Goal: Task Accomplishment & Management: Manage account settings

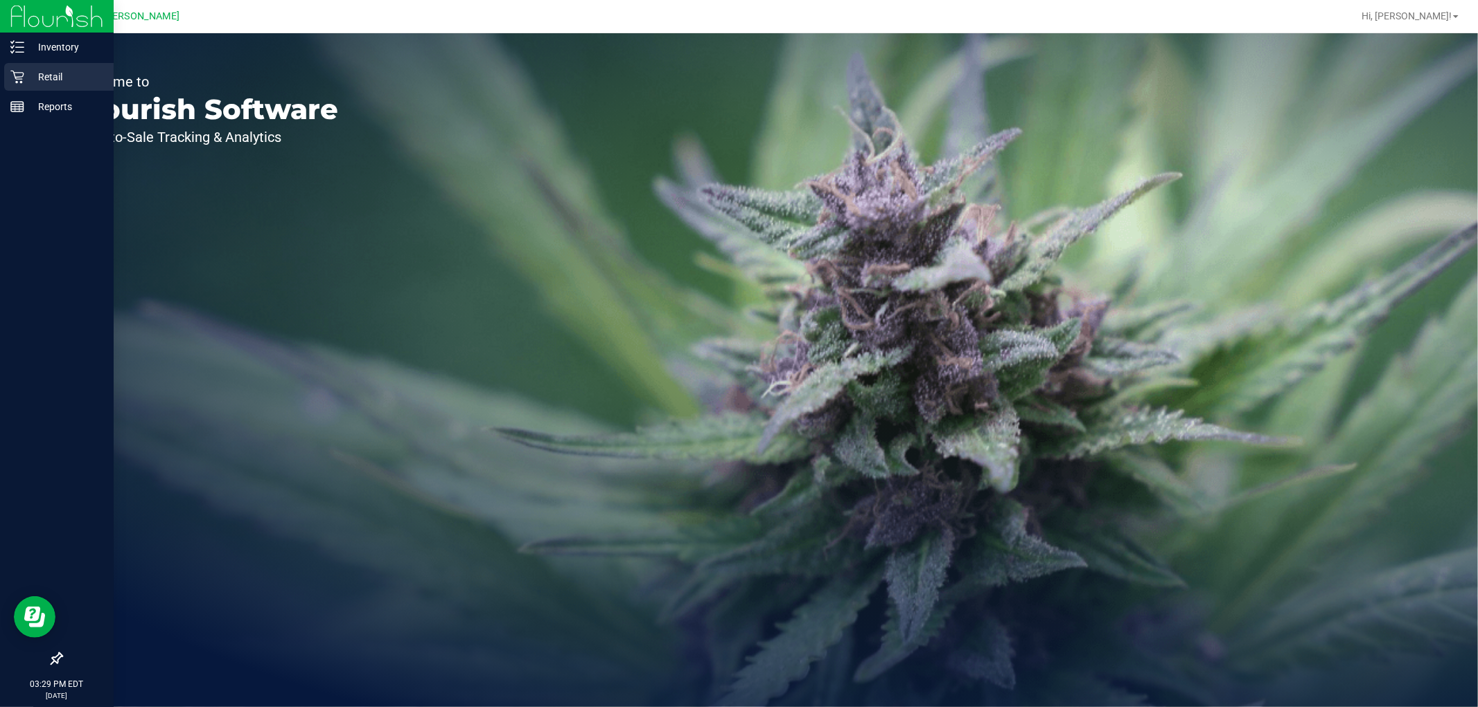
click at [31, 79] on p "Retail" at bounding box center [65, 77] width 83 height 17
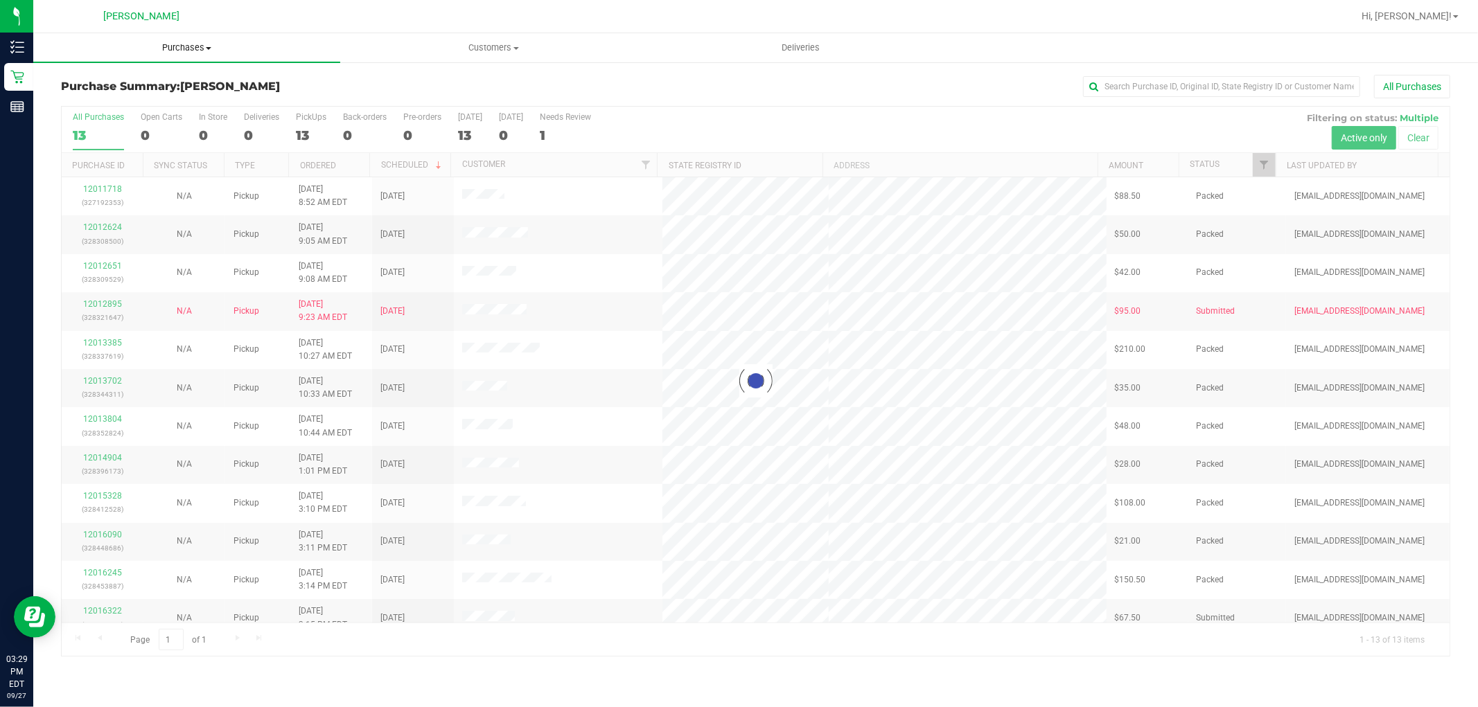
click at [186, 55] on uib-tab-heading "Purchases Summary of purchases Fulfillment All purchases" at bounding box center [186, 47] width 307 height 29
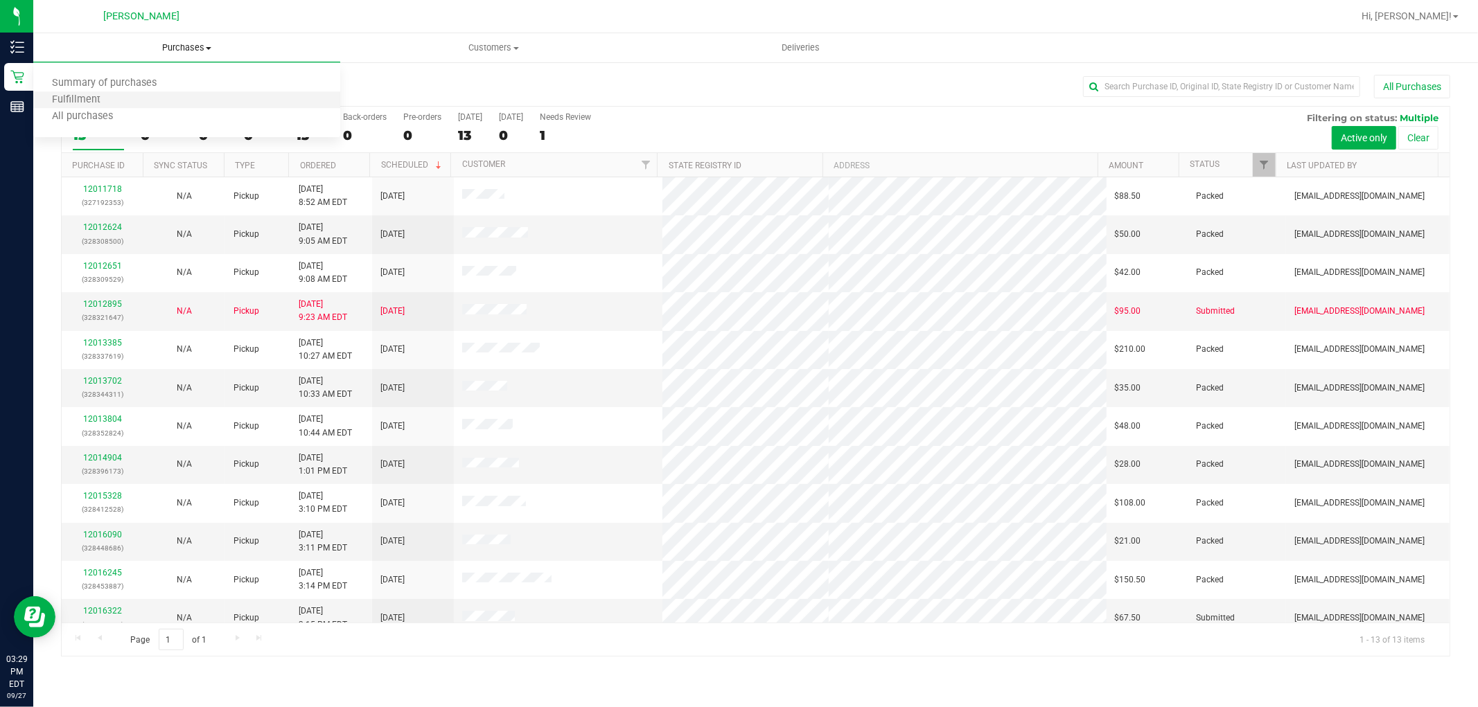
click at [169, 97] on li "Fulfillment" at bounding box center [186, 100] width 307 height 17
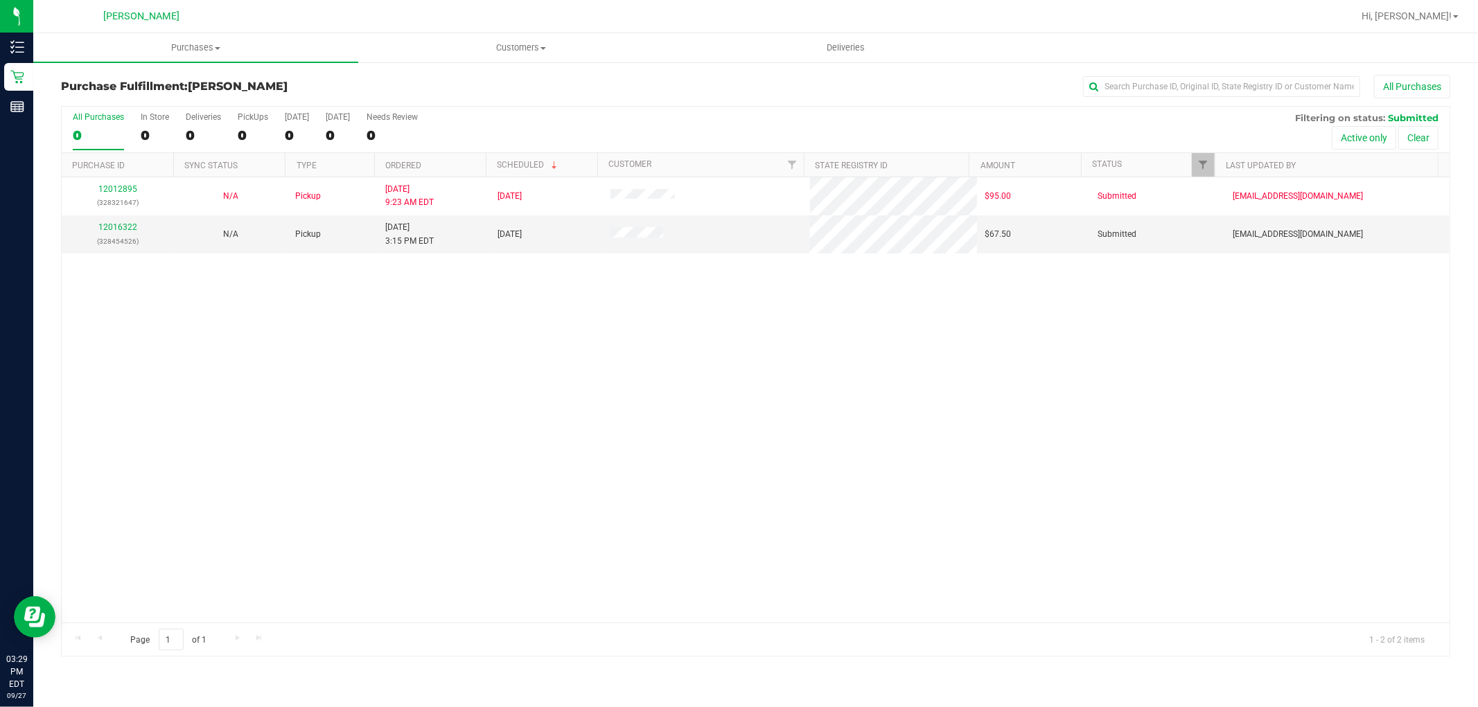
click at [522, 360] on div "12012895 (328321647) N/A Pickup [DATE] 9:23 AM EDT 9/27/2025 $95.00 Submitted […" at bounding box center [756, 399] width 1388 height 445
click at [112, 231] on link "12016322" at bounding box center [117, 227] width 39 height 10
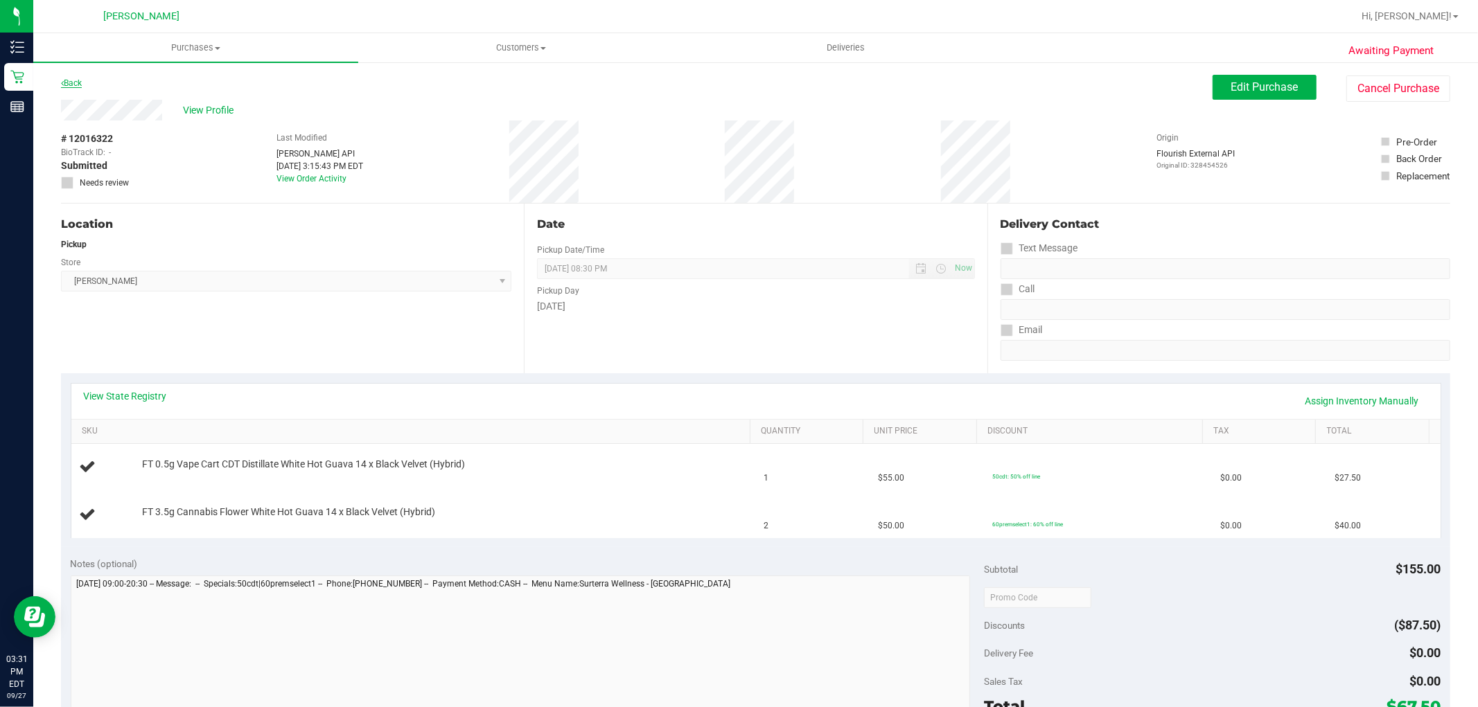
click at [72, 81] on link "Back" at bounding box center [71, 83] width 21 height 10
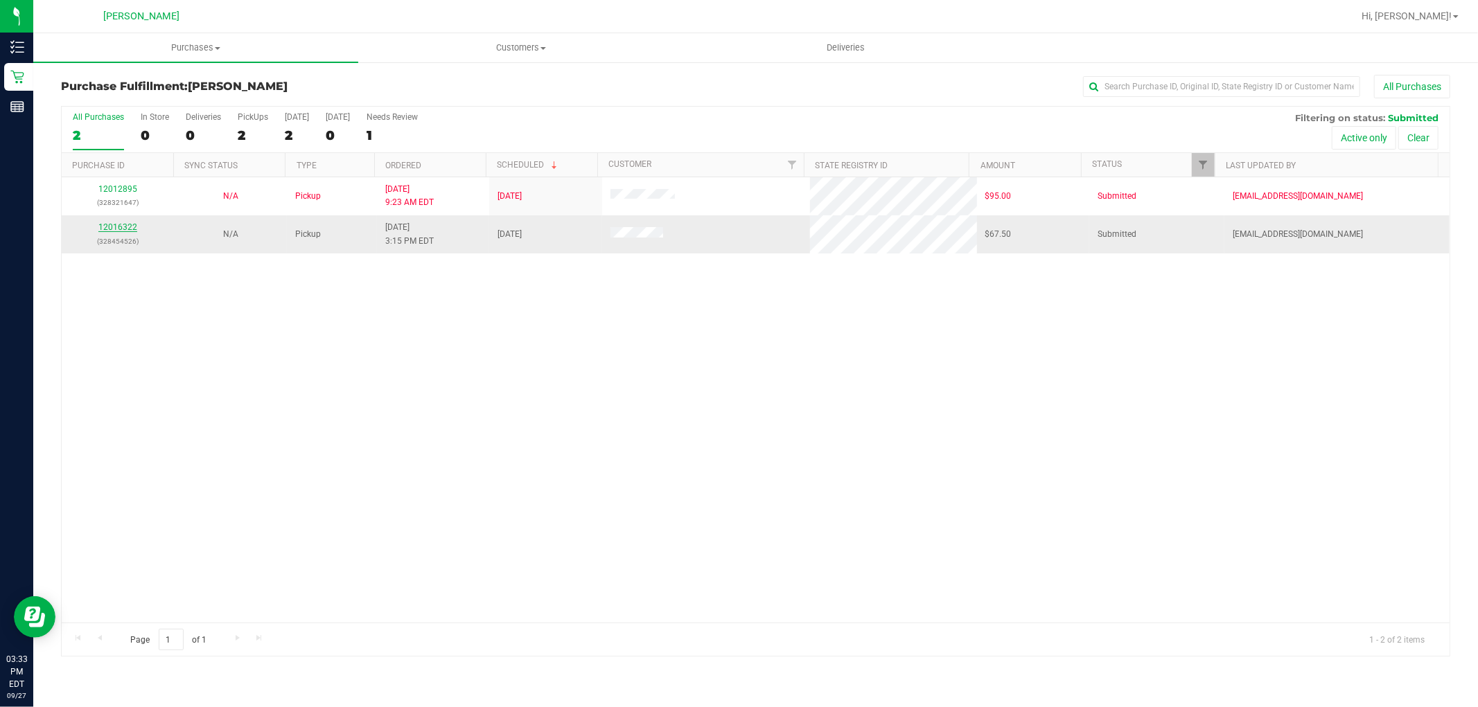
click at [123, 231] on link "12016322" at bounding box center [117, 227] width 39 height 10
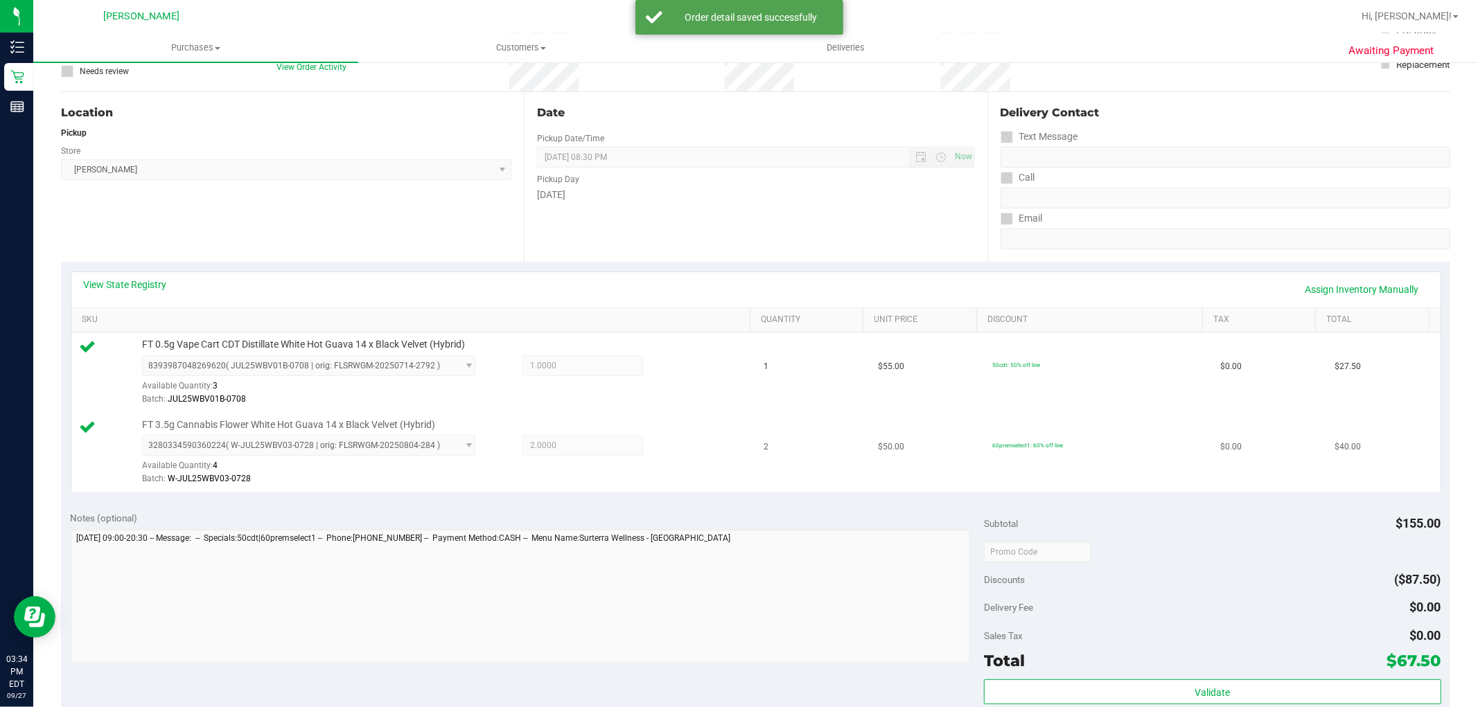
scroll to position [231, 0]
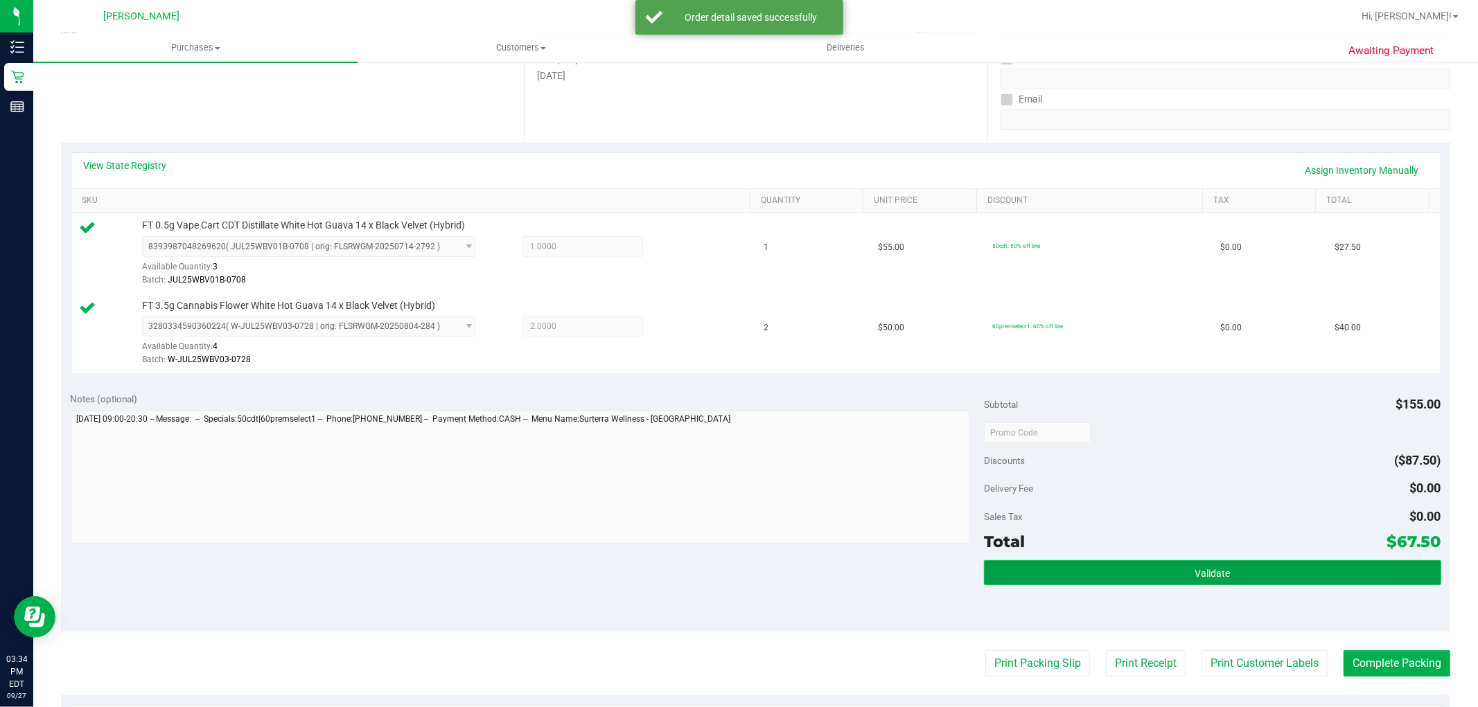
click at [1117, 569] on button "Validate" at bounding box center [1212, 572] width 457 height 25
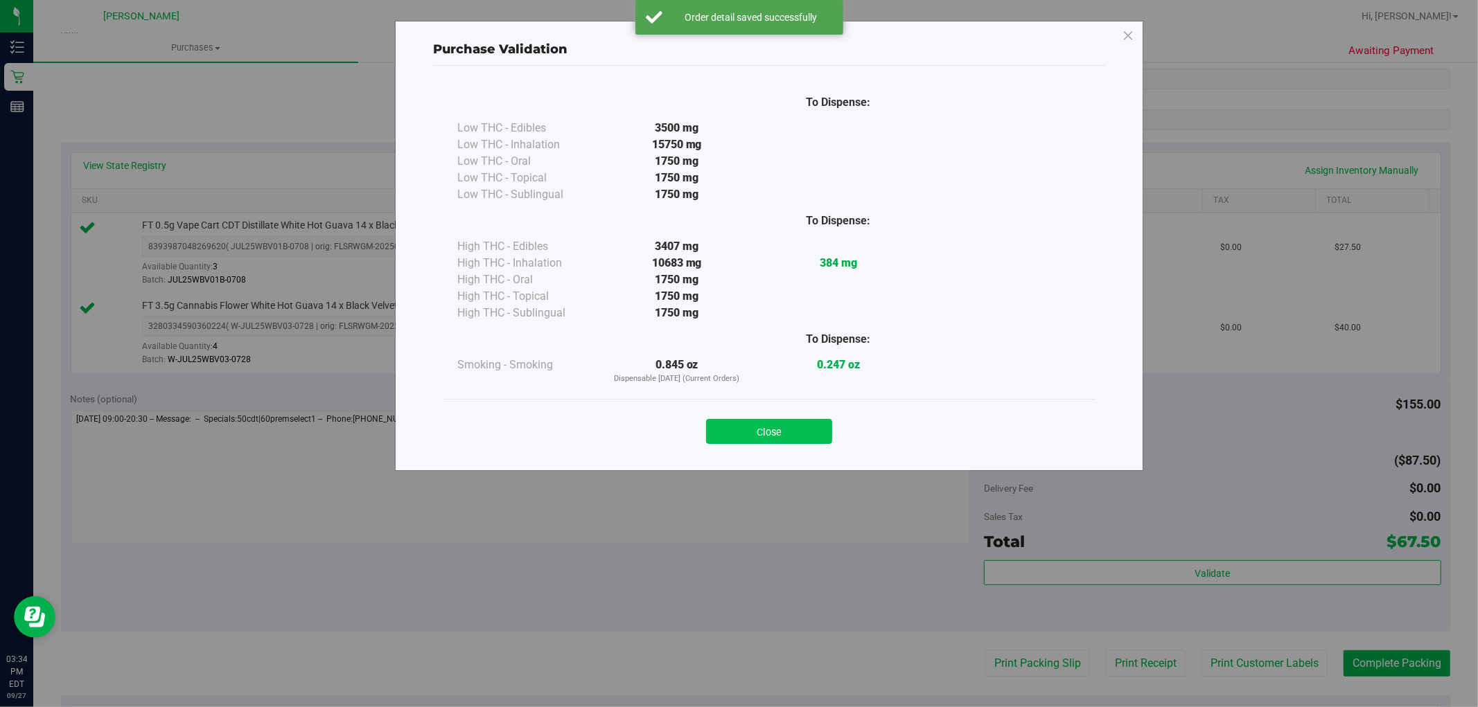
click at [800, 441] on button "Close" at bounding box center [769, 431] width 126 height 25
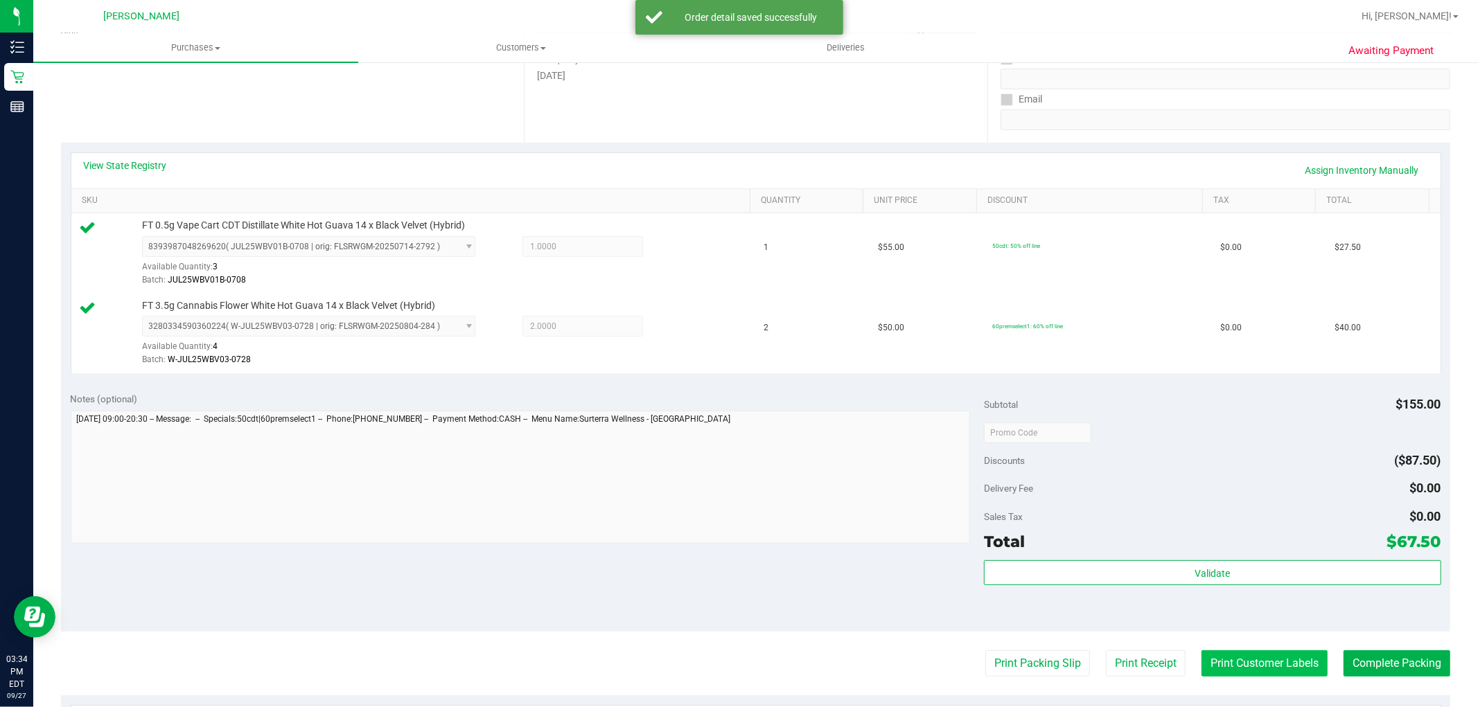
click at [1202, 653] on button "Print Customer Labels" at bounding box center [1264, 664] width 126 height 26
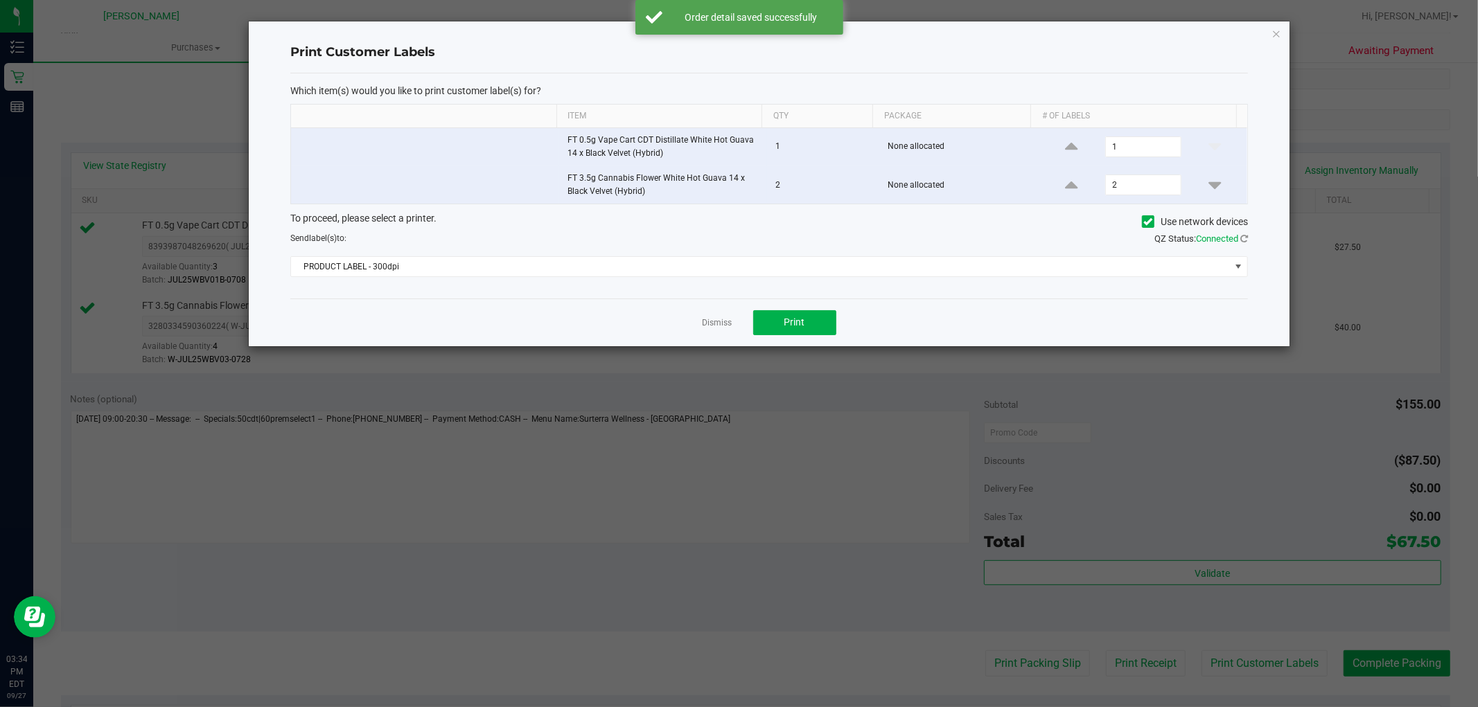
click at [822, 343] on div "Dismiss Print" at bounding box center [768, 323] width 957 height 48
click at [657, 279] on div "Which item(s) would you like to print customer label(s) for? Item Qty Package #…" at bounding box center [768, 185] width 957 height 225
click at [432, 267] on span "PRODUCT LABEL - 300dpi" at bounding box center [760, 266] width 939 height 19
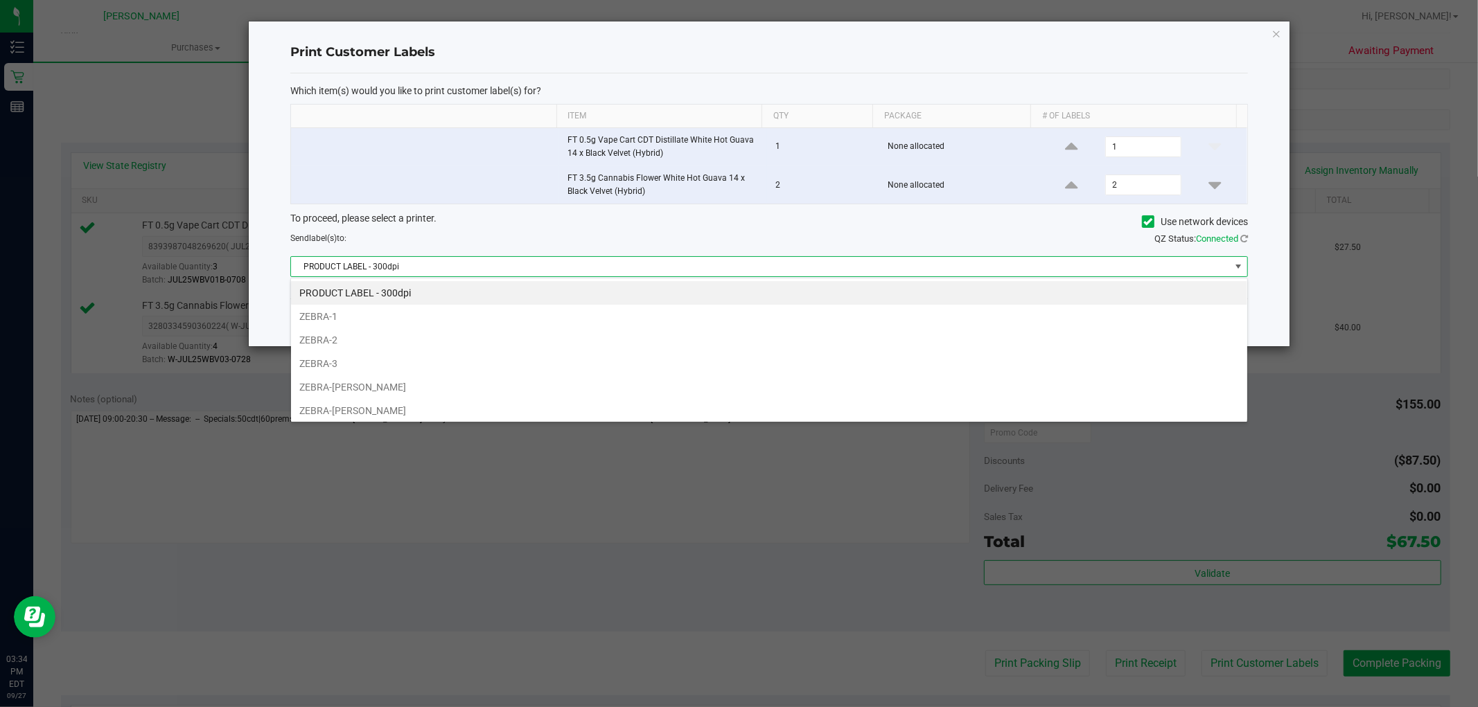
scroll to position [74, 0]
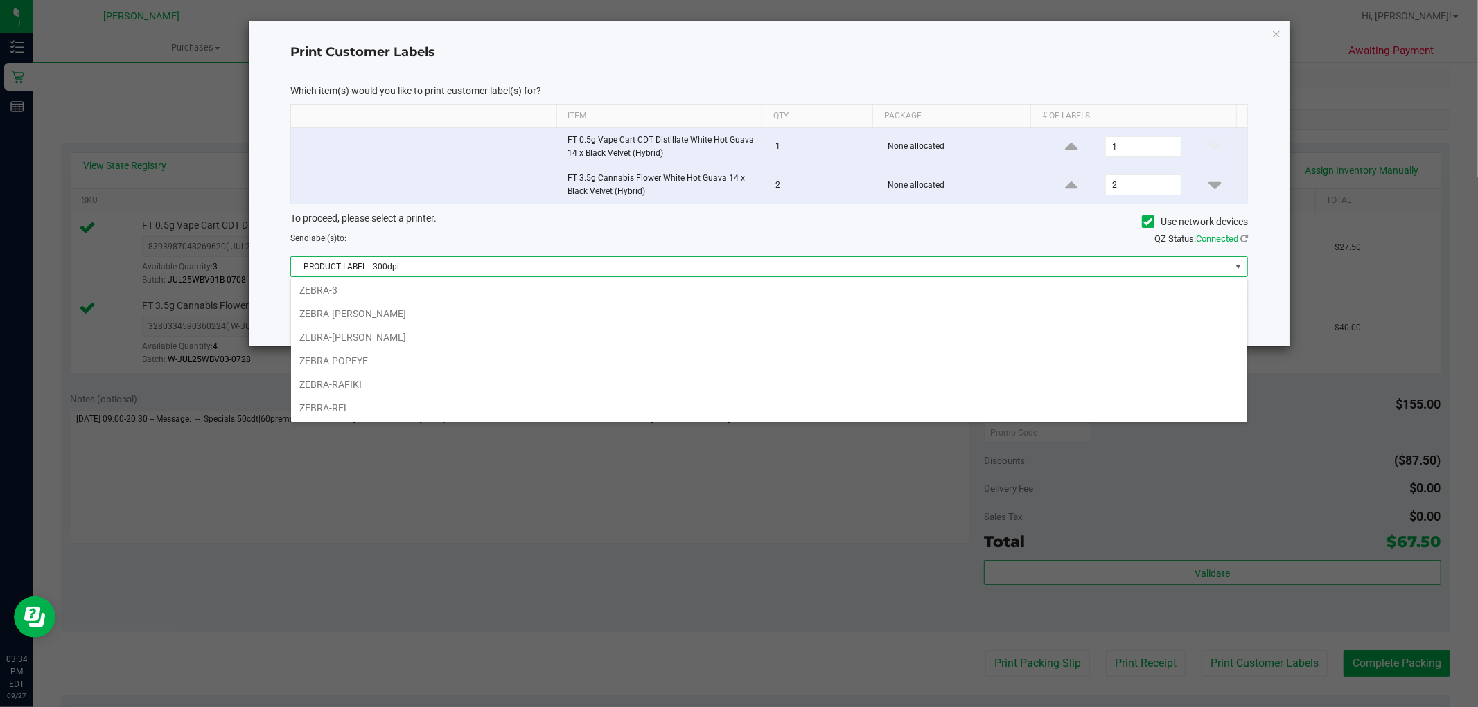
drag, startPoint x: 361, startPoint y: 379, endPoint x: 608, endPoint y: 381, distance: 246.6
click at [362, 380] on li "ZEBRA-RAFIKI" at bounding box center [769, 385] width 956 height 24
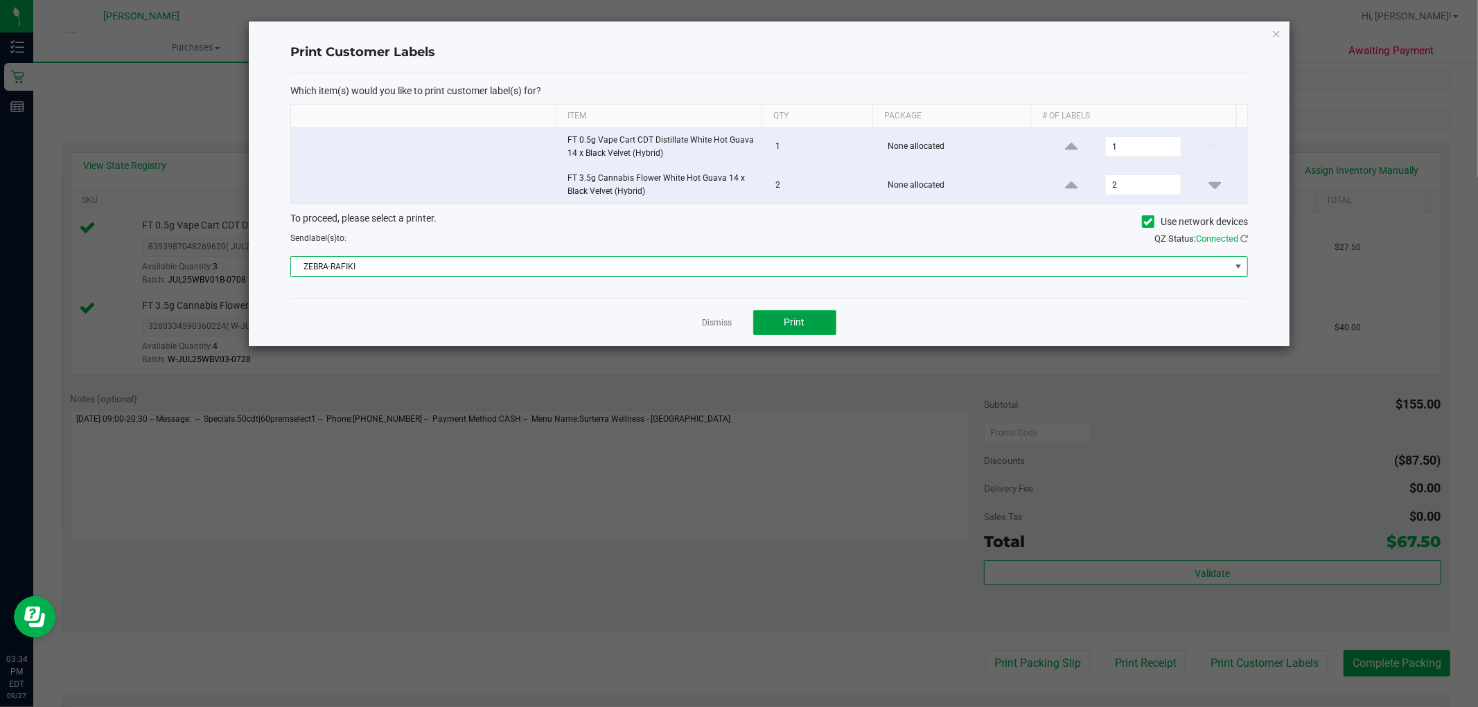
click at [786, 320] on span "Print" at bounding box center [794, 322] width 21 height 11
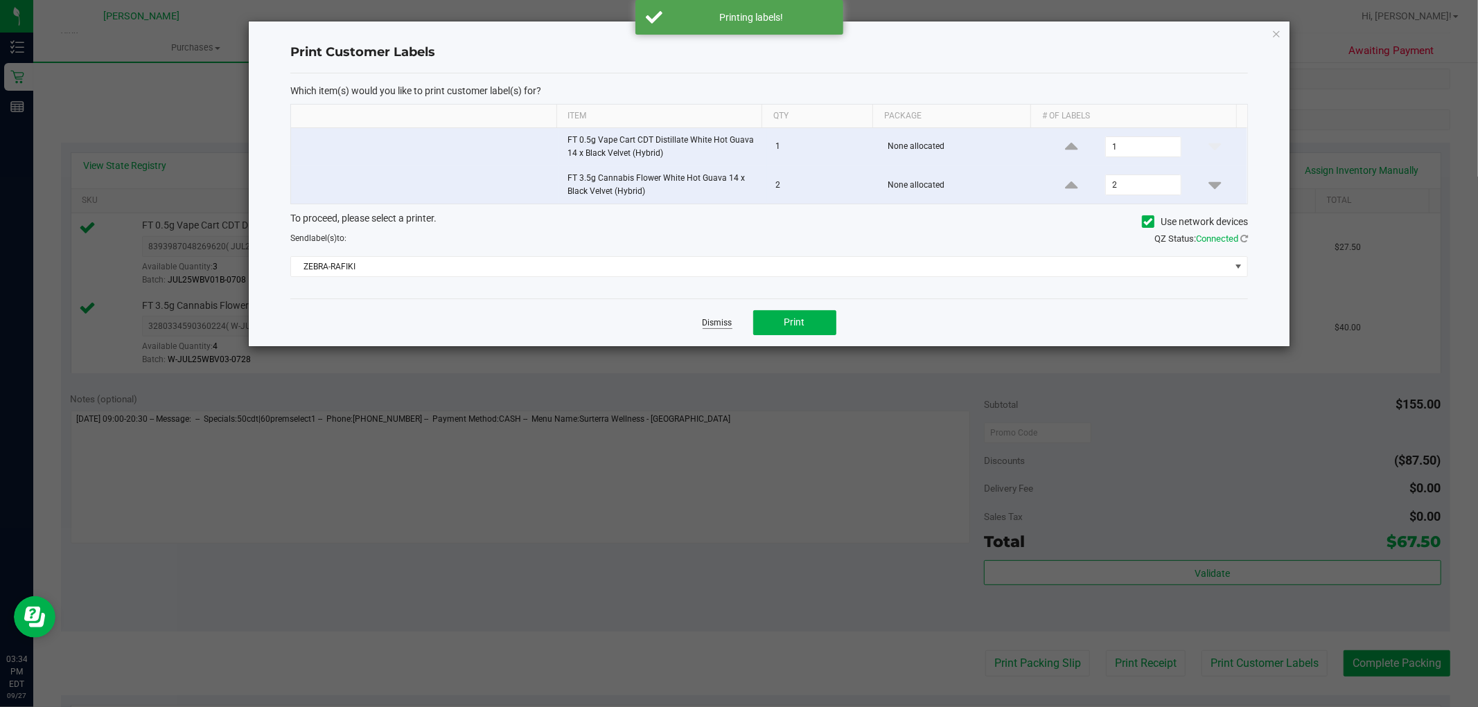
click at [716, 326] on link "Dismiss" at bounding box center [717, 323] width 30 height 12
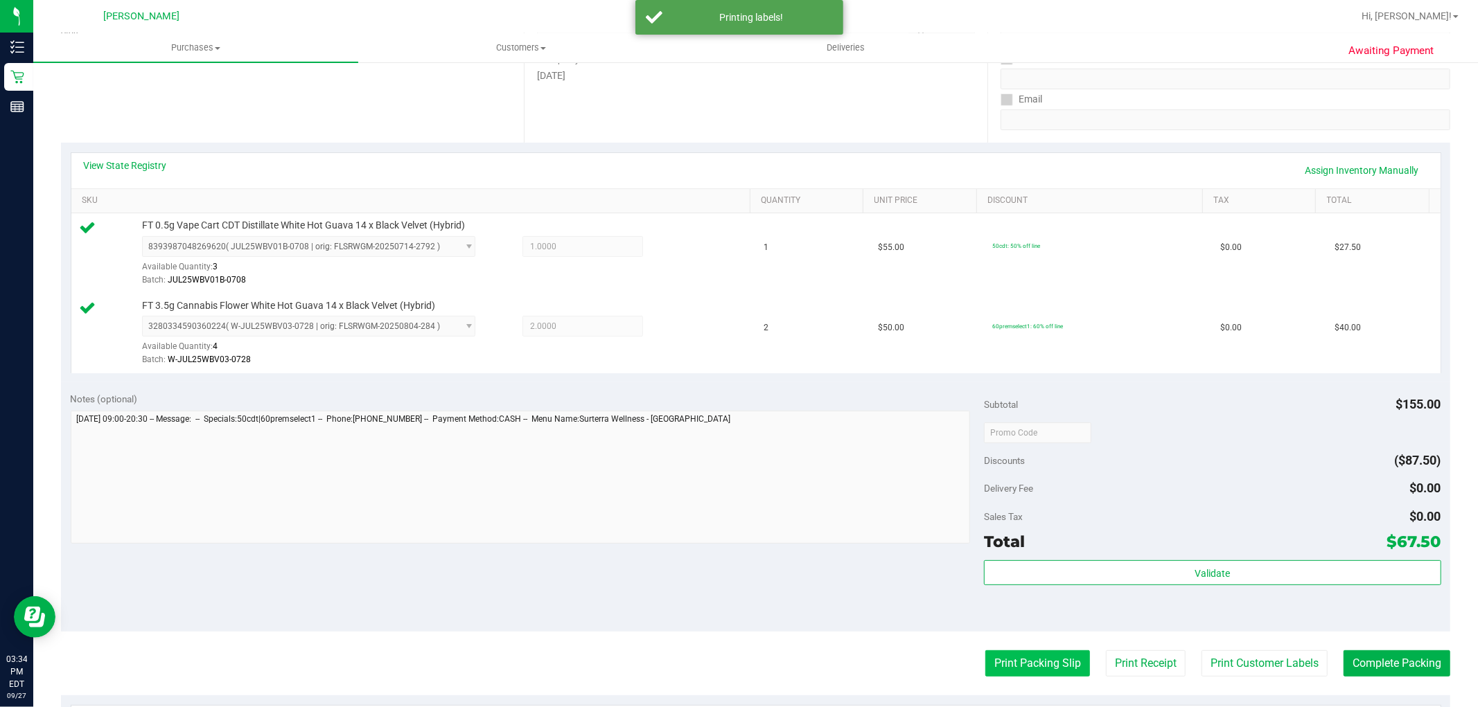
click at [1007, 667] on button "Print Packing Slip" at bounding box center [1037, 664] width 105 height 26
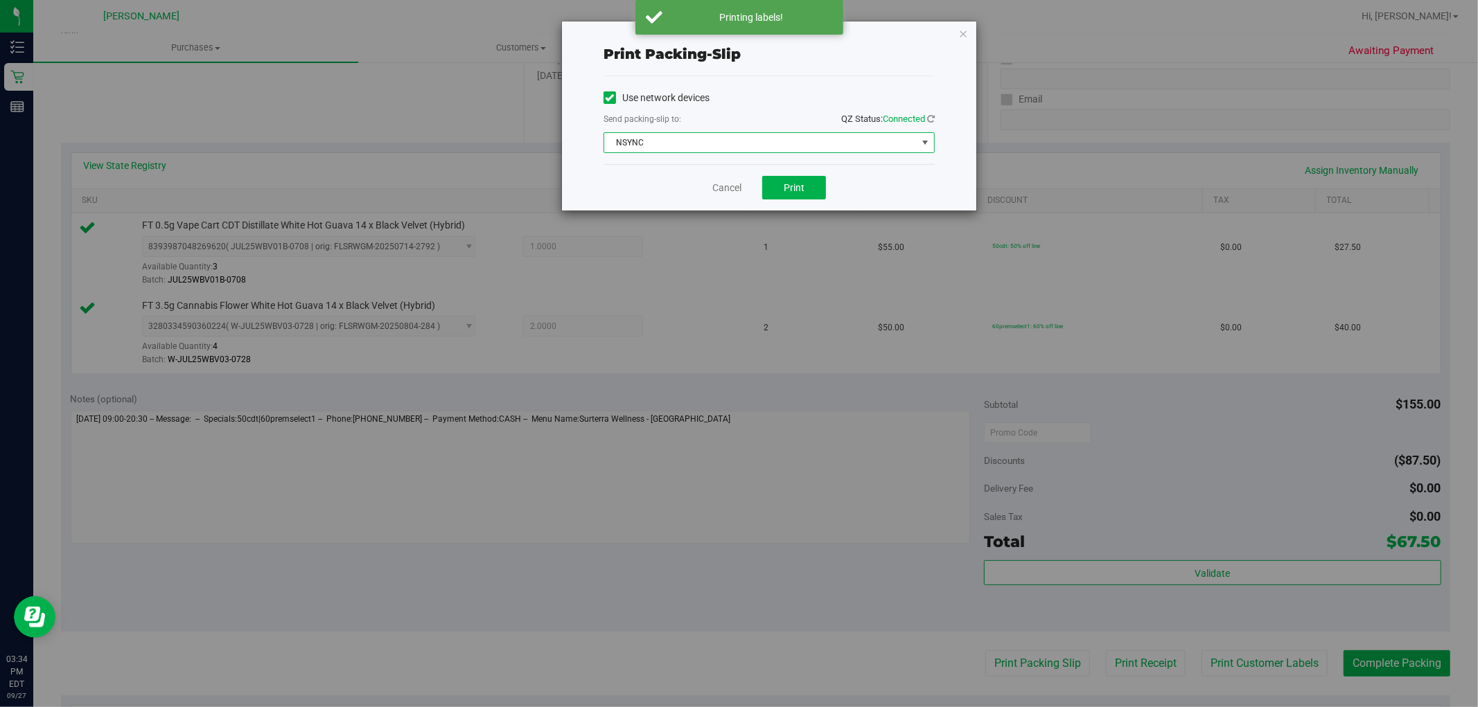
click at [737, 144] on span "NSYNC" at bounding box center [760, 142] width 312 height 19
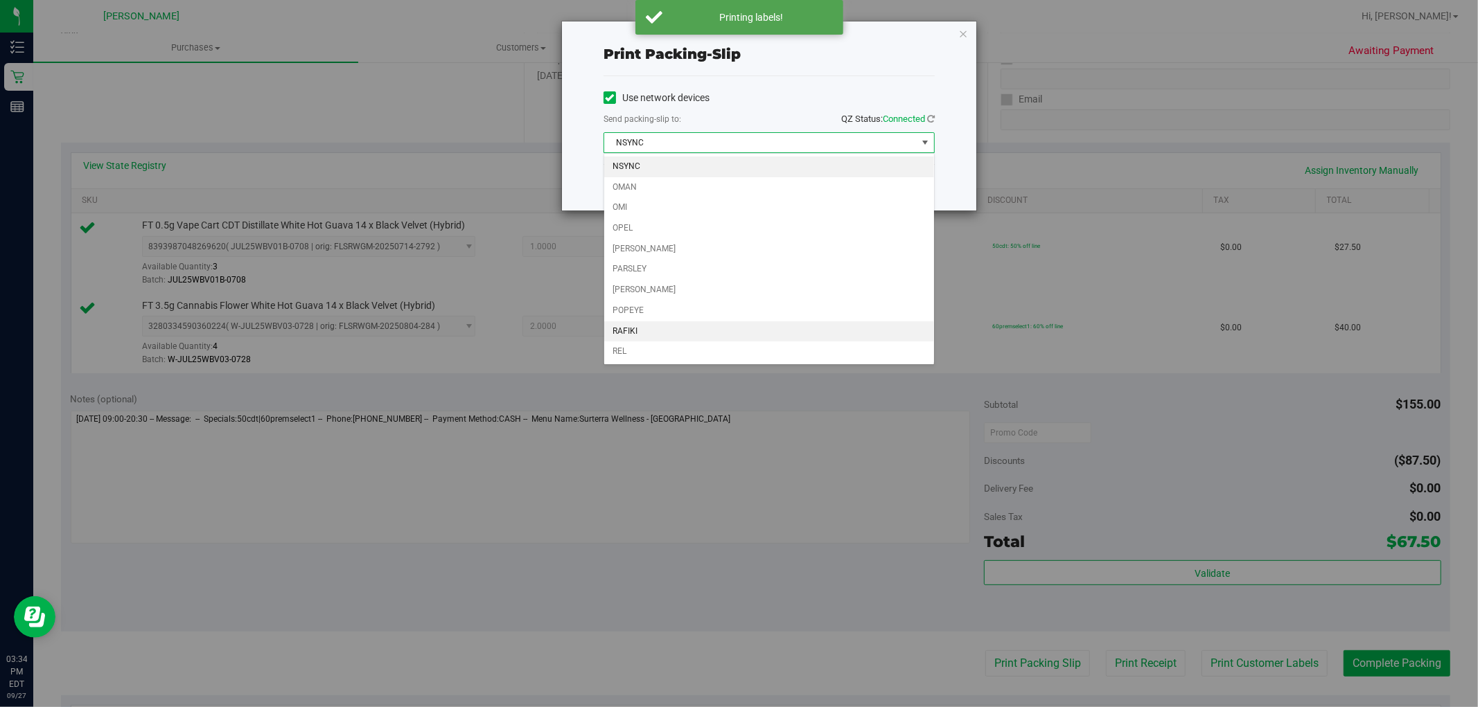
click at [636, 328] on li "RAFIKI" at bounding box center [769, 331] width 330 height 21
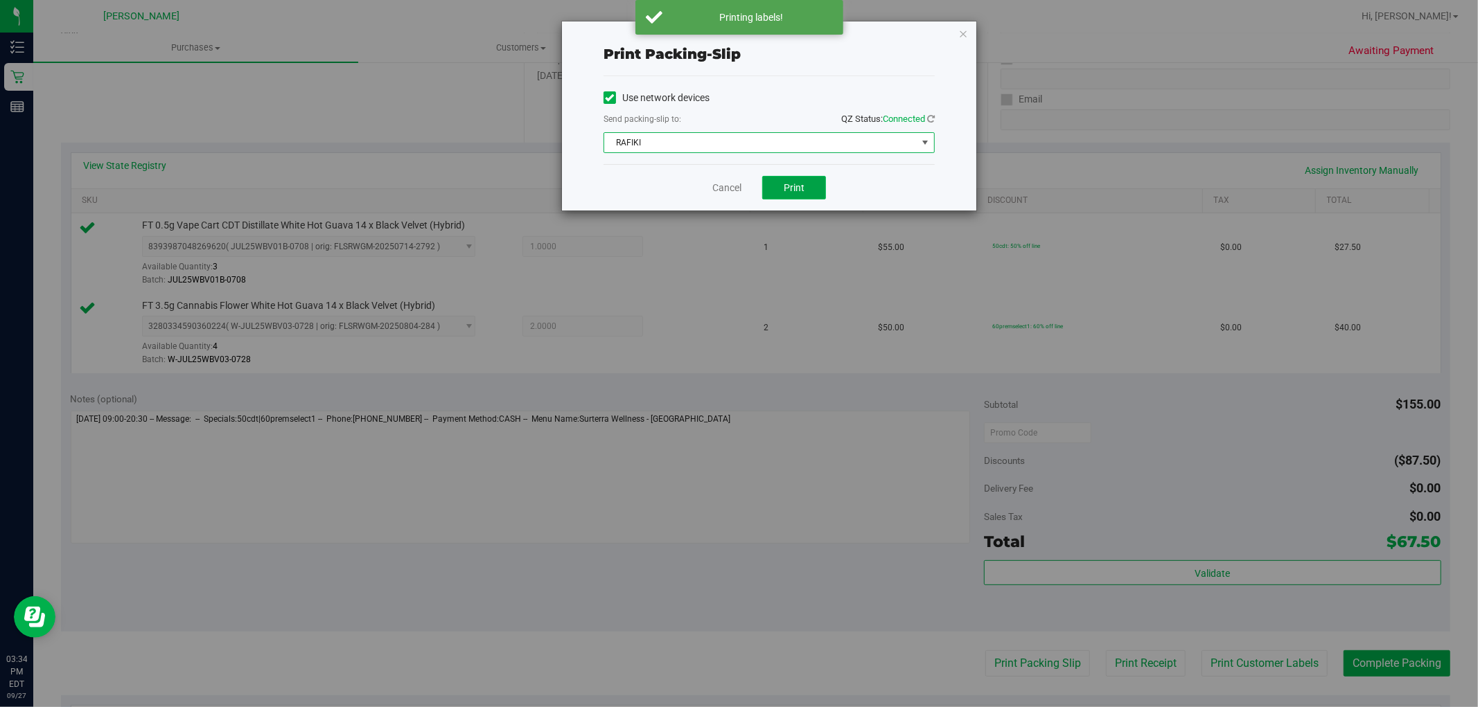
click at [795, 188] on span "Print" at bounding box center [794, 187] width 21 height 11
click at [736, 188] on link "Cancel" at bounding box center [726, 188] width 29 height 15
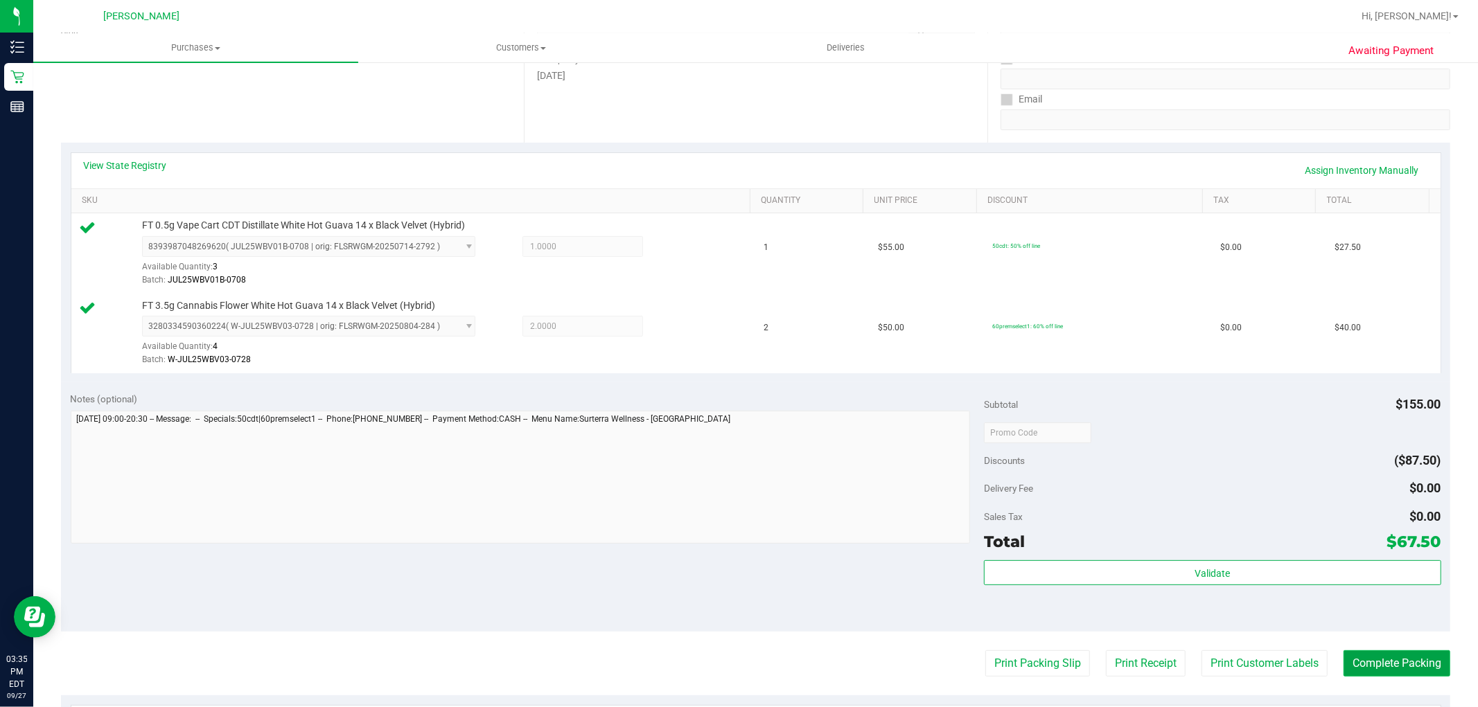
click at [1356, 657] on button "Complete Packing" at bounding box center [1396, 664] width 107 height 26
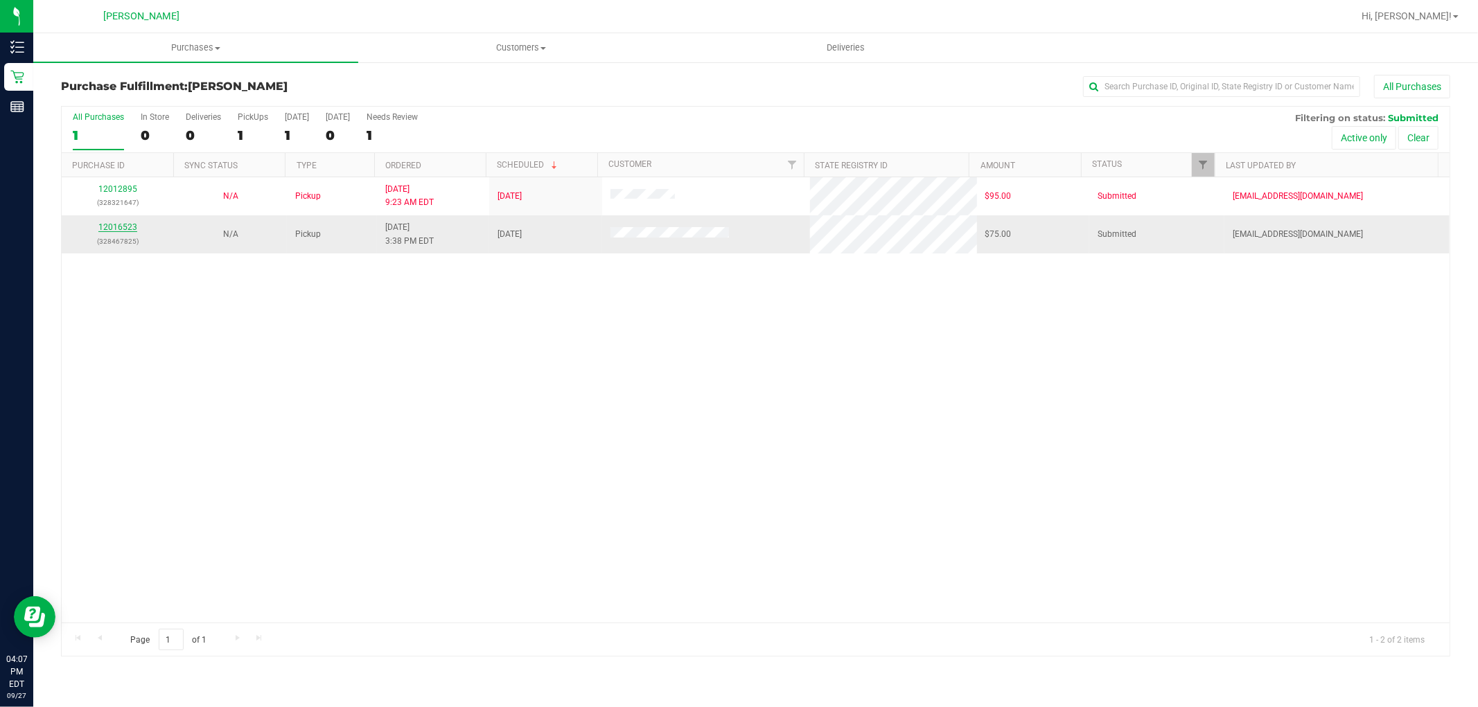
click at [113, 225] on link "12016523" at bounding box center [117, 227] width 39 height 10
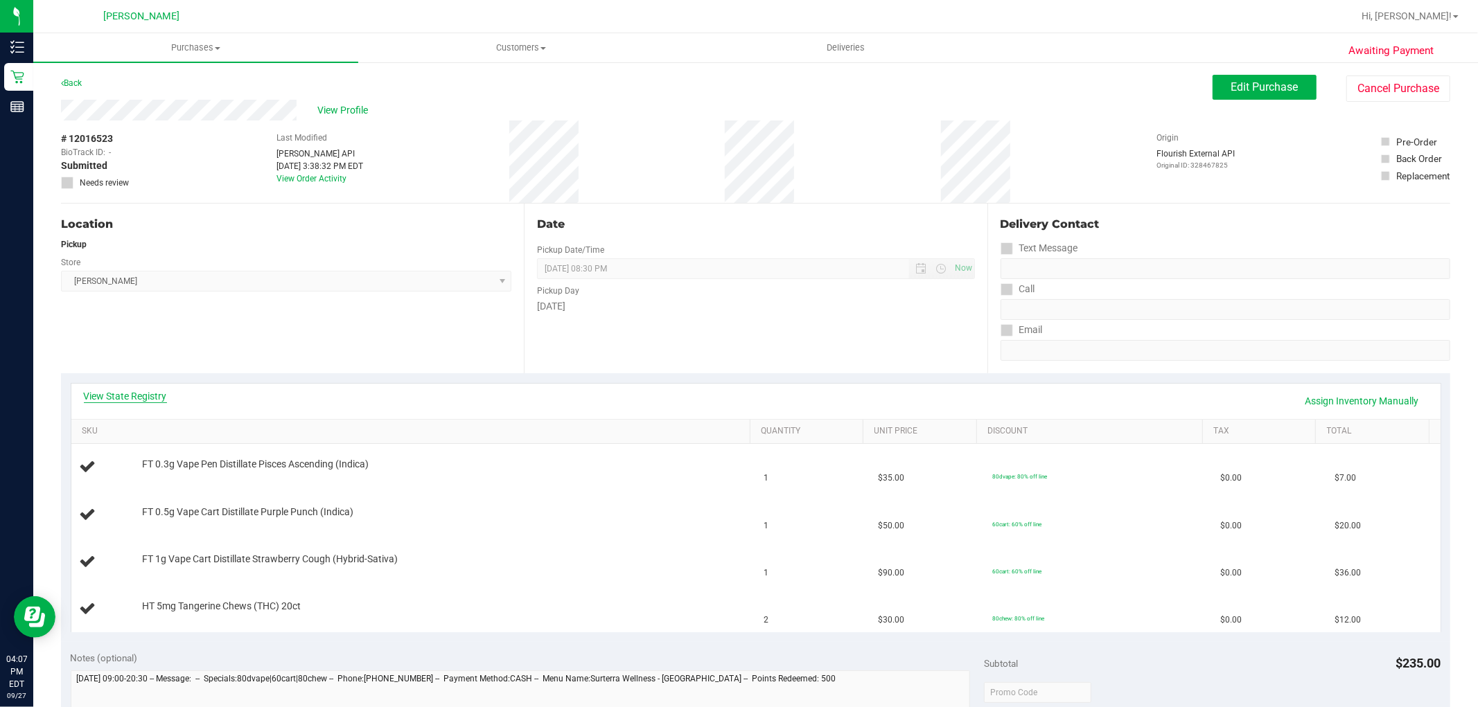
click at [150, 397] on link "View State Registry" at bounding box center [125, 396] width 83 height 14
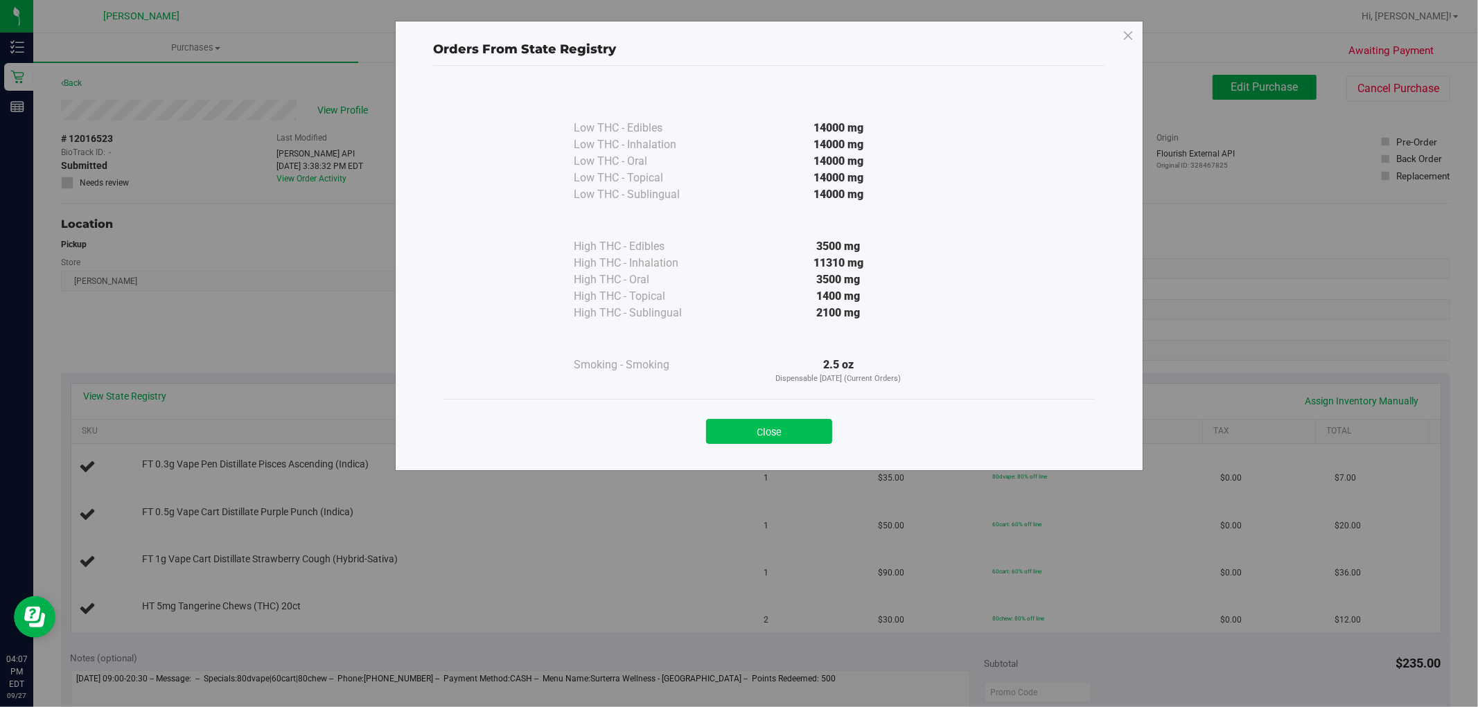
click at [794, 425] on button "Close" at bounding box center [769, 431] width 126 height 25
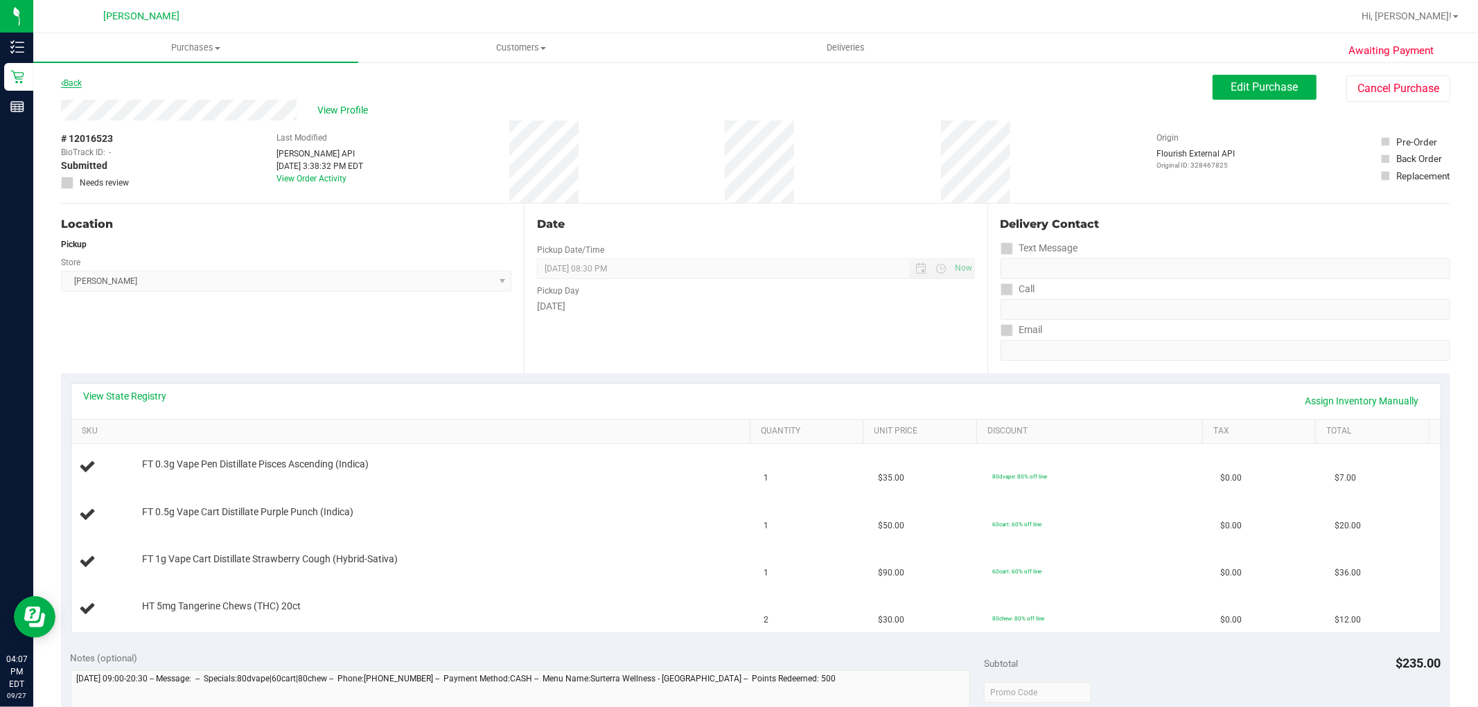
click at [73, 84] on link "Back" at bounding box center [71, 83] width 21 height 10
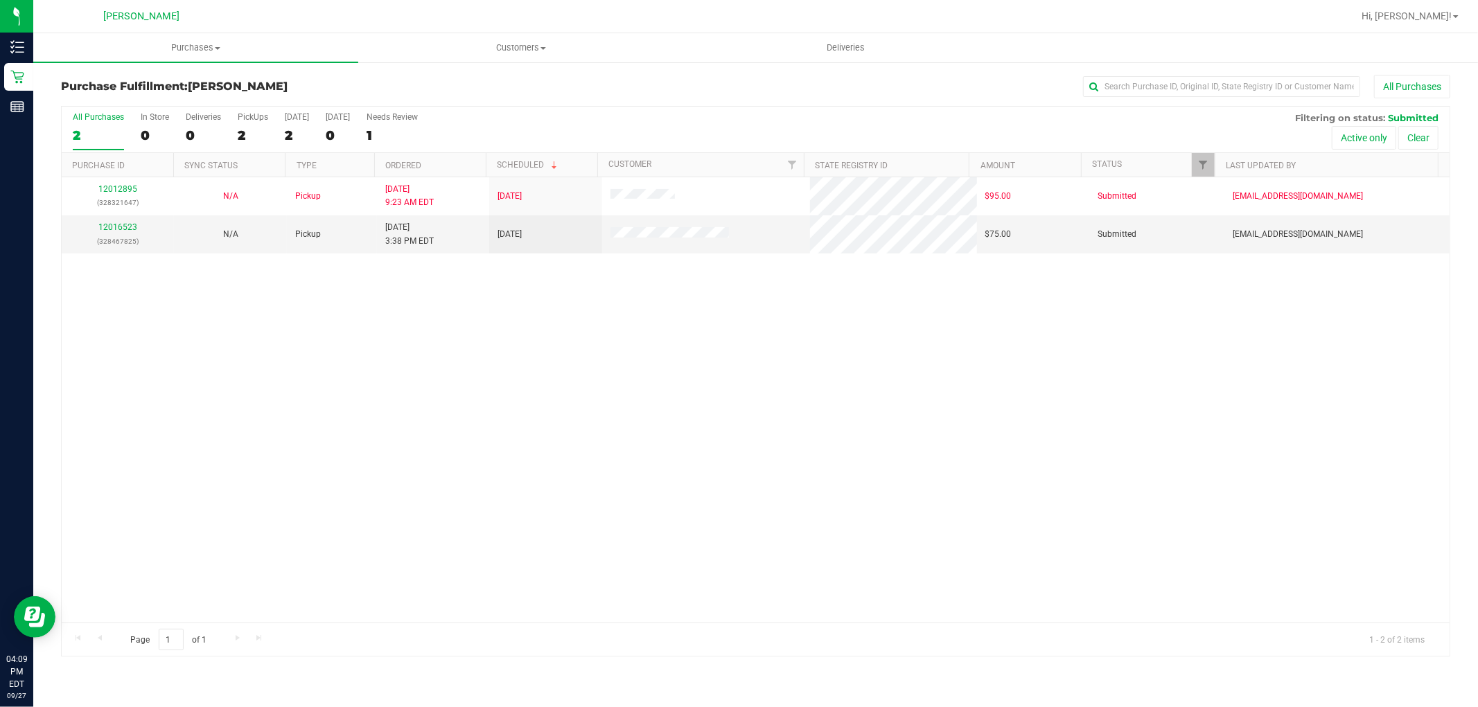
click at [877, 356] on div "12012895 (328321647) N/A Pickup [DATE] 9:23 AM EDT 9/27/2025 $95.00 Submitted […" at bounding box center [756, 399] width 1388 height 445
click at [439, 378] on div "12012895 (328321647) N/A Pickup [DATE] 9:23 AM EDT 9/27/2025 $95.00 Submitted […" at bounding box center [756, 399] width 1388 height 445
click at [116, 229] on link "12016523" at bounding box center [117, 227] width 39 height 10
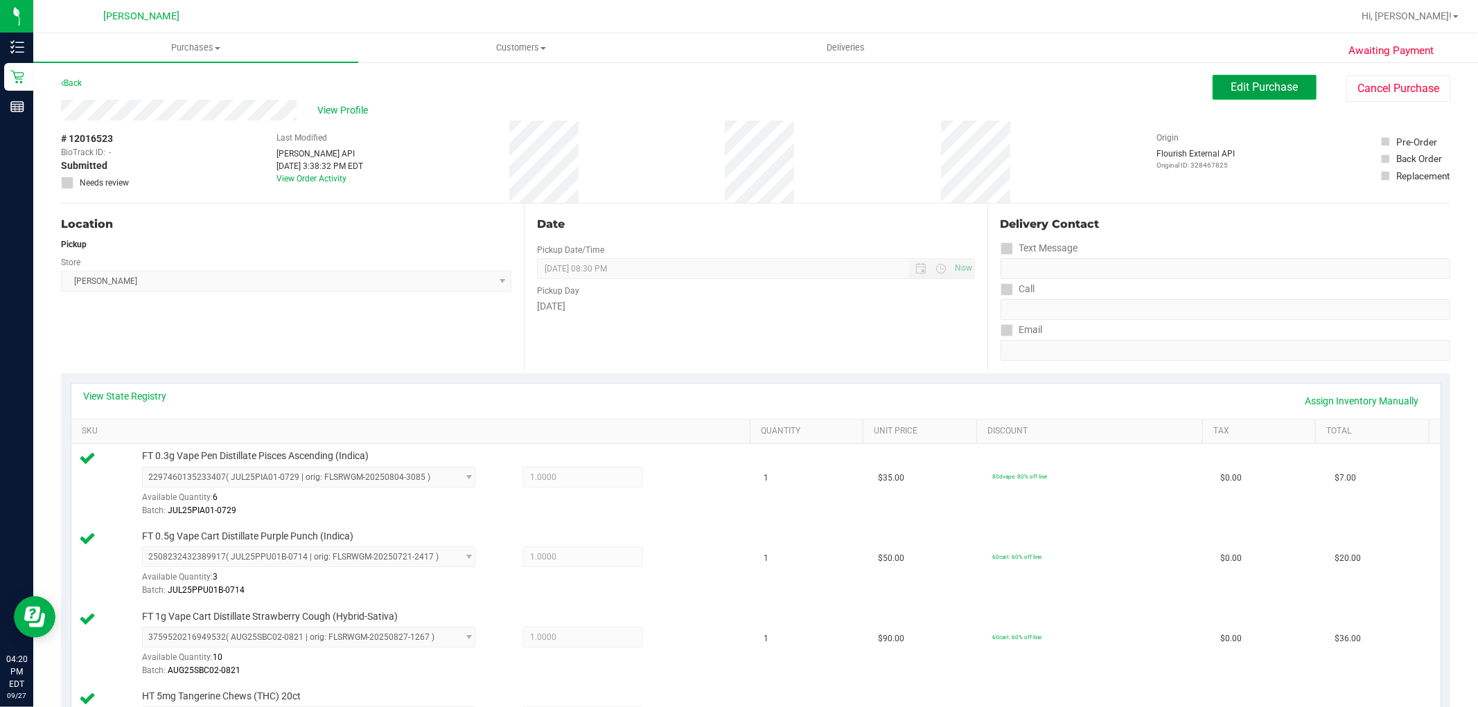
click at [1252, 90] on span "Edit Purchase" at bounding box center [1264, 86] width 67 height 13
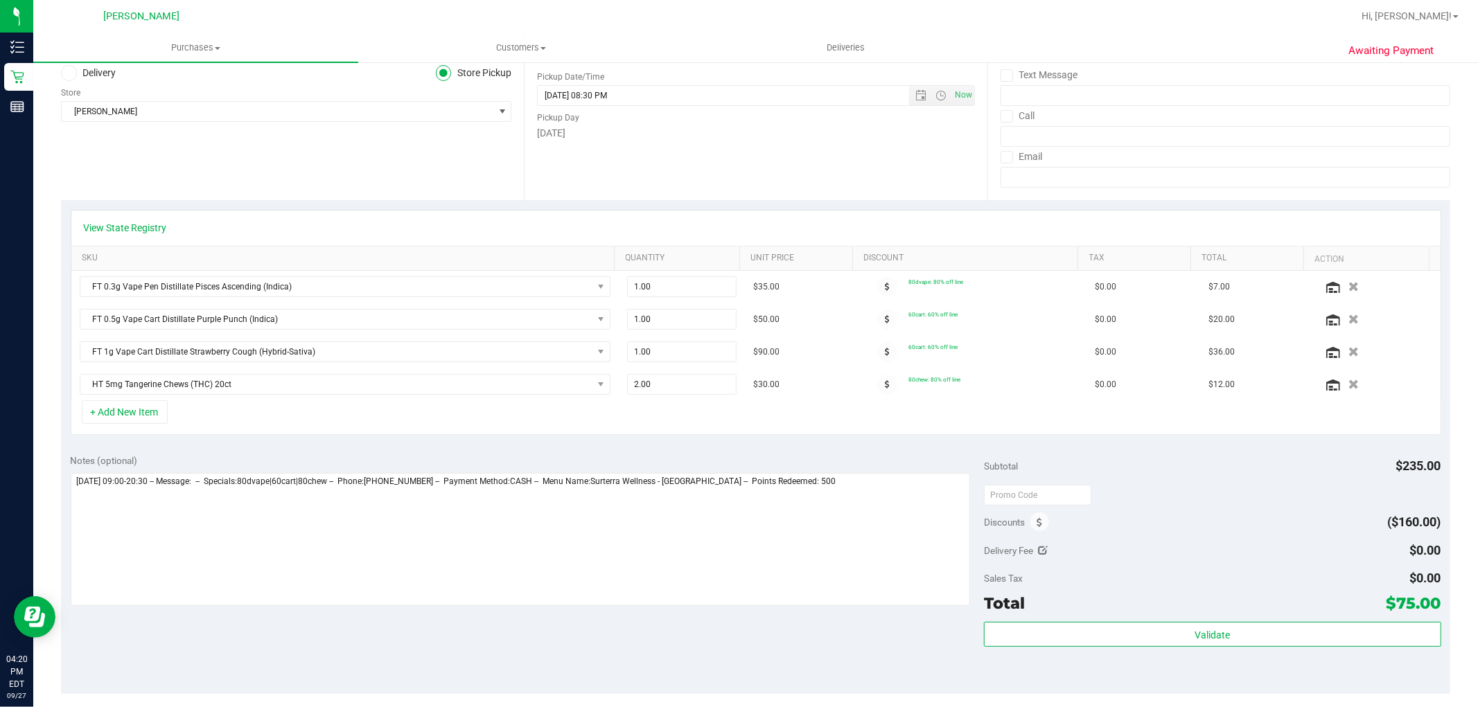
scroll to position [308, 0]
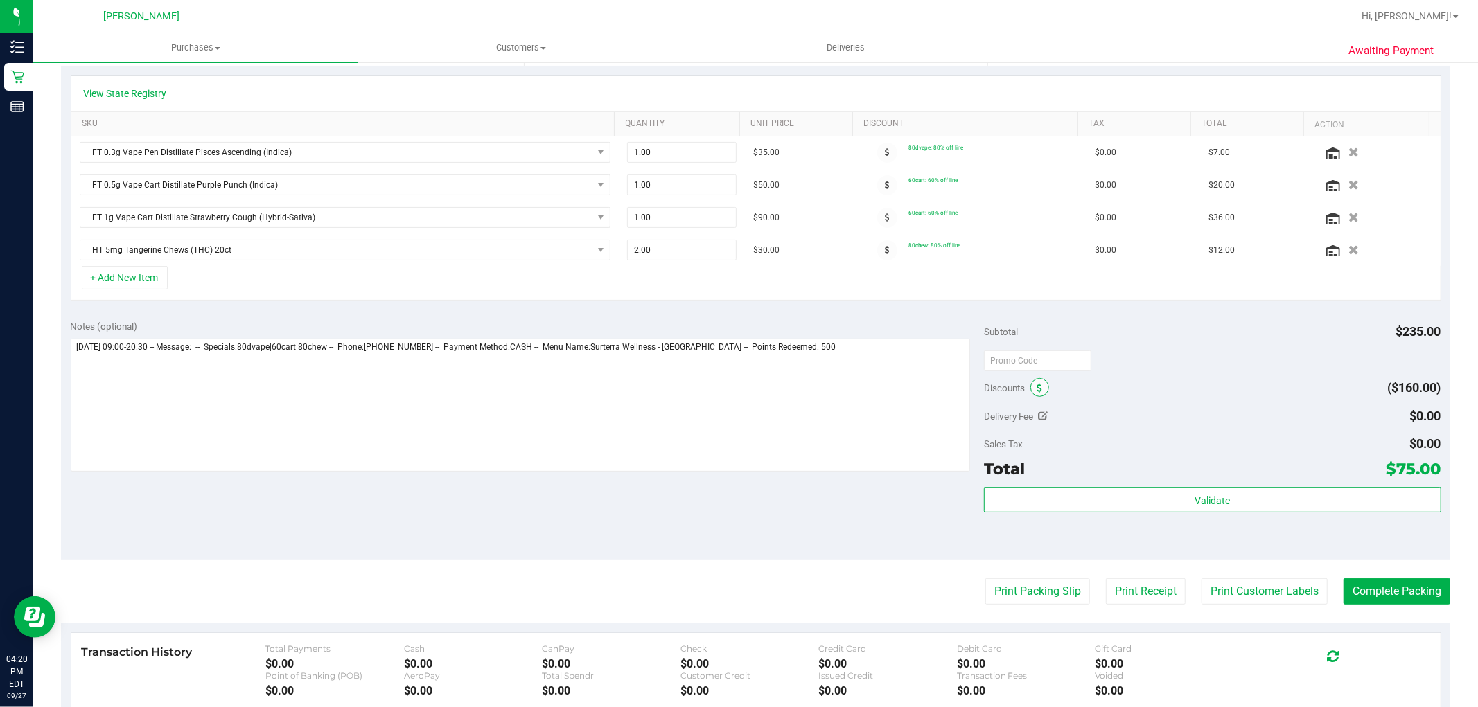
click at [1036, 388] on icon at bounding box center [1039, 389] width 6 height 10
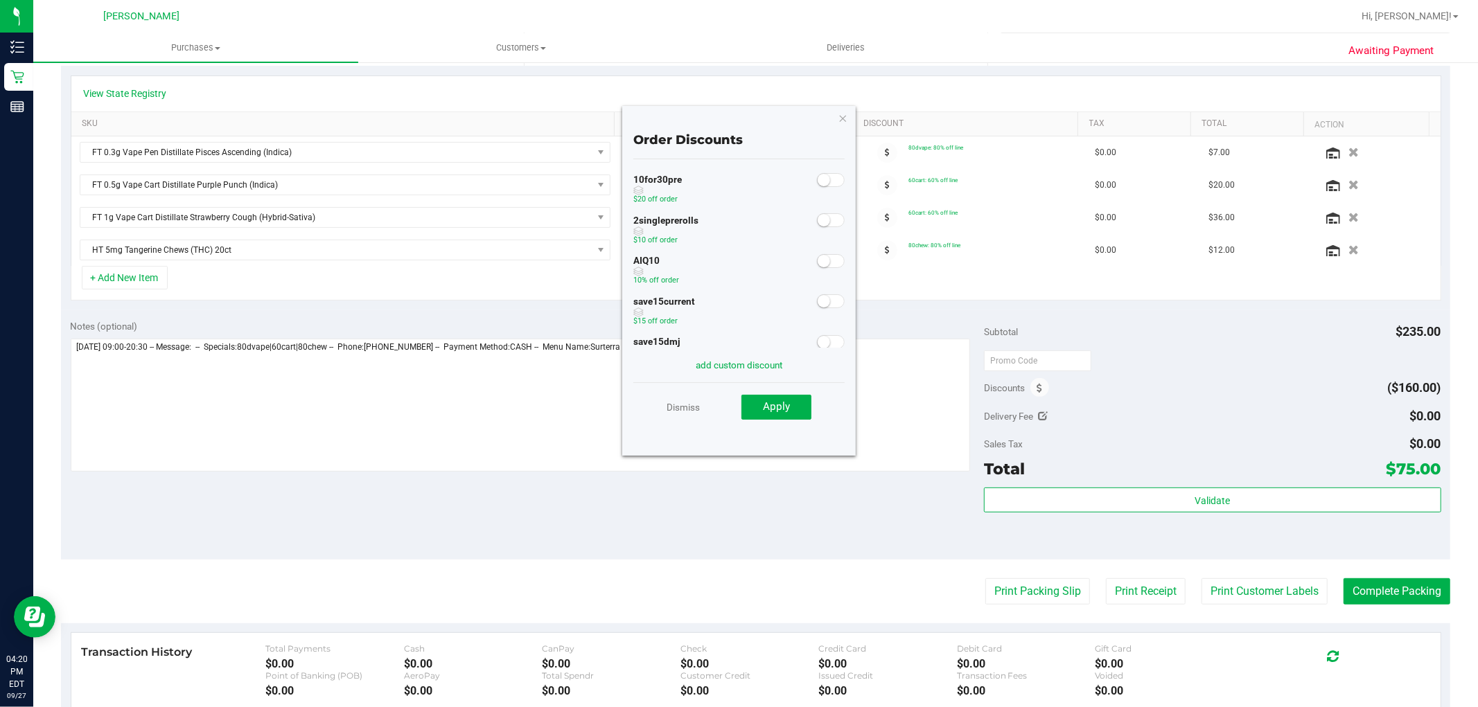
click at [818, 255] on span at bounding box center [831, 261] width 28 height 14
click at [777, 407] on span "Apply" at bounding box center [776, 406] width 27 height 12
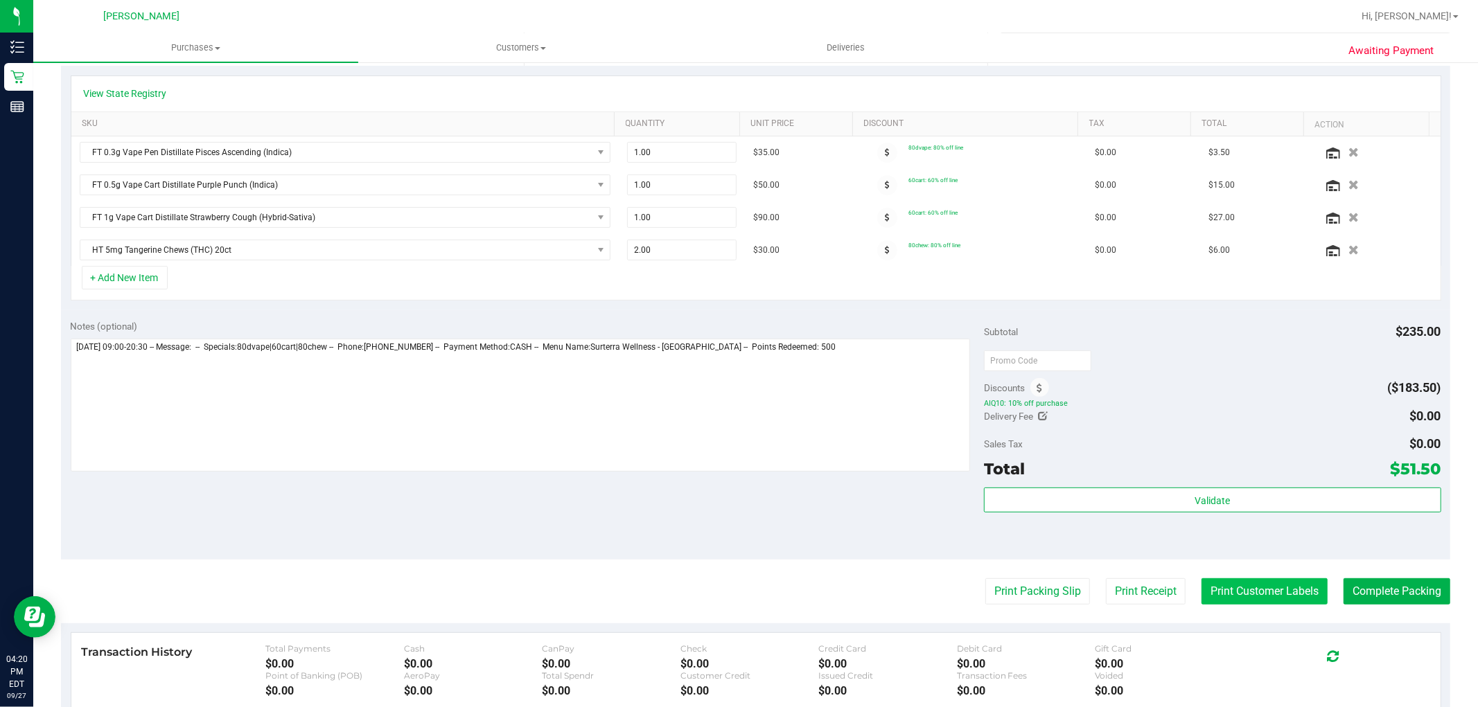
click at [1268, 592] on button "Print Customer Labels" at bounding box center [1264, 591] width 126 height 26
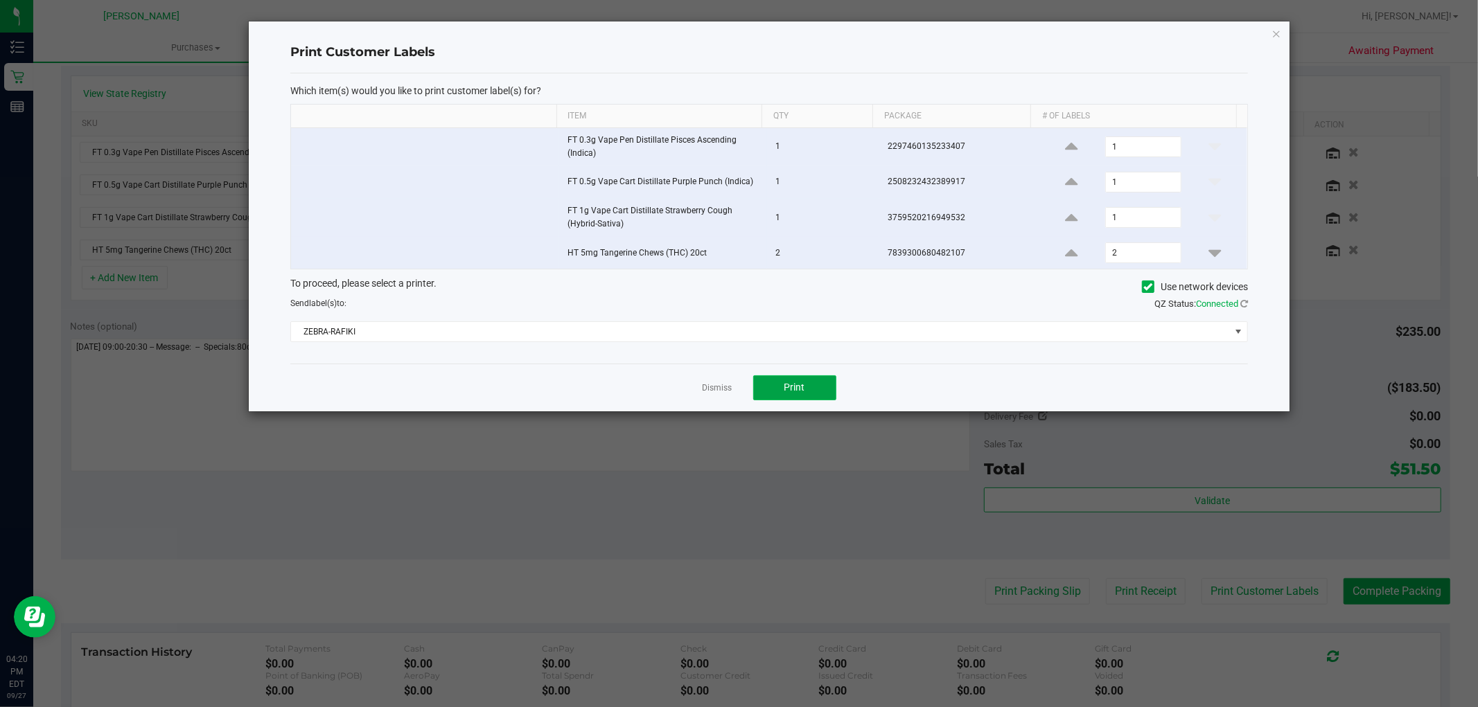
click at [820, 382] on button "Print" at bounding box center [794, 387] width 83 height 25
click at [716, 385] on link "Dismiss" at bounding box center [717, 388] width 30 height 12
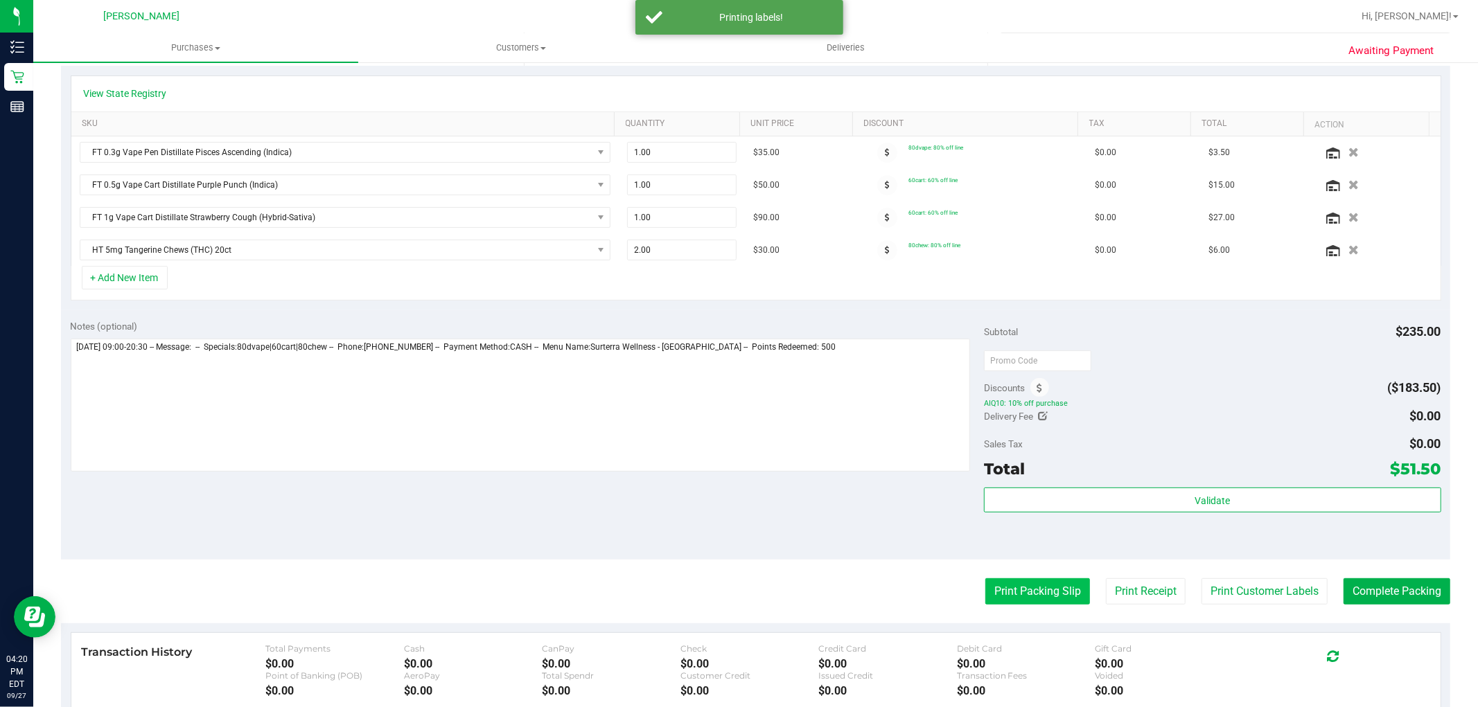
click at [1011, 590] on button "Print Packing Slip" at bounding box center [1037, 591] width 105 height 26
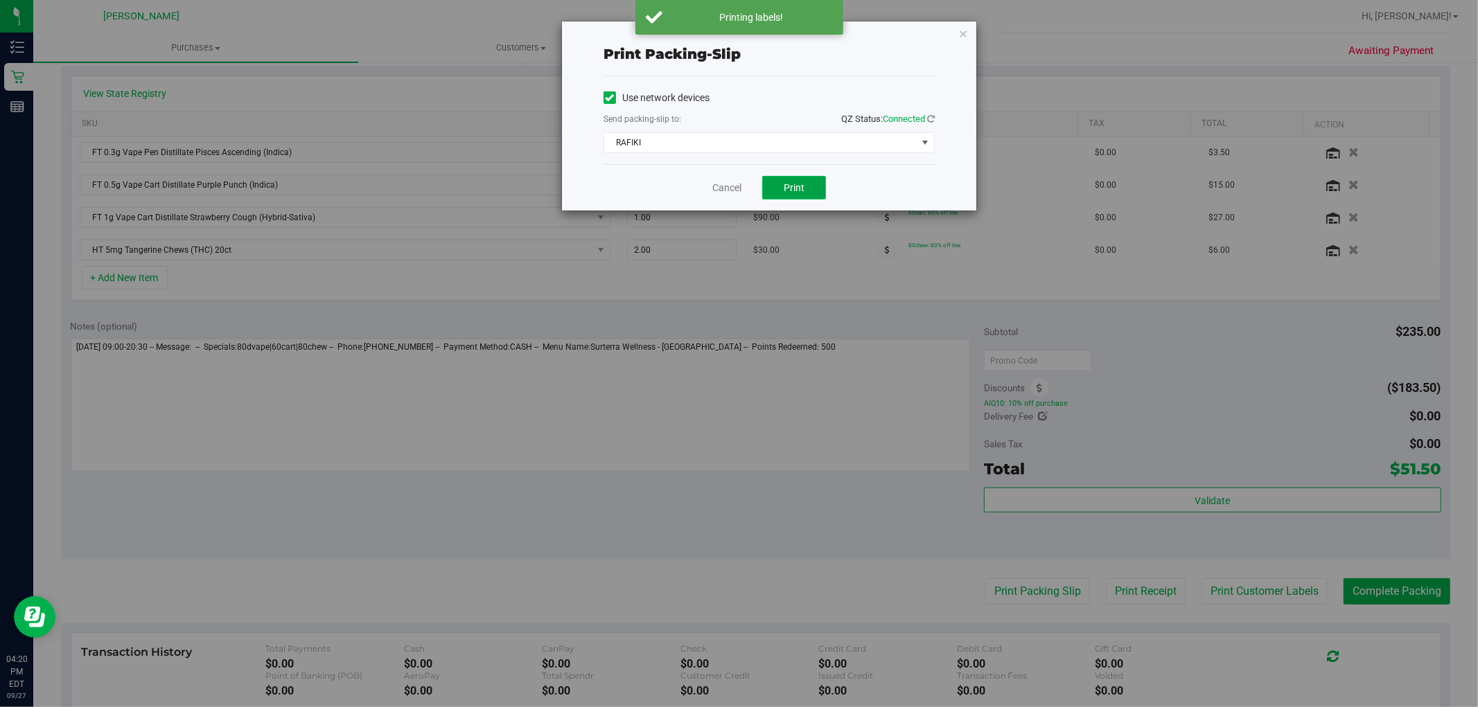
click at [808, 190] on button "Print" at bounding box center [794, 188] width 64 height 24
click at [727, 182] on link "Cancel" at bounding box center [726, 188] width 29 height 15
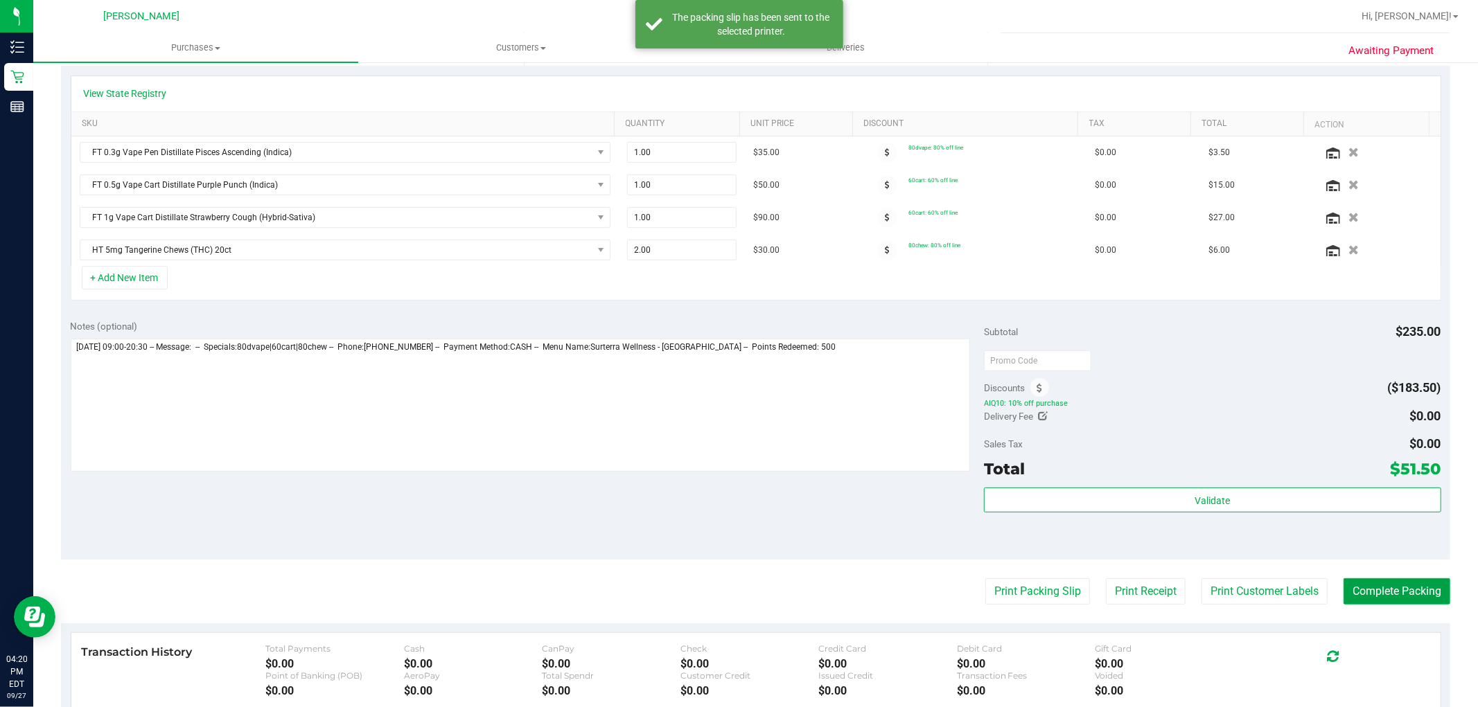
click at [1380, 586] on button "Complete Packing" at bounding box center [1396, 591] width 107 height 26
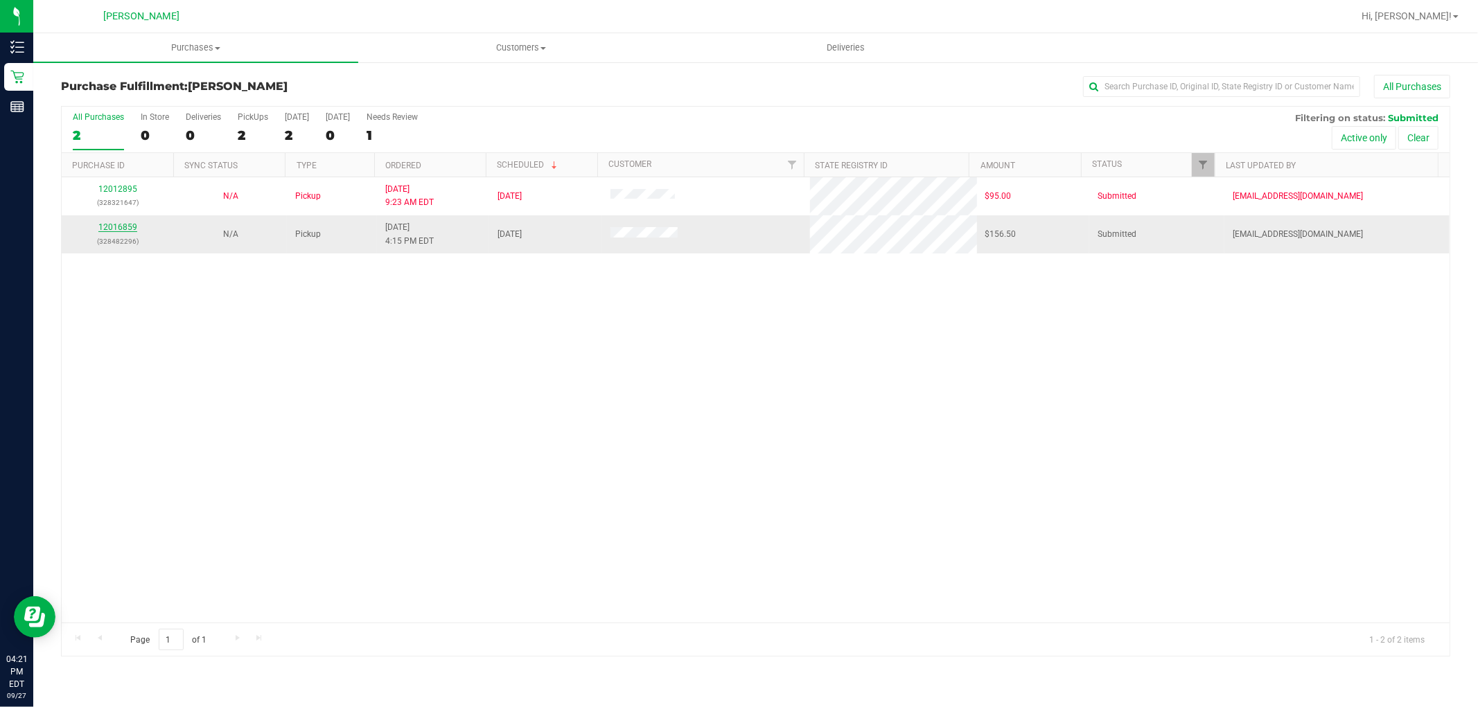
click at [126, 232] on link "12016859" at bounding box center [117, 227] width 39 height 10
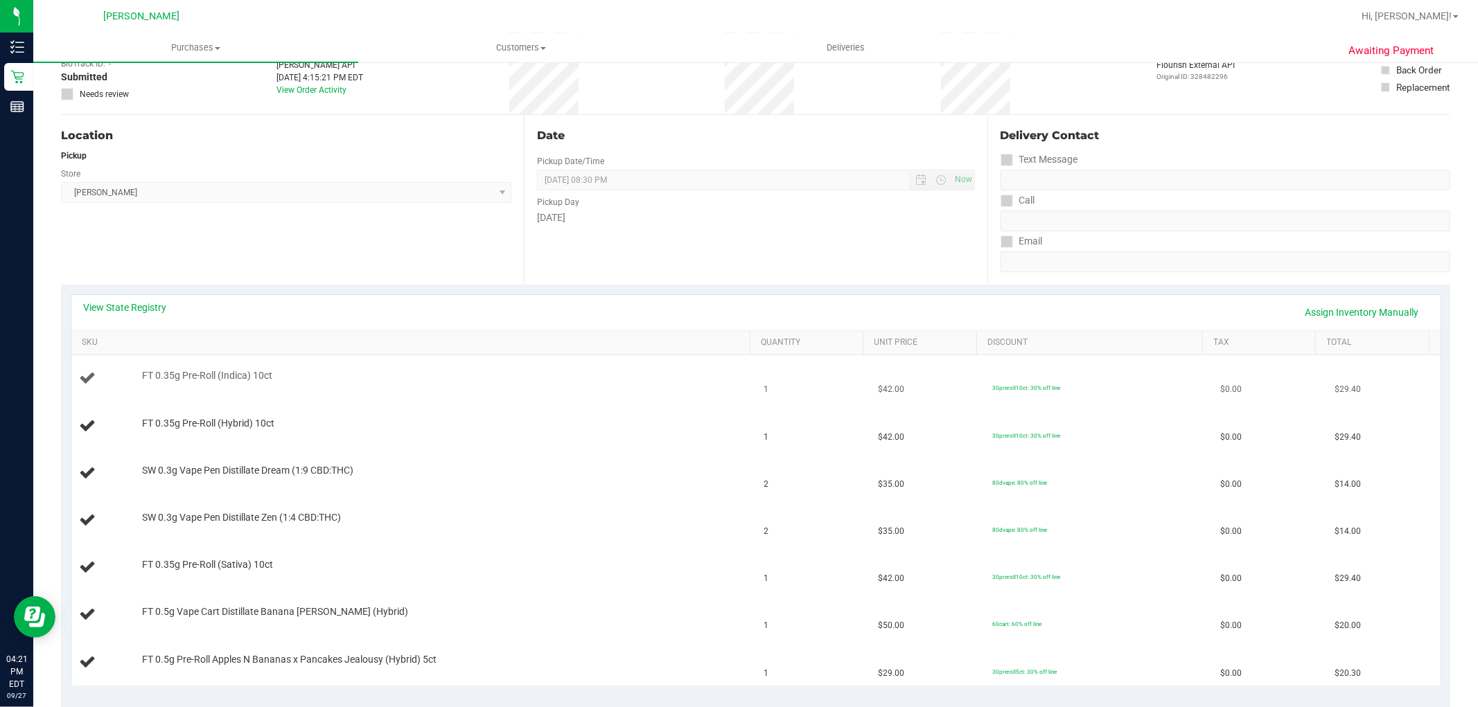
scroll to position [231, 0]
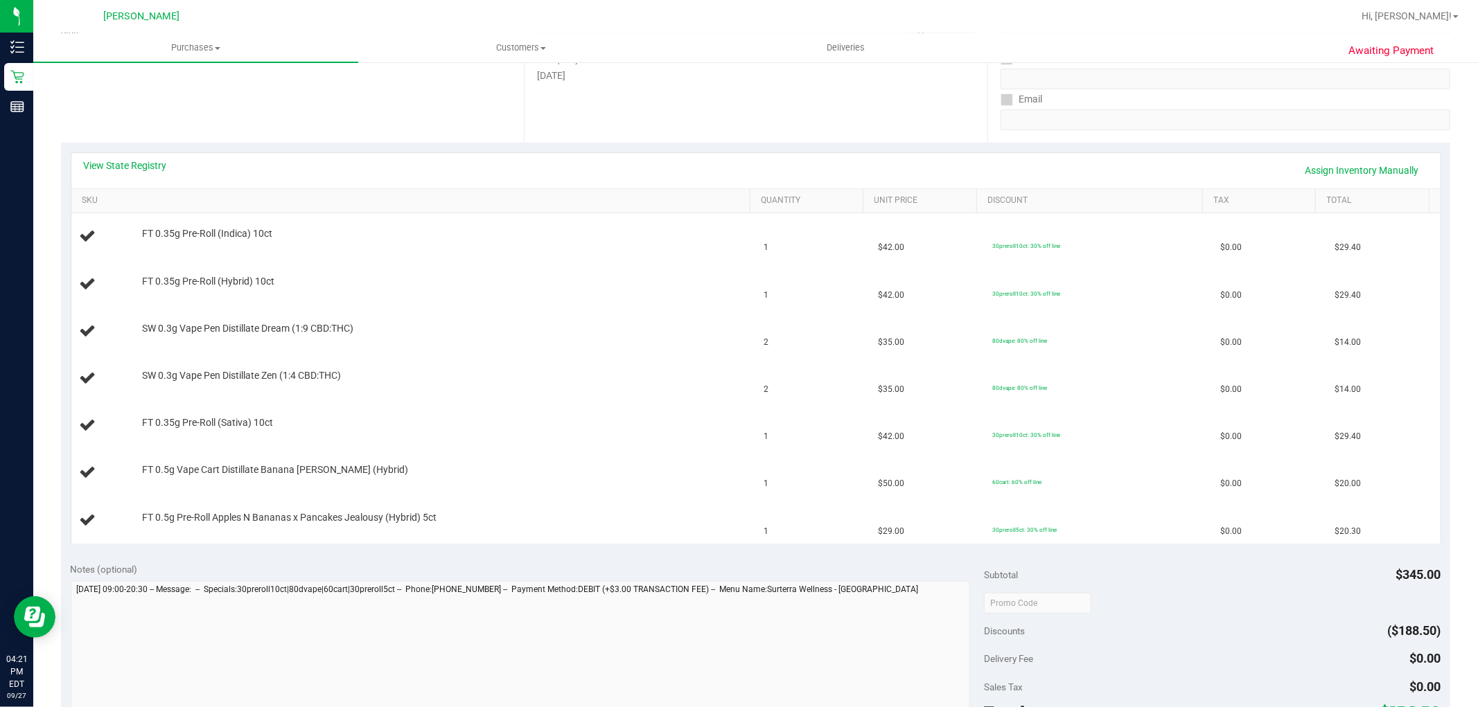
drag, startPoint x: 143, startPoint y: 153, endPoint x: 187, endPoint y: 160, distance: 44.9
click at [143, 153] on div "View State Registry Assign Inventory Manually" at bounding box center [755, 170] width 1369 height 35
click at [141, 170] on link "View State Registry" at bounding box center [125, 166] width 83 height 14
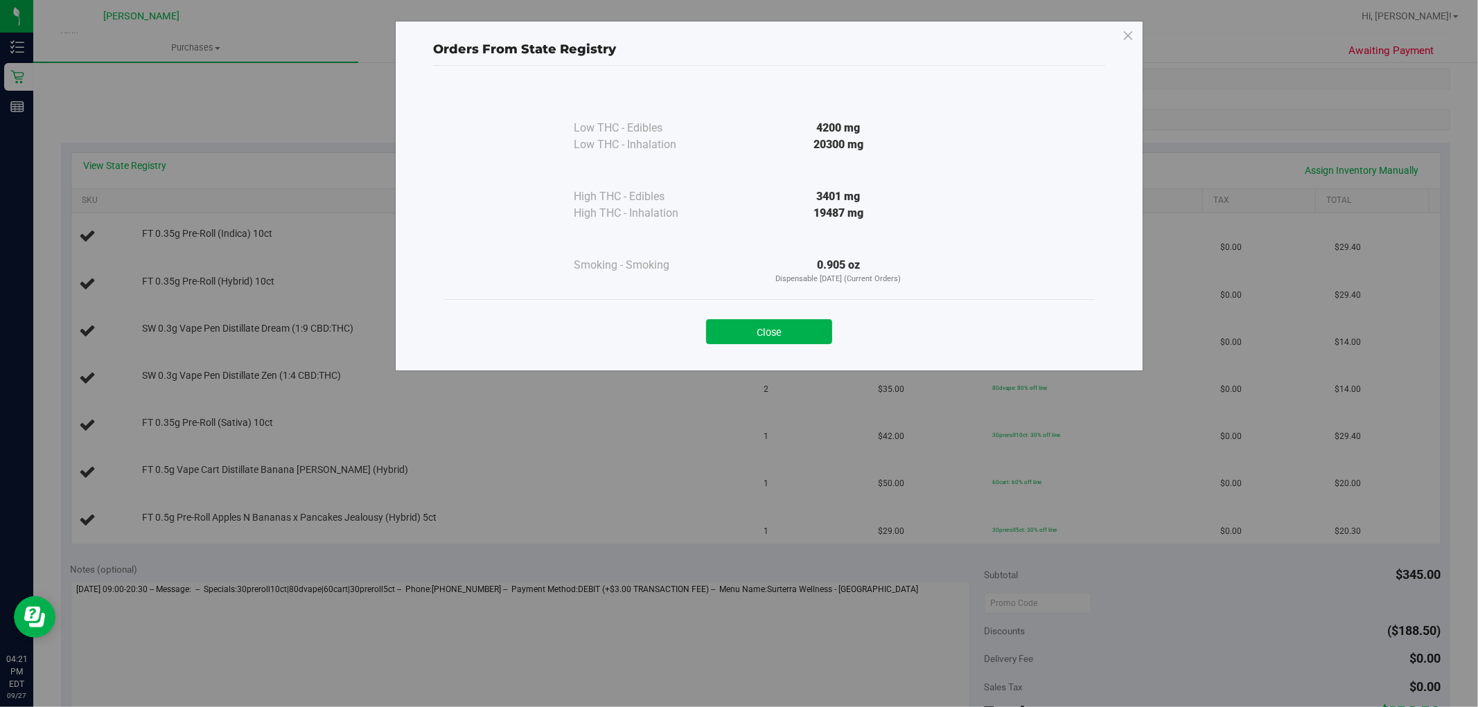
drag, startPoint x: 763, startPoint y: 335, endPoint x: 1048, endPoint y: 212, distance: 310.0
click at [767, 333] on button "Close" at bounding box center [769, 331] width 126 height 25
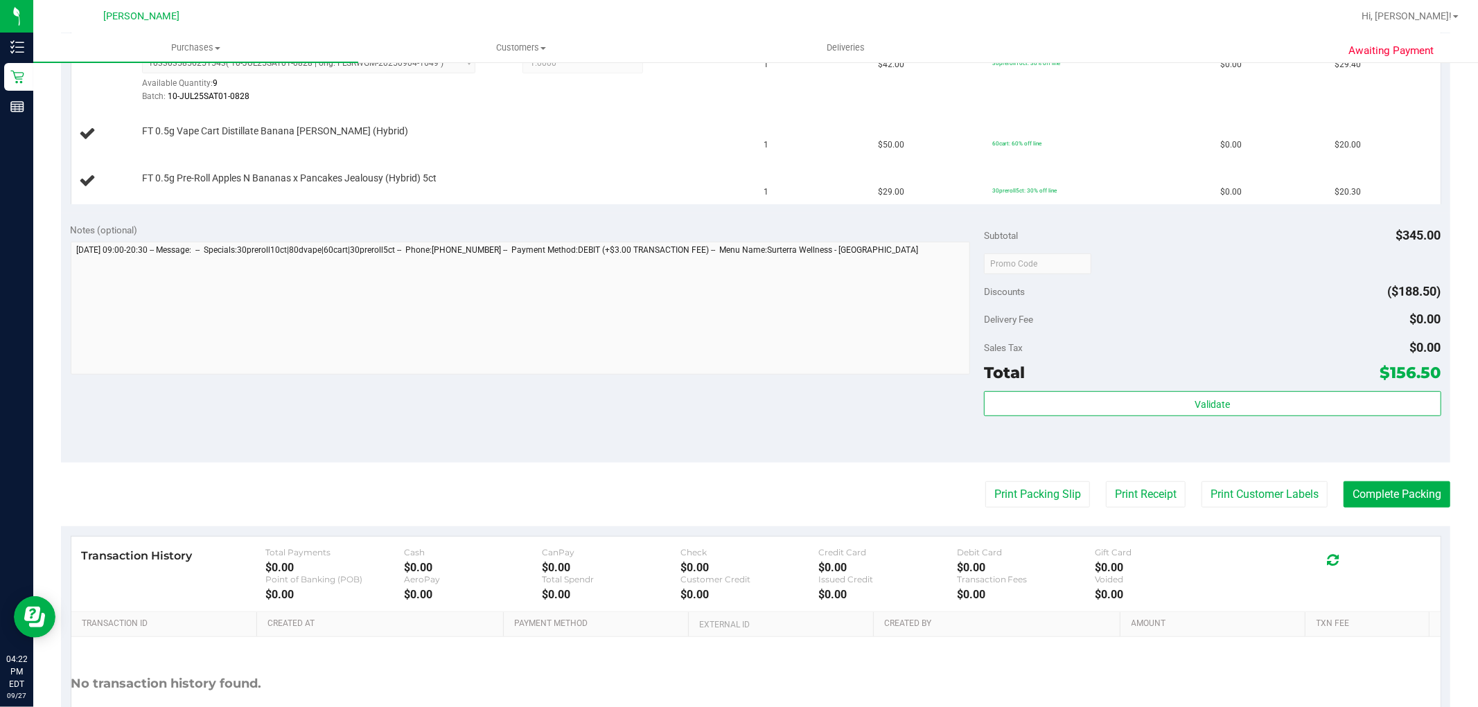
scroll to position [777, 0]
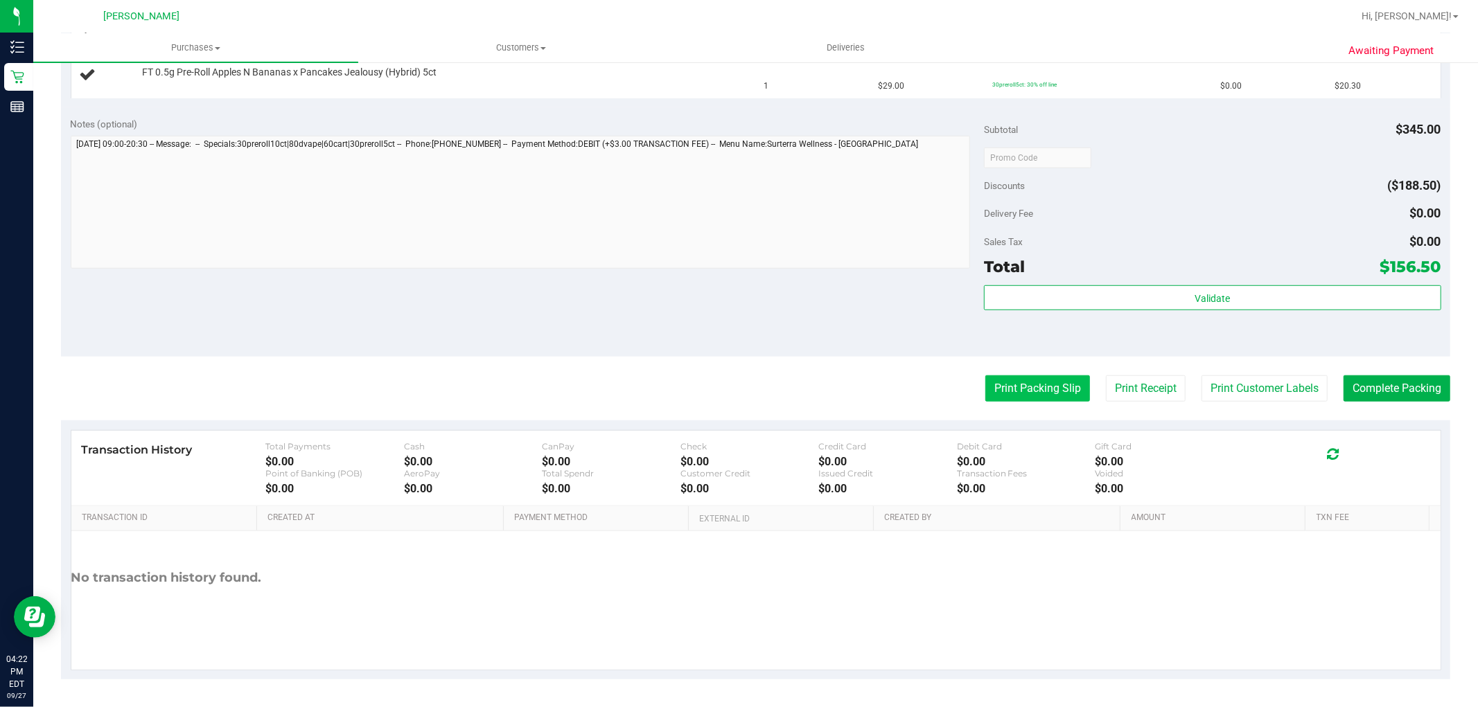
click at [1007, 386] on button "Print Packing Slip" at bounding box center [1037, 388] width 105 height 26
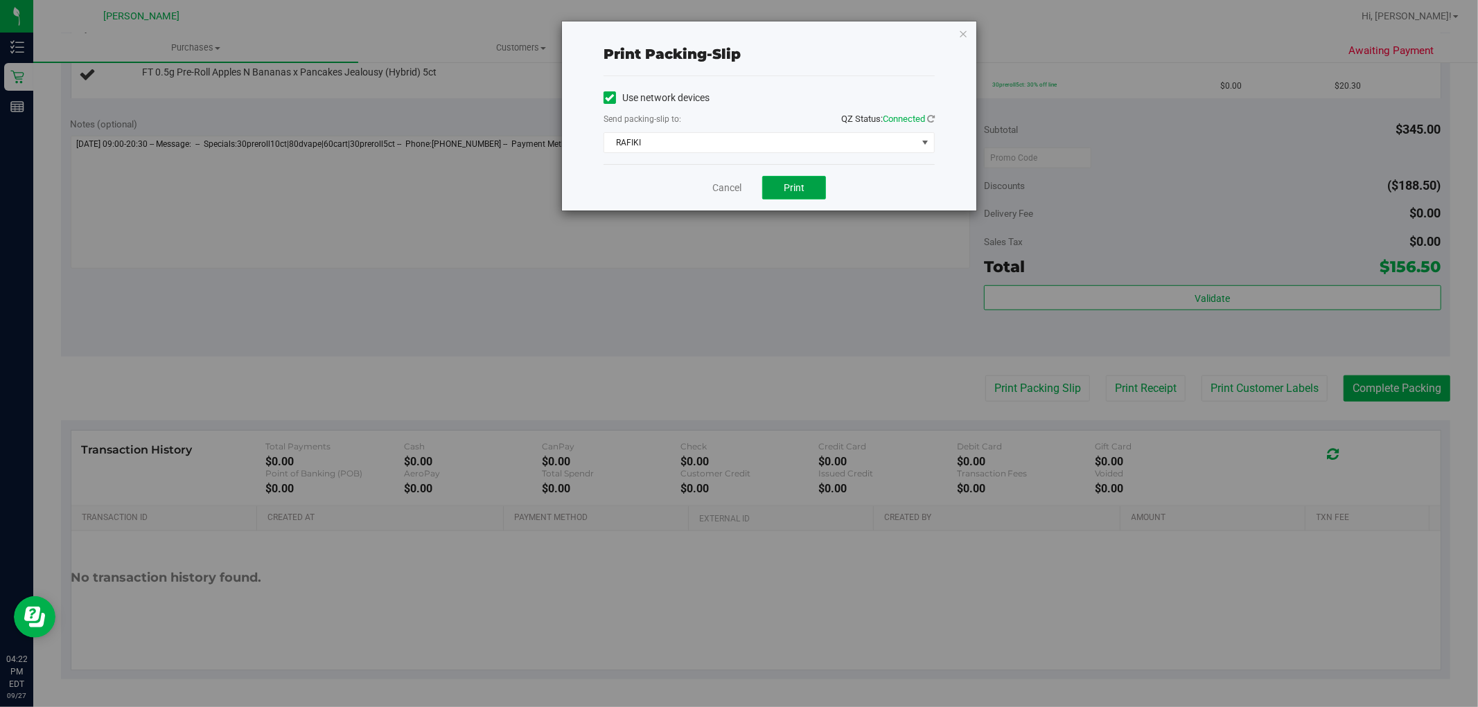
drag, startPoint x: 798, startPoint y: 180, endPoint x: 797, endPoint y: 194, distance: 13.9
click at [799, 180] on button "Print" at bounding box center [794, 188] width 64 height 24
click at [716, 182] on link "Cancel" at bounding box center [726, 188] width 29 height 15
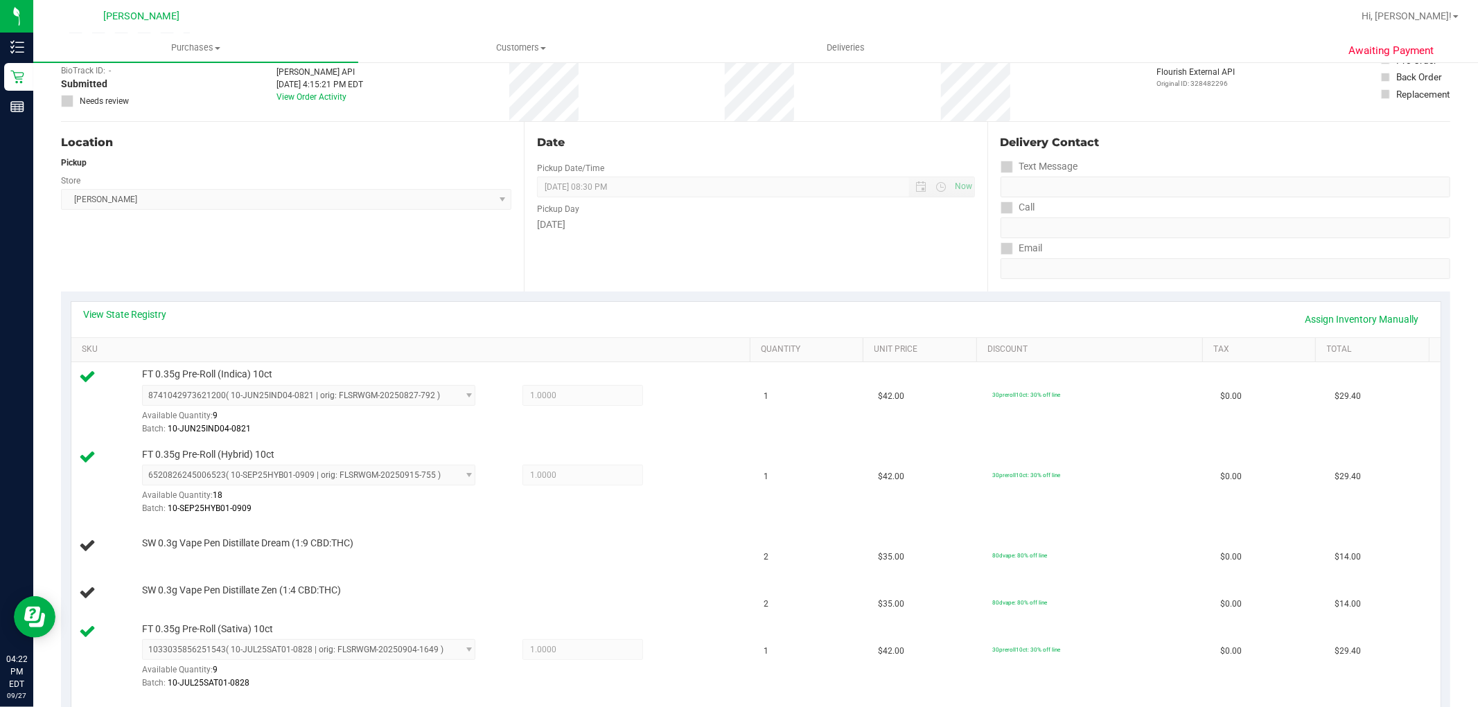
scroll to position [0, 0]
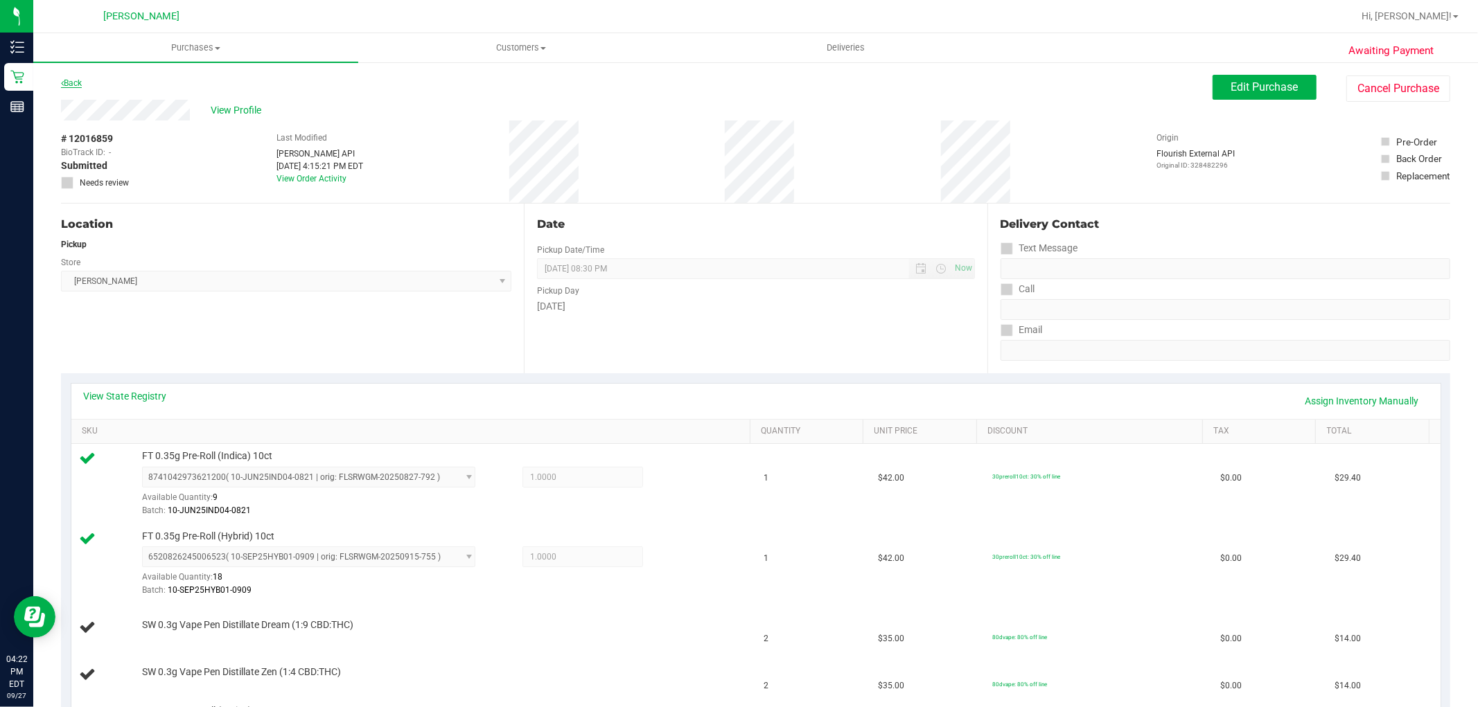
click at [67, 85] on link "Back" at bounding box center [71, 83] width 21 height 10
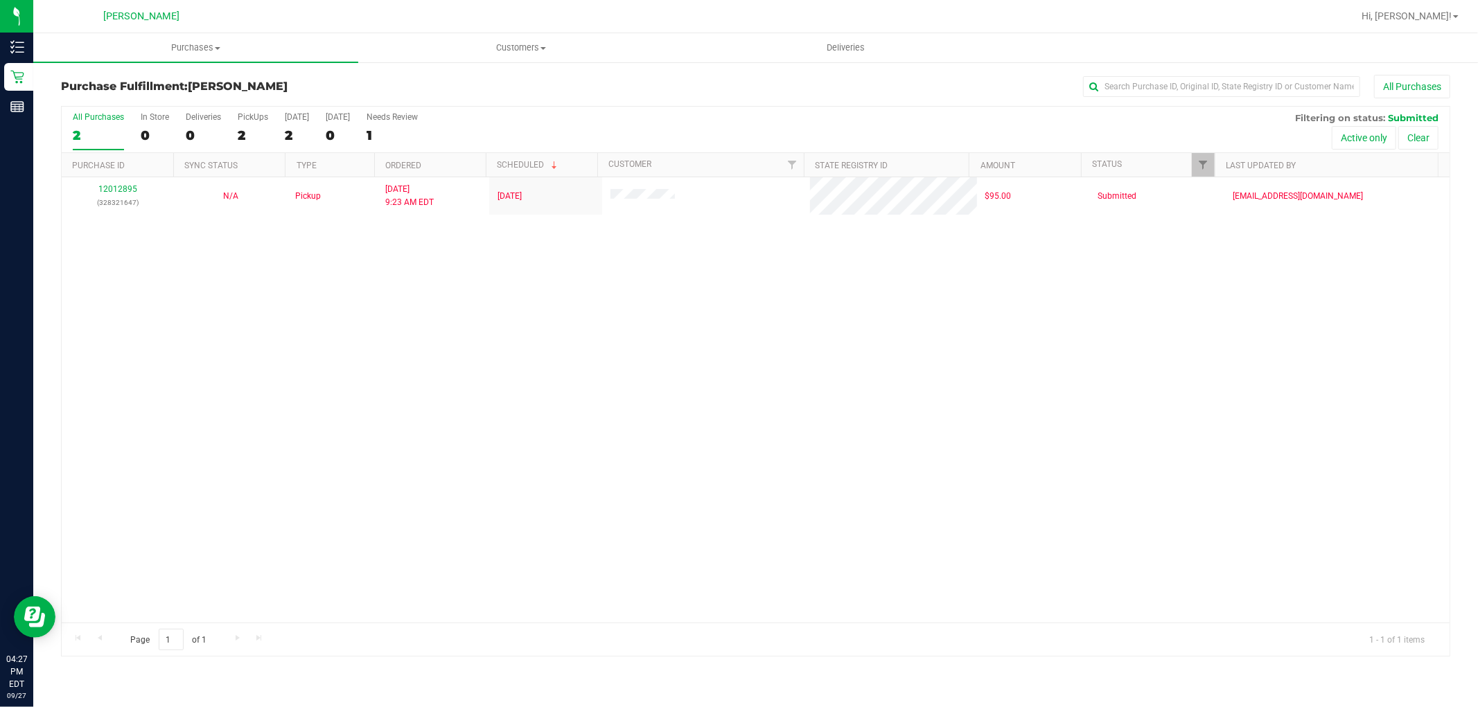
click at [545, 336] on div "12012895 (328321647) N/A Pickup [DATE] 9:23 AM EDT 9/27/2025 $95.00 Submitted […" at bounding box center [756, 399] width 1388 height 445
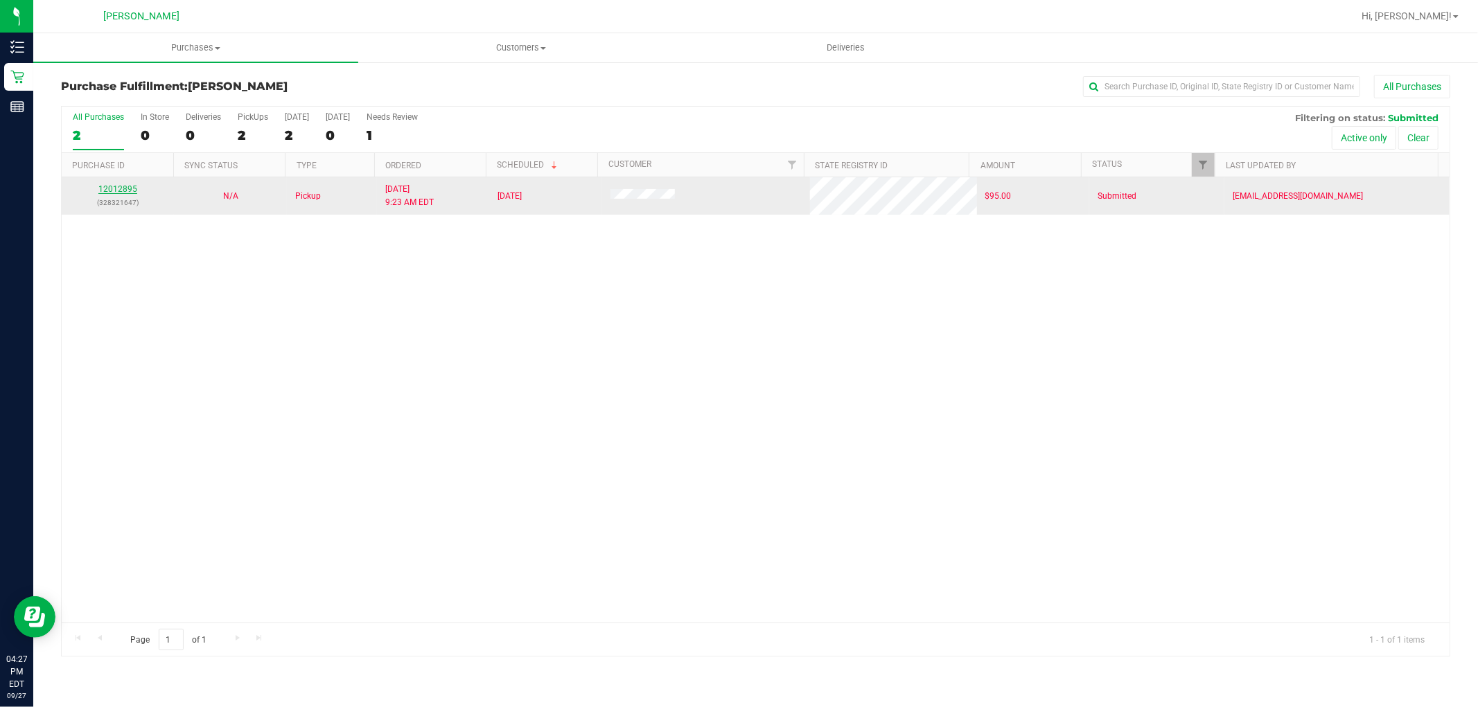
click at [125, 192] on link "12012895" at bounding box center [117, 189] width 39 height 10
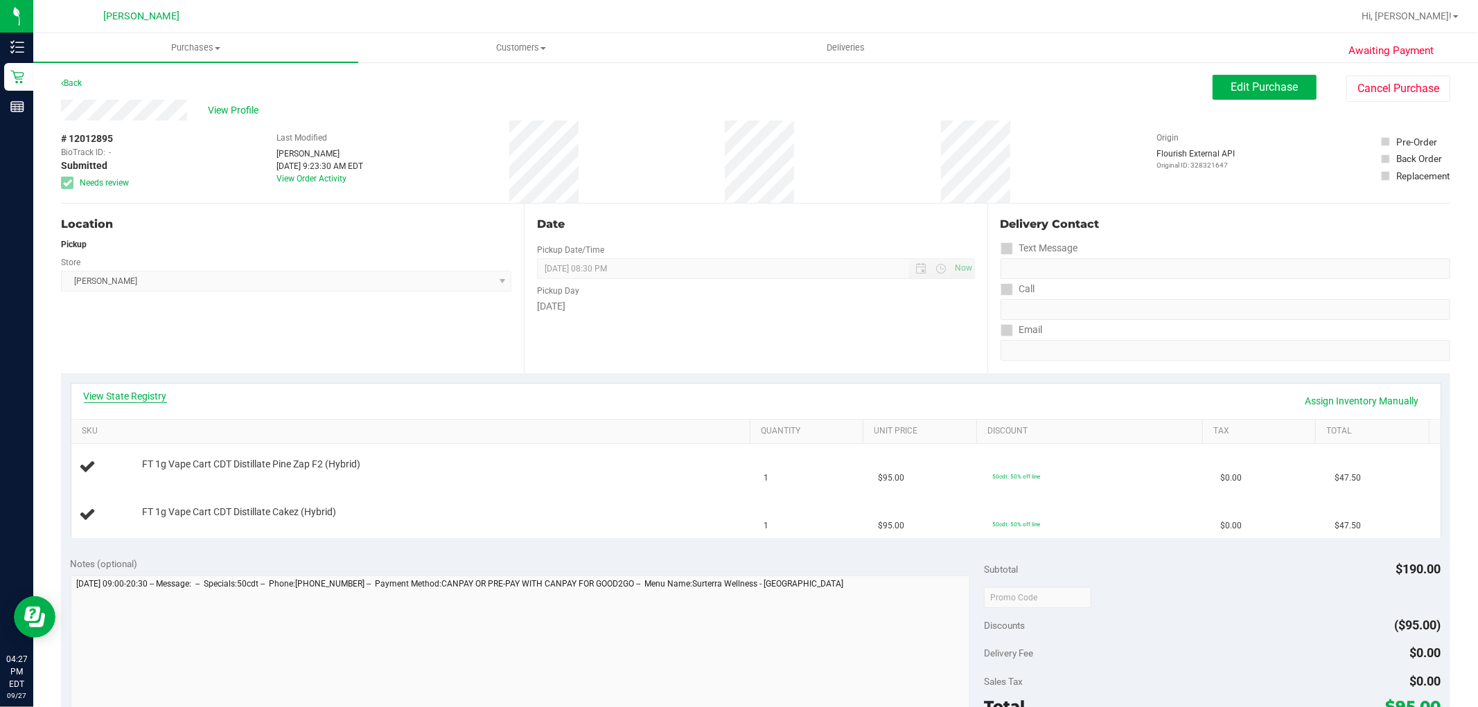
click at [146, 398] on link "View State Registry" at bounding box center [125, 396] width 83 height 14
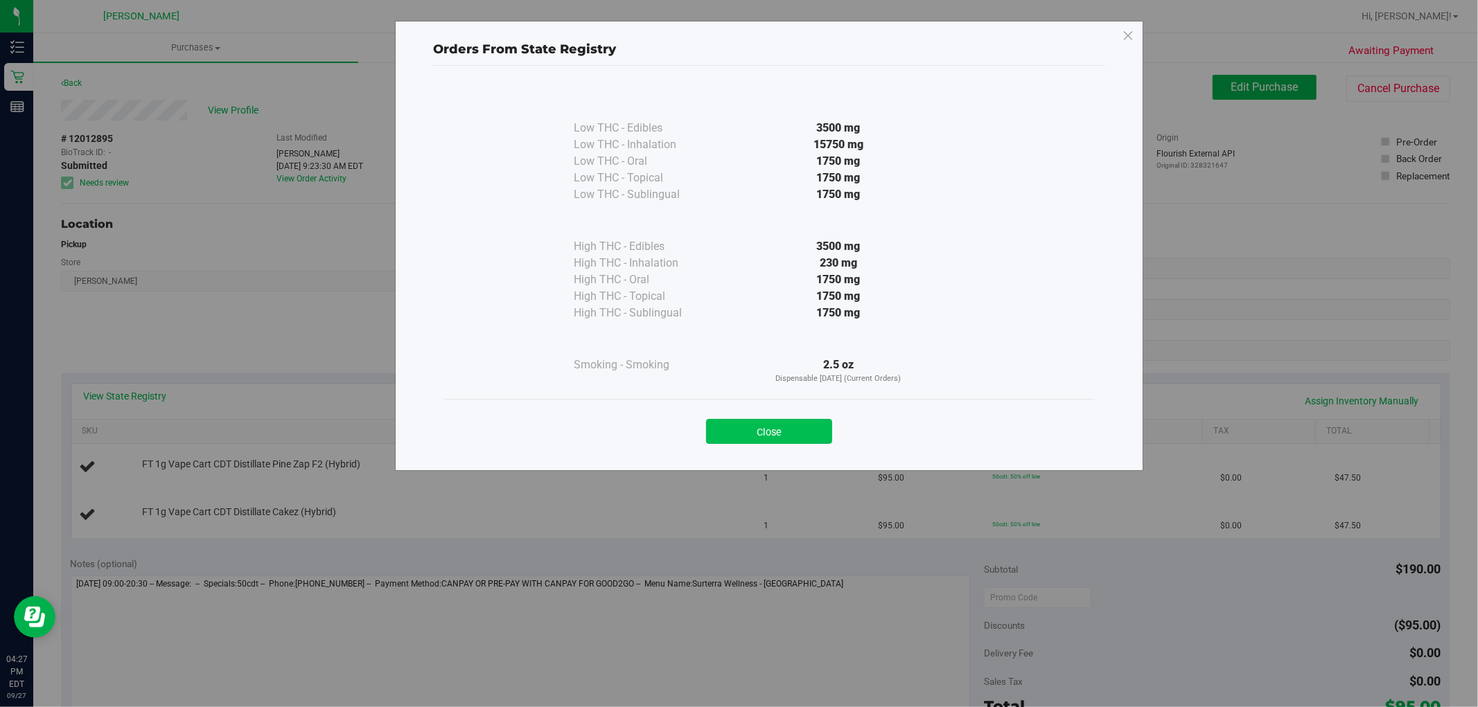
click at [790, 440] on button "Close" at bounding box center [769, 431] width 126 height 25
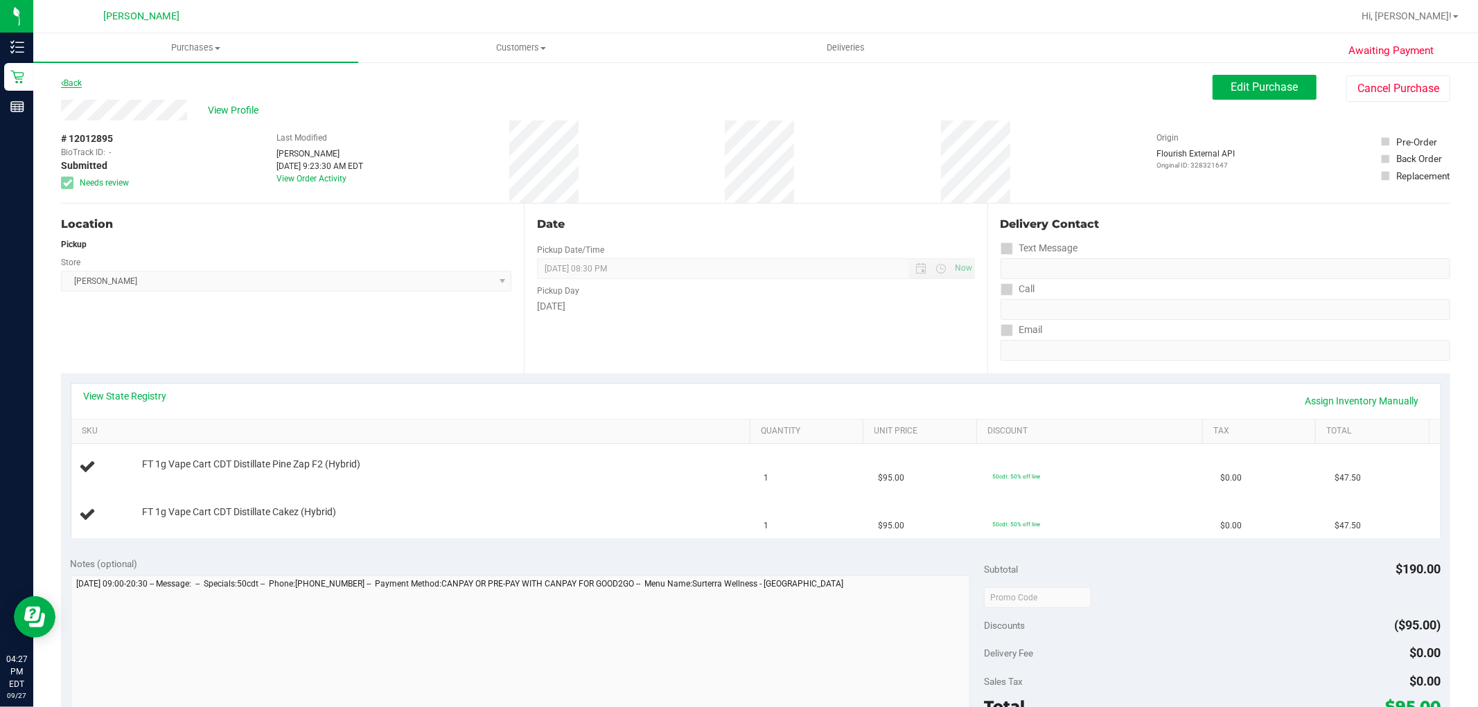
click at [67, 79] on link "Back" at bounding box center [71, 83] width 21 height 10
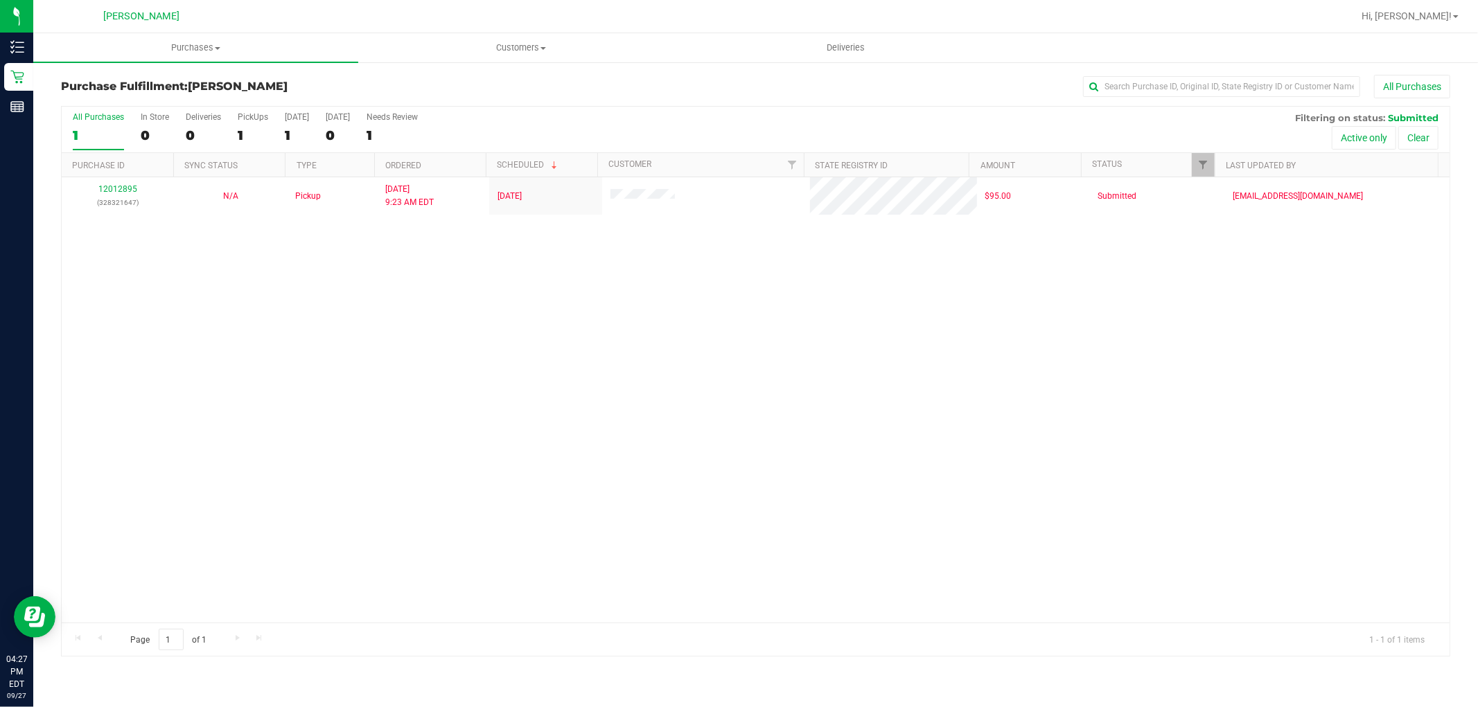
click at [137, 506] on div "12012895 (328321647) N/A Pickup [DATE] 9:23 AM EDT 9/27/2025 $95.00 Submitted […" at bounding box center [756, 399] width 1388 height 445
click at [747, 312] on div "12012895 (328321647) N/A Pickup [DATE] 9:23 AM EDT 9/27/2025 $95.00 Submitted […" at bounding box center [756, 399] width 1388 height 445
drag, startPoint x: 91, startPoint y: 308, endPoint x: 95, endPoint y: 267, distance: 41.7
click at [91, 308] on div "12012895 (328321647) N/A Pickup [DATE] 9:23 AM EDT 9/27/2025 $95.00 Submitted […" at bounding box center [756, 399] width 1388 height 445
click at [62, 334] on div "12012895 (328321647) N/A Pickup [DATE] 9:23 AM EDT 9/27/2025 $95.00 Submitted […" at bounding box center [756, 399] width 1388 height 445
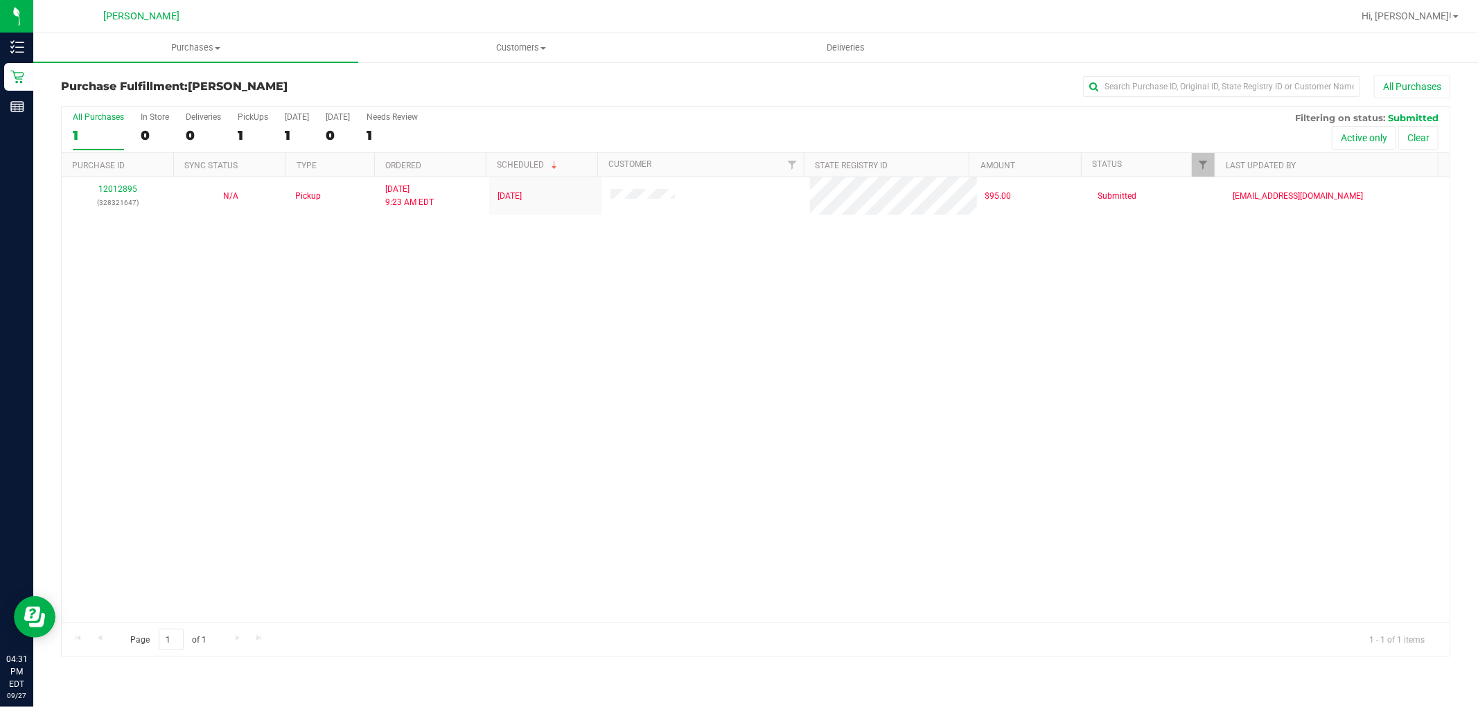
click at [121, 385] on div "12012895 (328321647) N/A Pickup [DATE] 9:23 AM EDT 9/27/2025 $95.00 Submitted […" at bounding box center [756, 399] width 1388 height 445
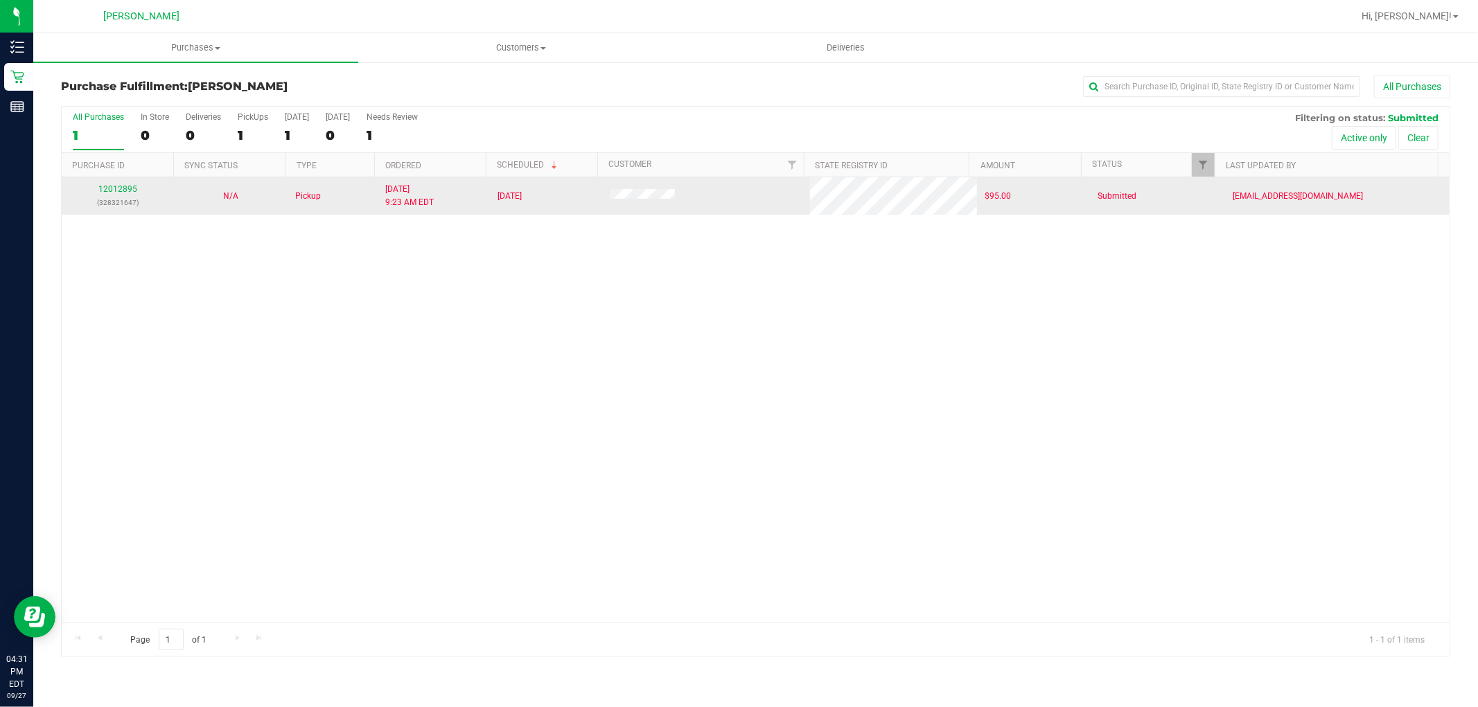
click at [108, 182] on td "12012895 (328321647)" at bounding box center [118, 195] width 112 height 37
click at [116, 190] on link "12012895" at bounding box center [117, 189] width 39 height 10
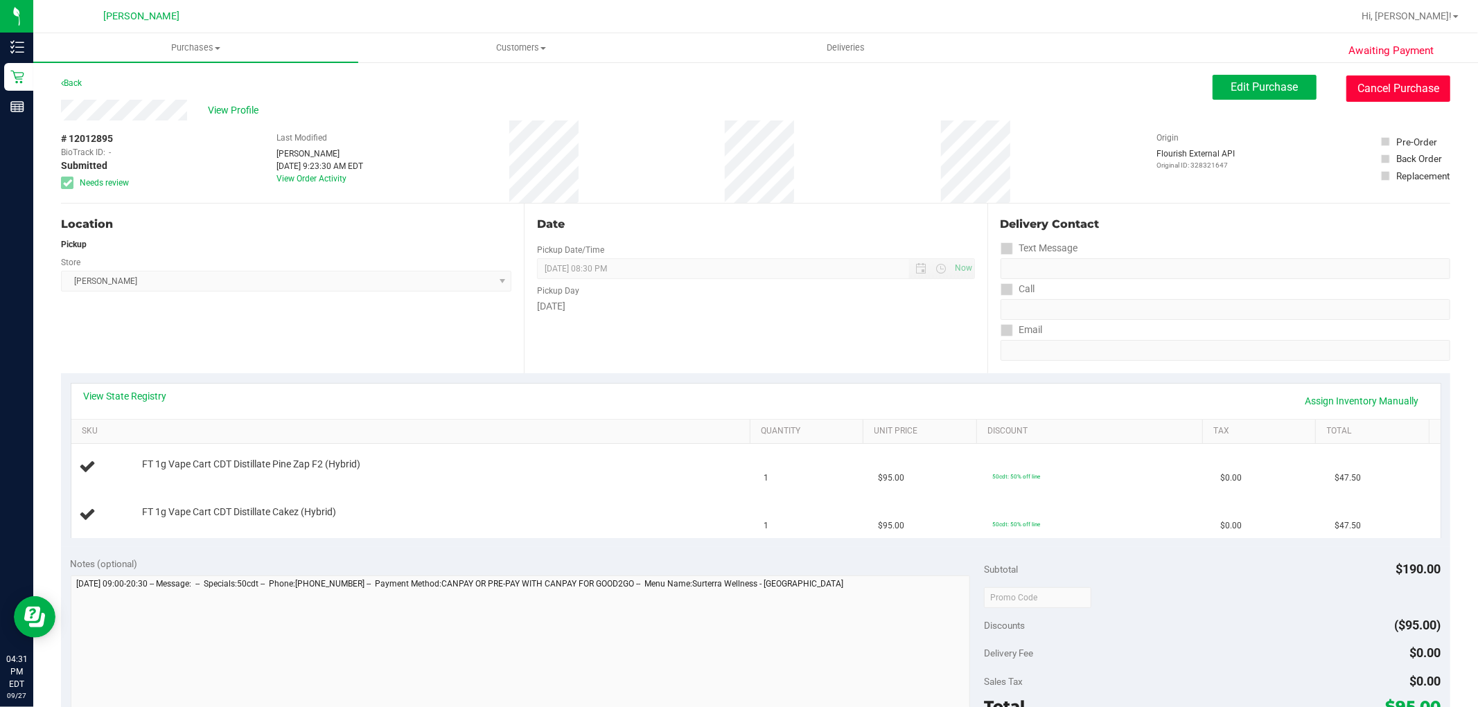
click at [1393, 80] on button "Cancel Purchase" at bounding box center [1398, 89] width 104 height 26
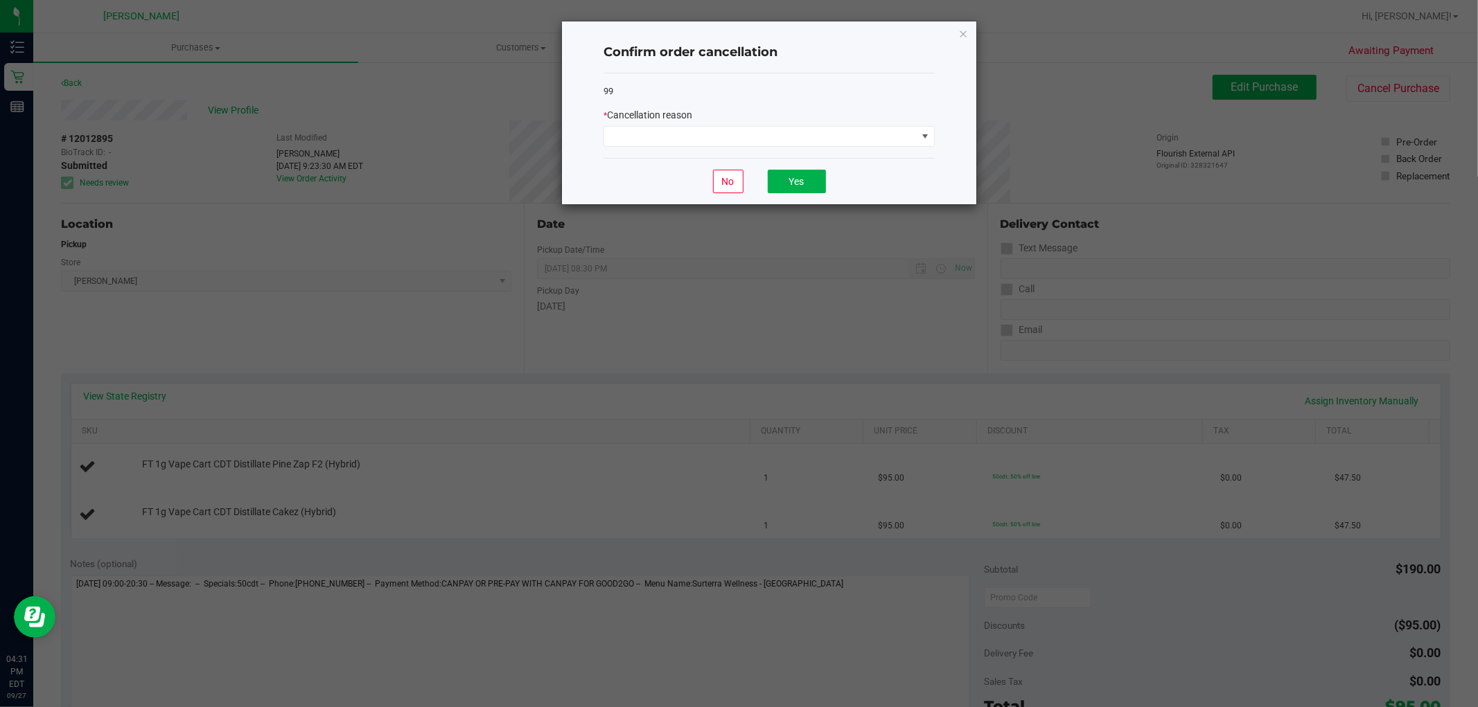
click at [804, 123] on div "* Cancellation reason" at bounding box center [768, 127] width 331 height 39
click at [787, 132] on span at bounding box center [760, 136] width 312 height 19
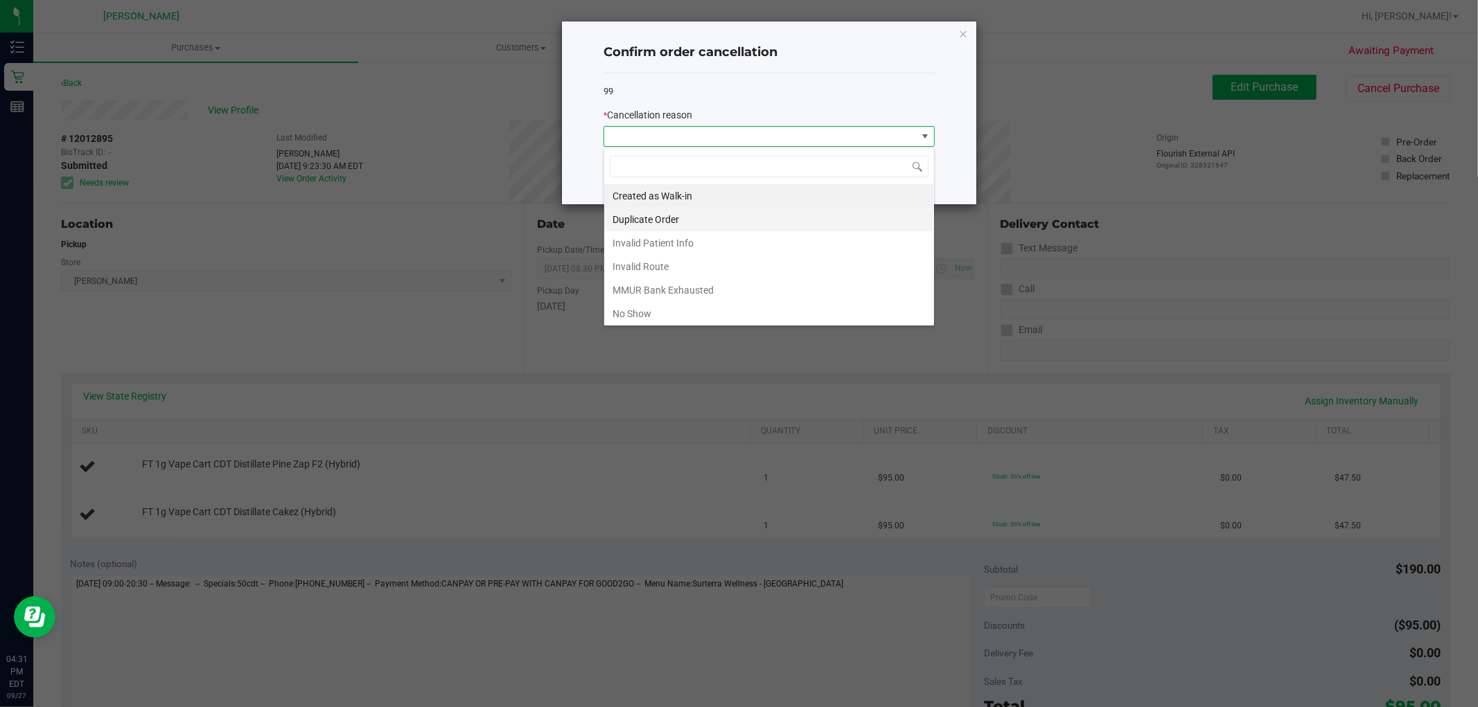
scroll to position [21, 330]
click at [669, 289] on li "MMUR Bank Exhausted" at bounding box center [769, 291] width 330 height 24
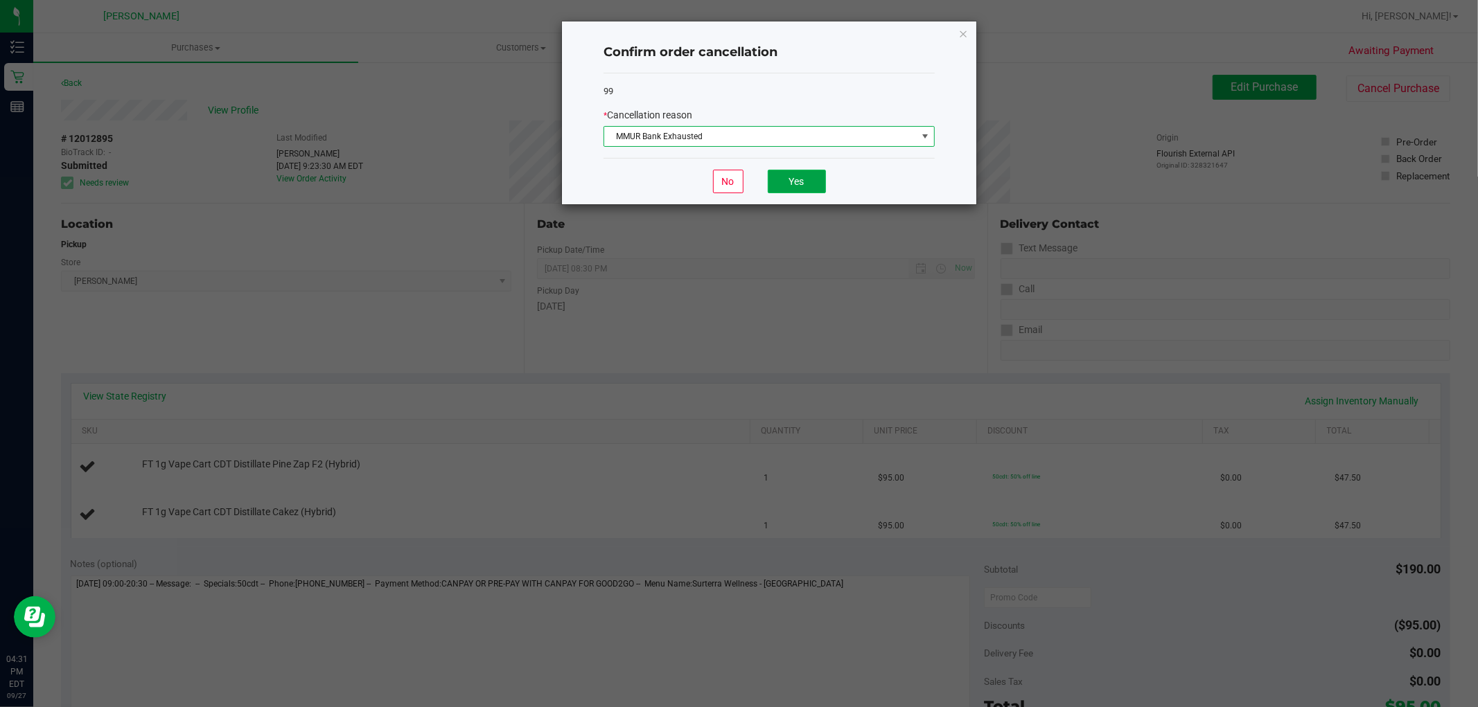
click at [791, 188] on button "Yes" at bounding box center [797, 182] width 58 height 24
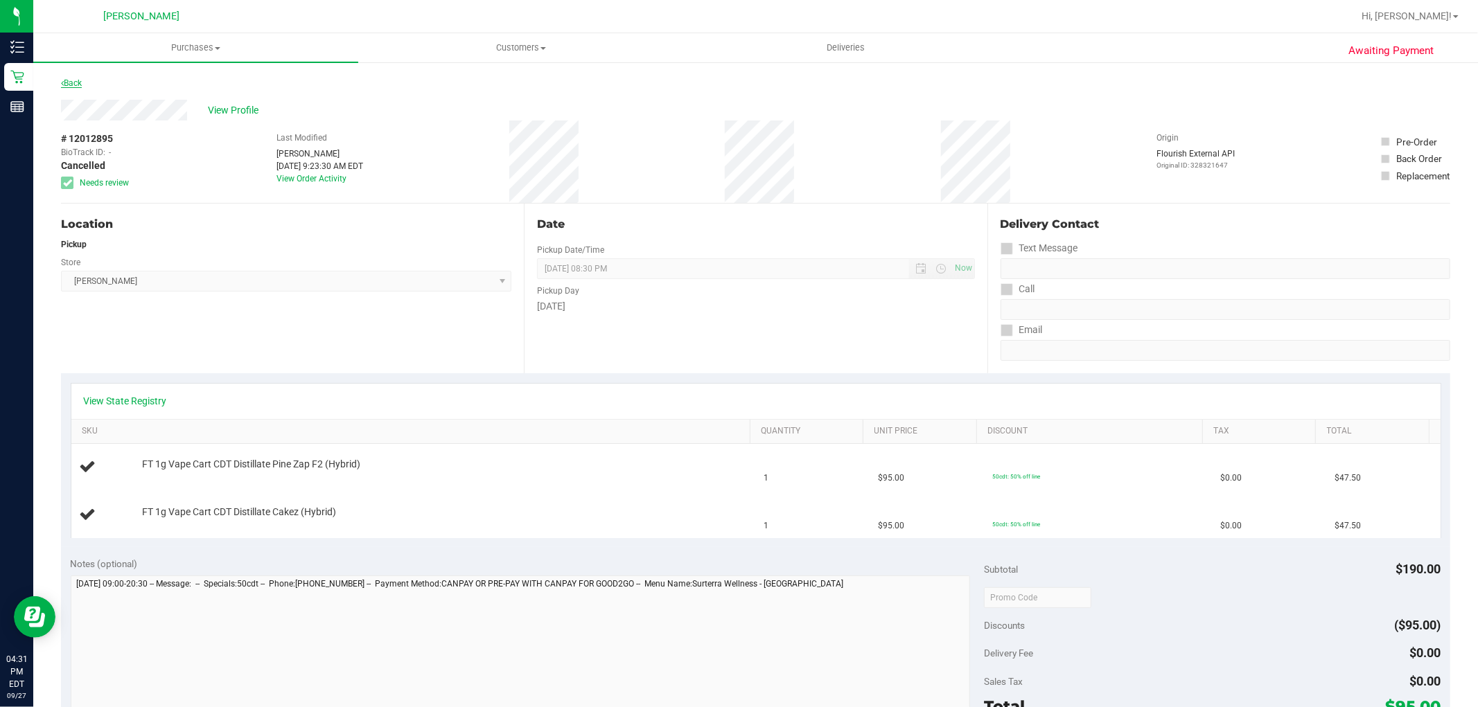
click at [71, 83] on link "Back" at bounding box center [71, 83] width 21 height 10
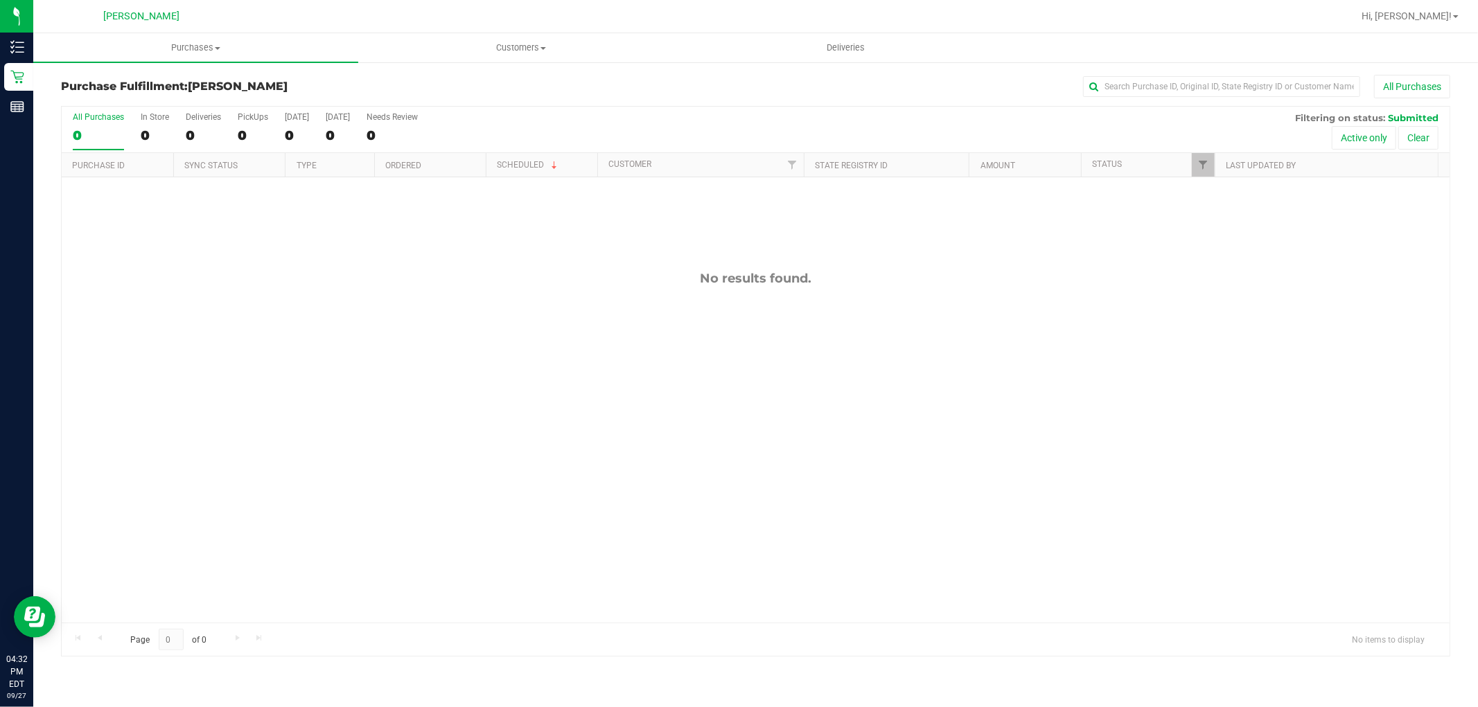
click at [134, 236] on div "No results found." at bounding box center [756, 446] width 1388 height 539
click at [437, 351] on div "12017141 (328456616) N/A Pickup [DATE] 4:50 PM EDT 9/27/2025 $36.00 Submitted […" at bounding box center [756, 399] width 1388 height 445
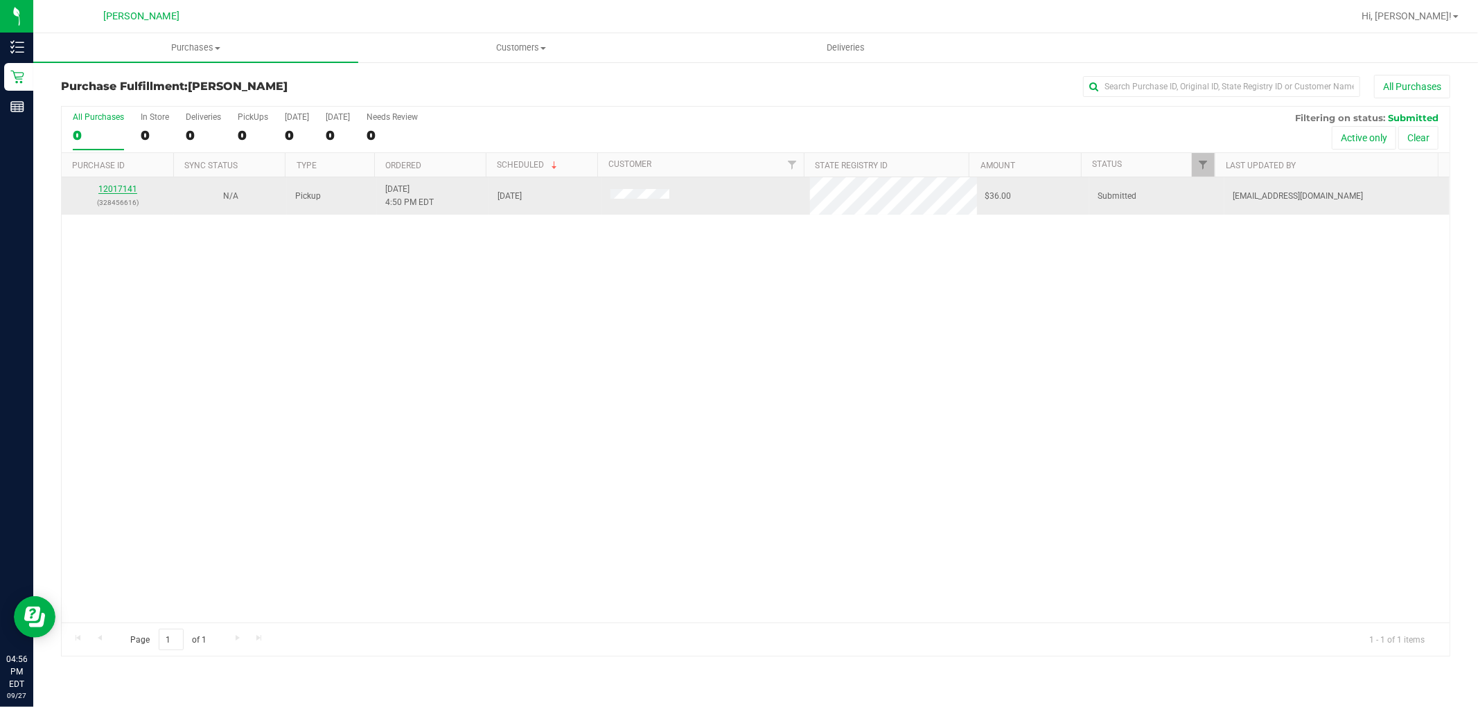
click at [109, 191] on link "12017141" at bounding box center [117, 189] width 39 height 10
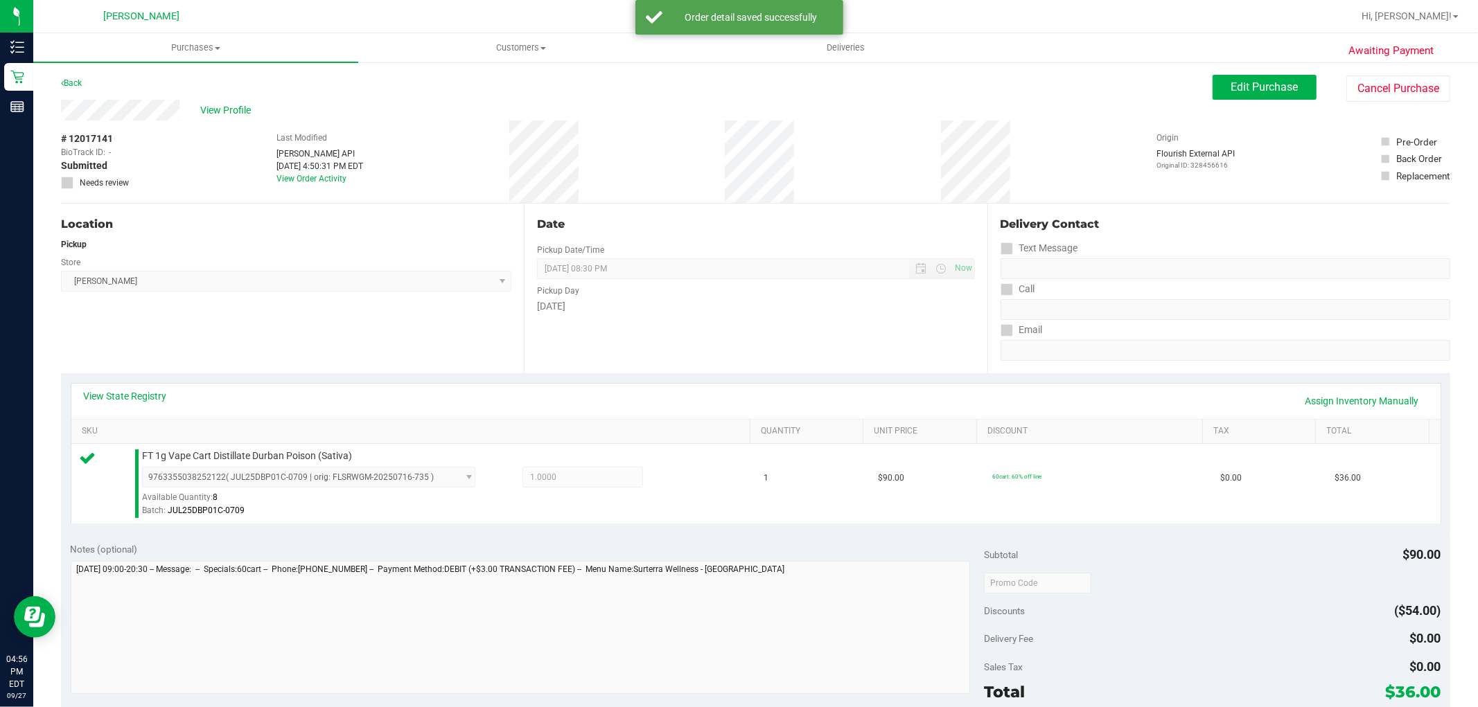
scroll to position [231, 0]
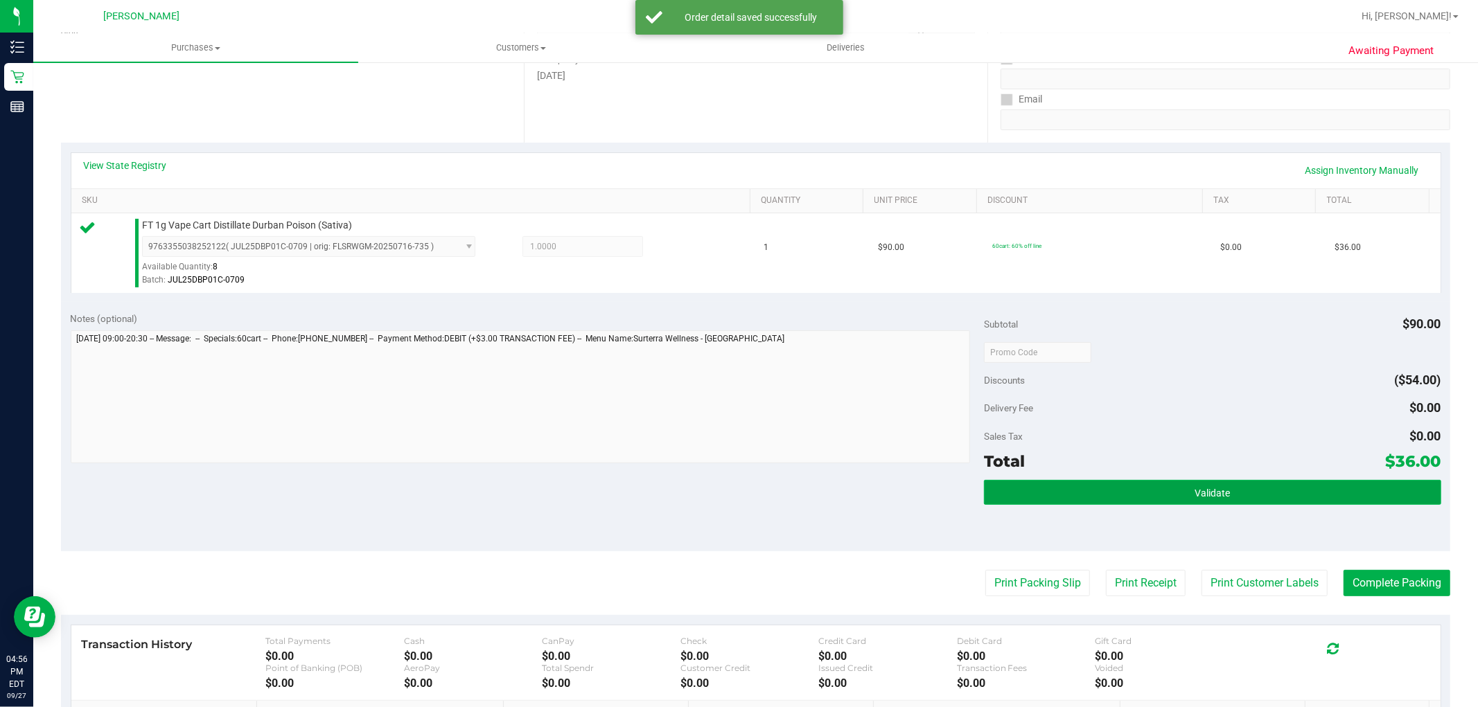
click at [1266, 490] on button "Validate" at bounding box center [1212, 492] width 457 height 25
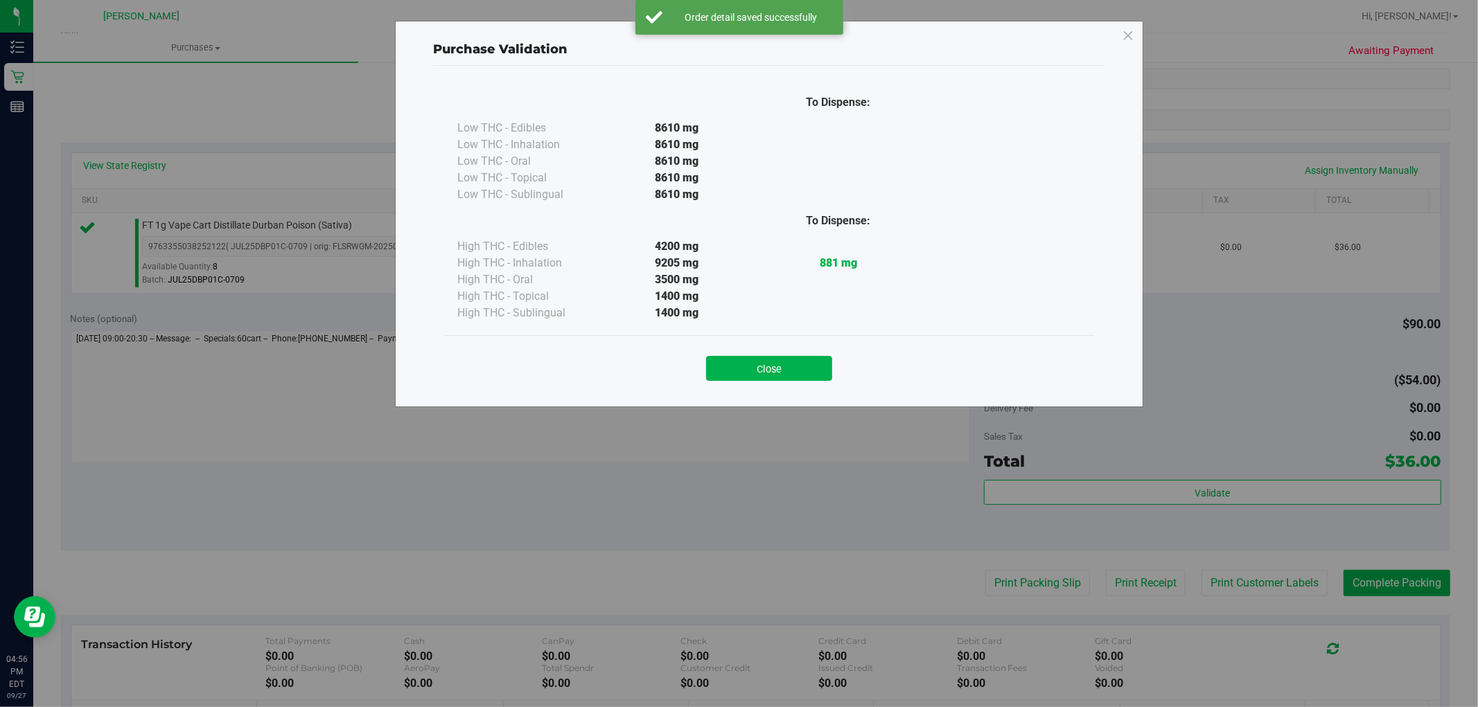
click at [763, 362] on button "Close" at bounding box center [769, 368] width 126 height 25
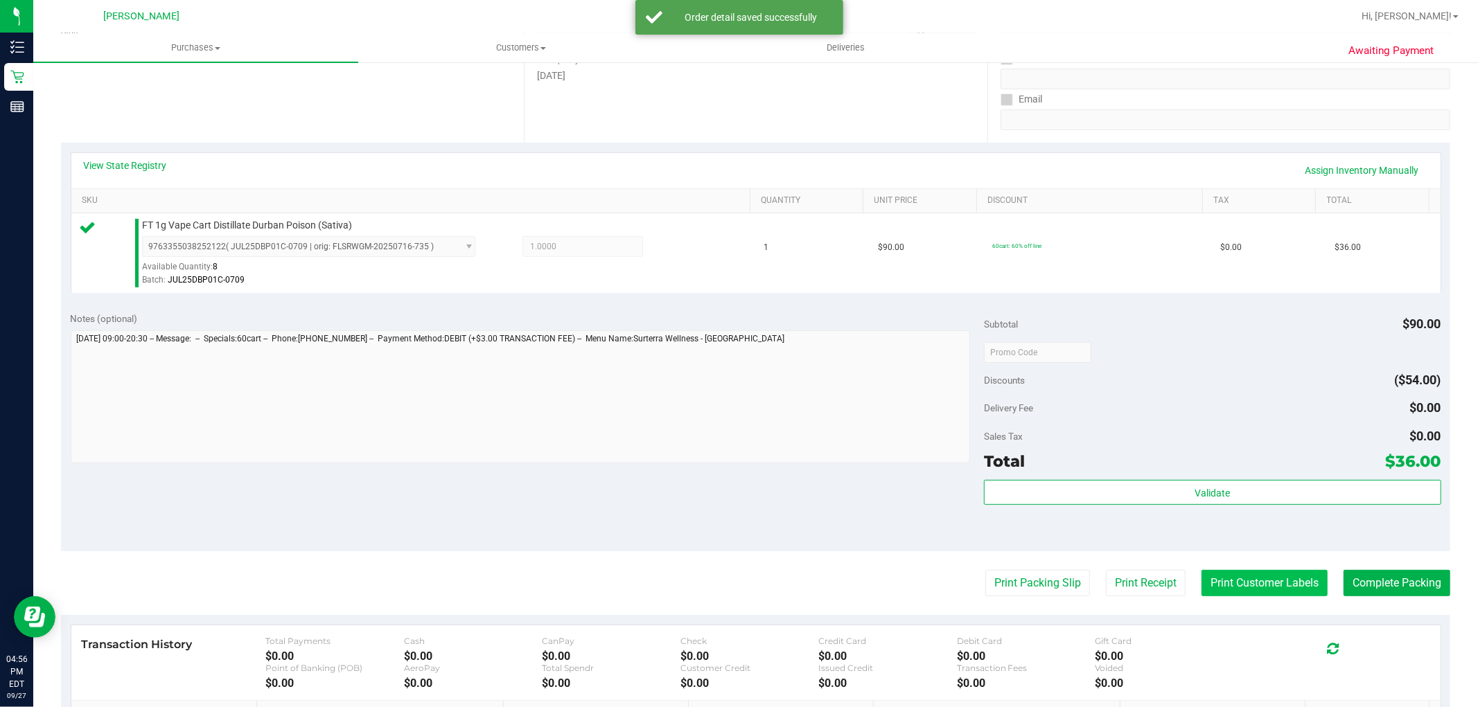
click at [1244, 585] on button "Print Customer Labels" at bounding box center [1264, 583] width 126 height 26
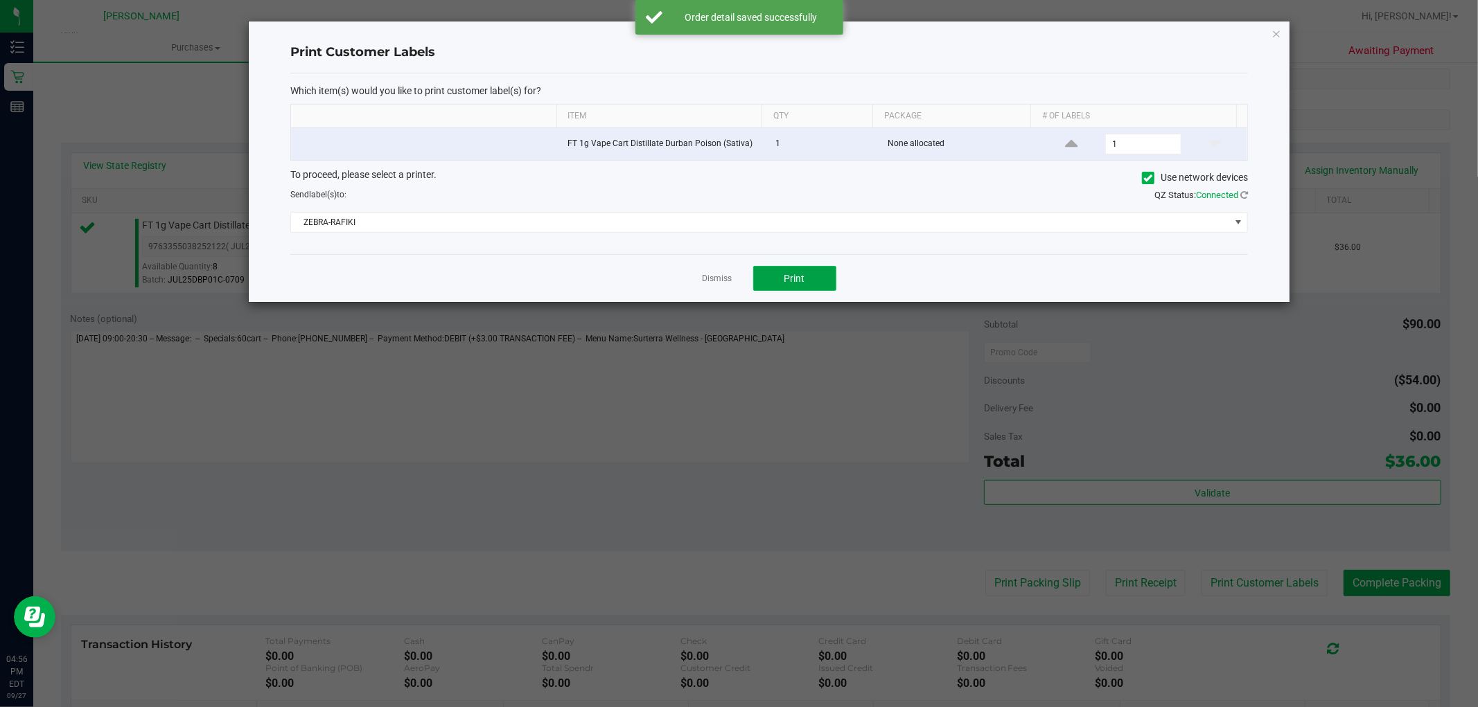
click at [766, 281] on button "Print" at bounding box center [794, 278] width 83 height 25
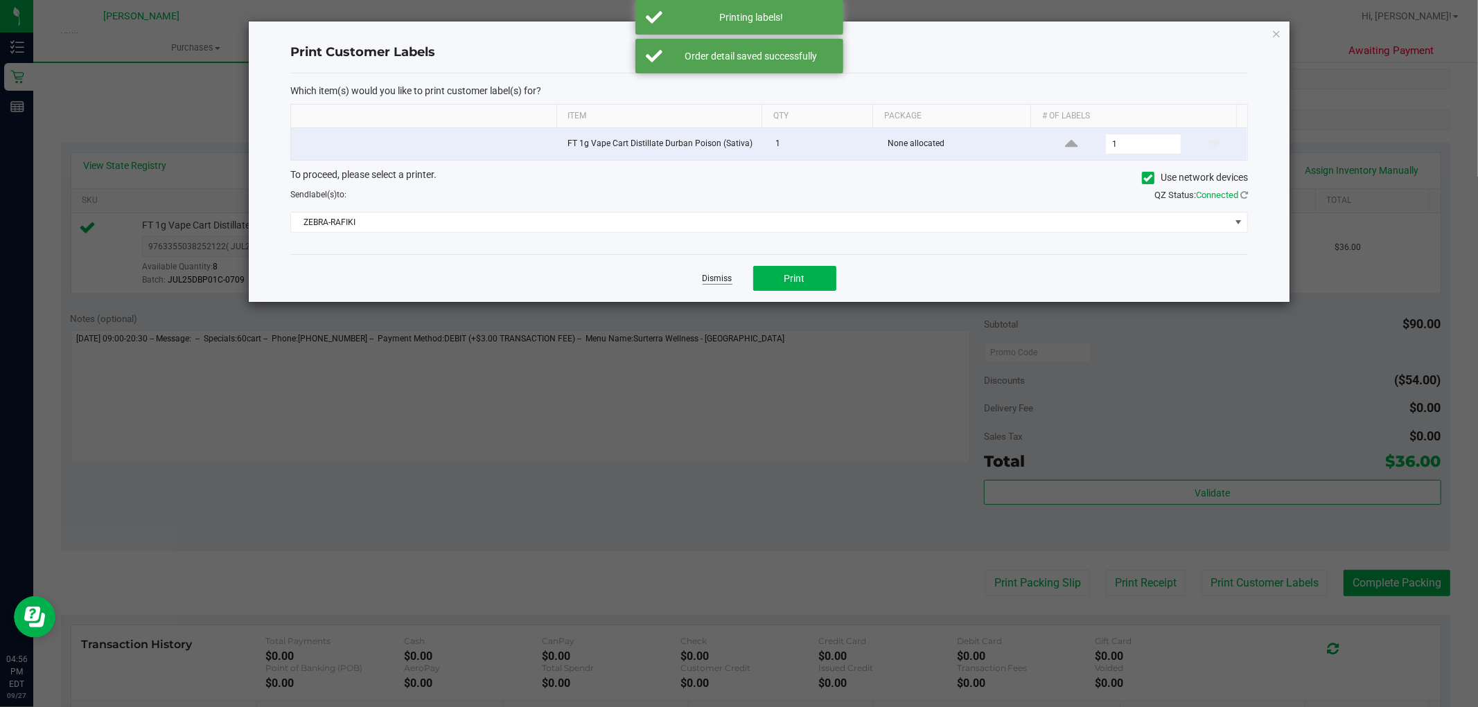
click at [725, 282] on link "Dismiss" at bounding box center [717, 279] width 30 height 12
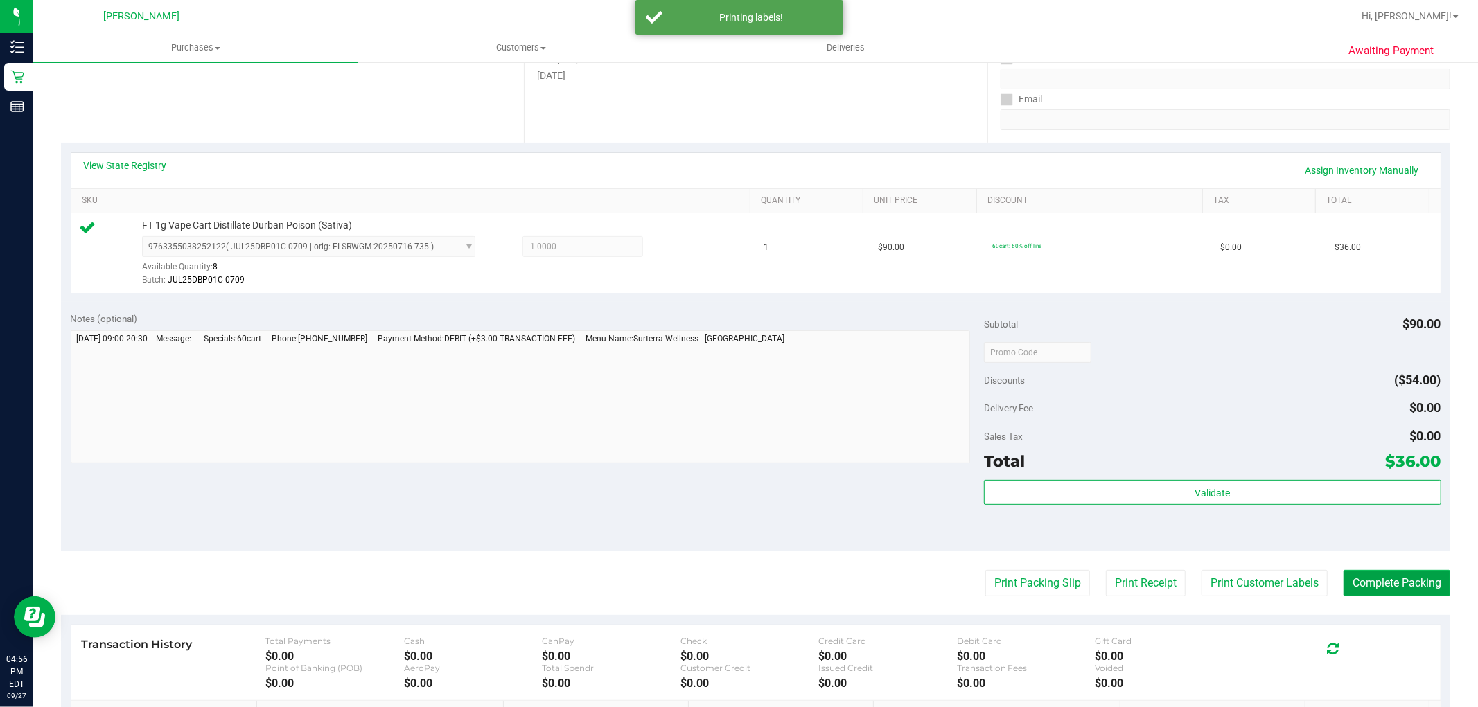
click at [1379, 578] on button "Complete Packing" at bounding box center [1396, 583] width 107 height 26
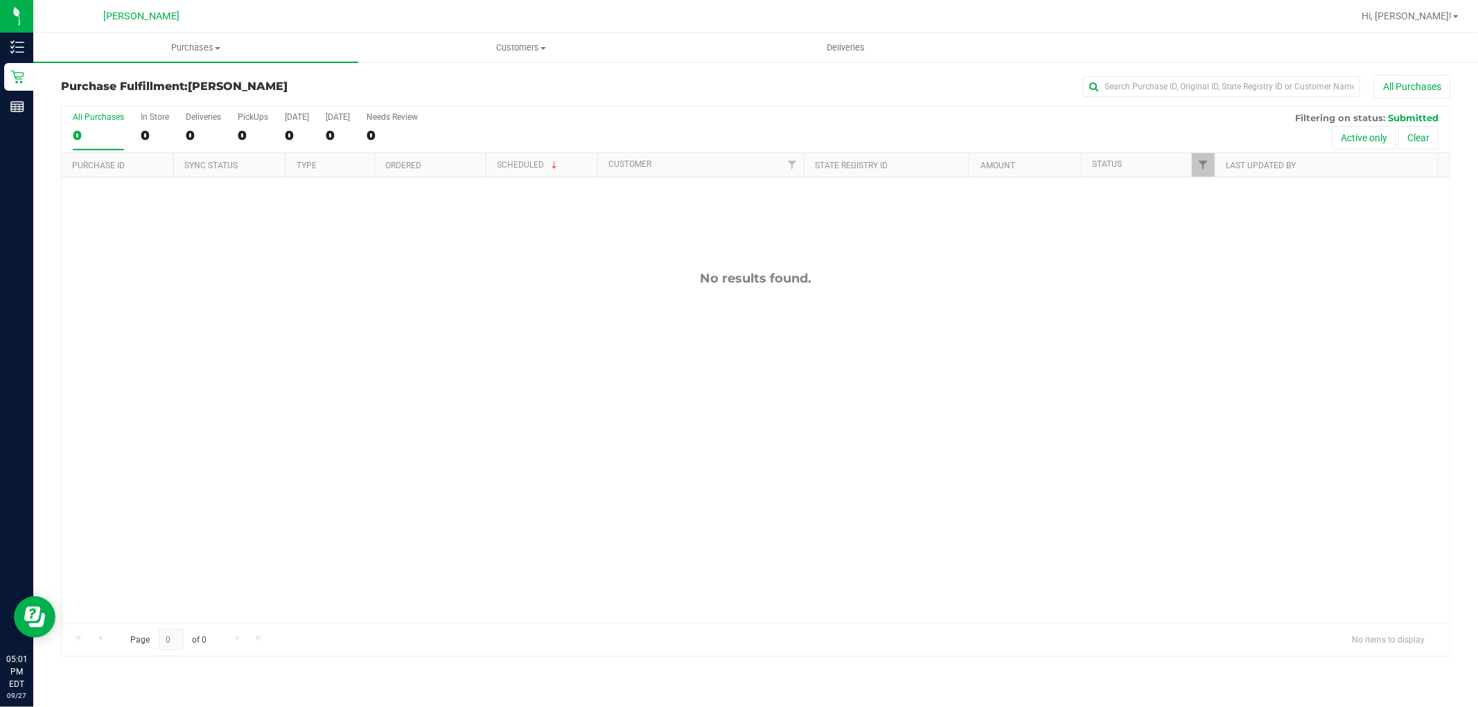
click at [592, 393] on div "No results found." at bounding box center [756, 446] width 1388 height 539
click at [532, 439] on div "12017240 (328500366) N/A Pickup [DATE] 5:04 PM EDT 9/27/2025 $20.00 Submitted […" at bounding box center [756, 399] width 1388 height 445
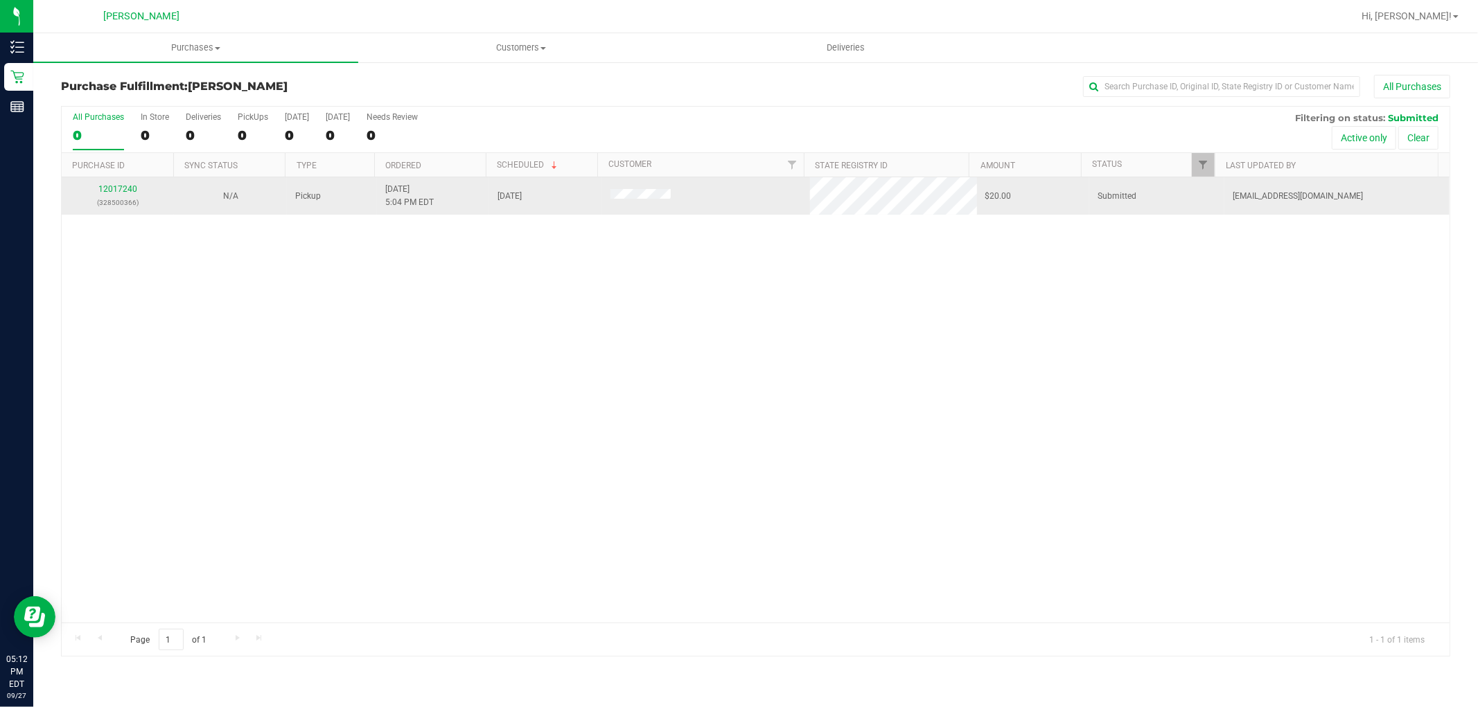
click at [122, 184] on div "12017240 (328500366)" at bounding box center [118, 196] width 96 height 26
click at [127, 201] on p "(328500366)" at bounding box center [118, 202] width 96 height 13
click at [129, 190] on link "12017240" at bounding box center [117, 189] width 39 height 10
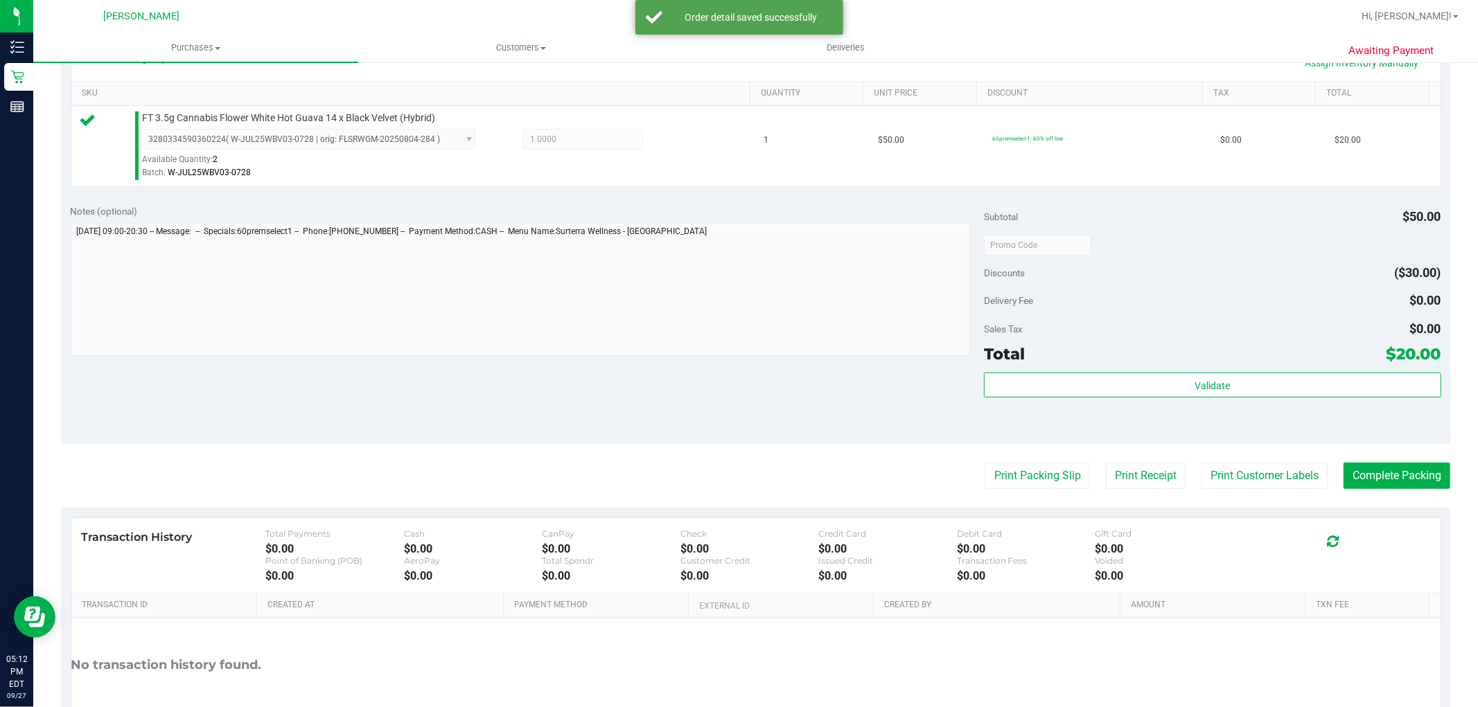
scroll to position [385, 0]
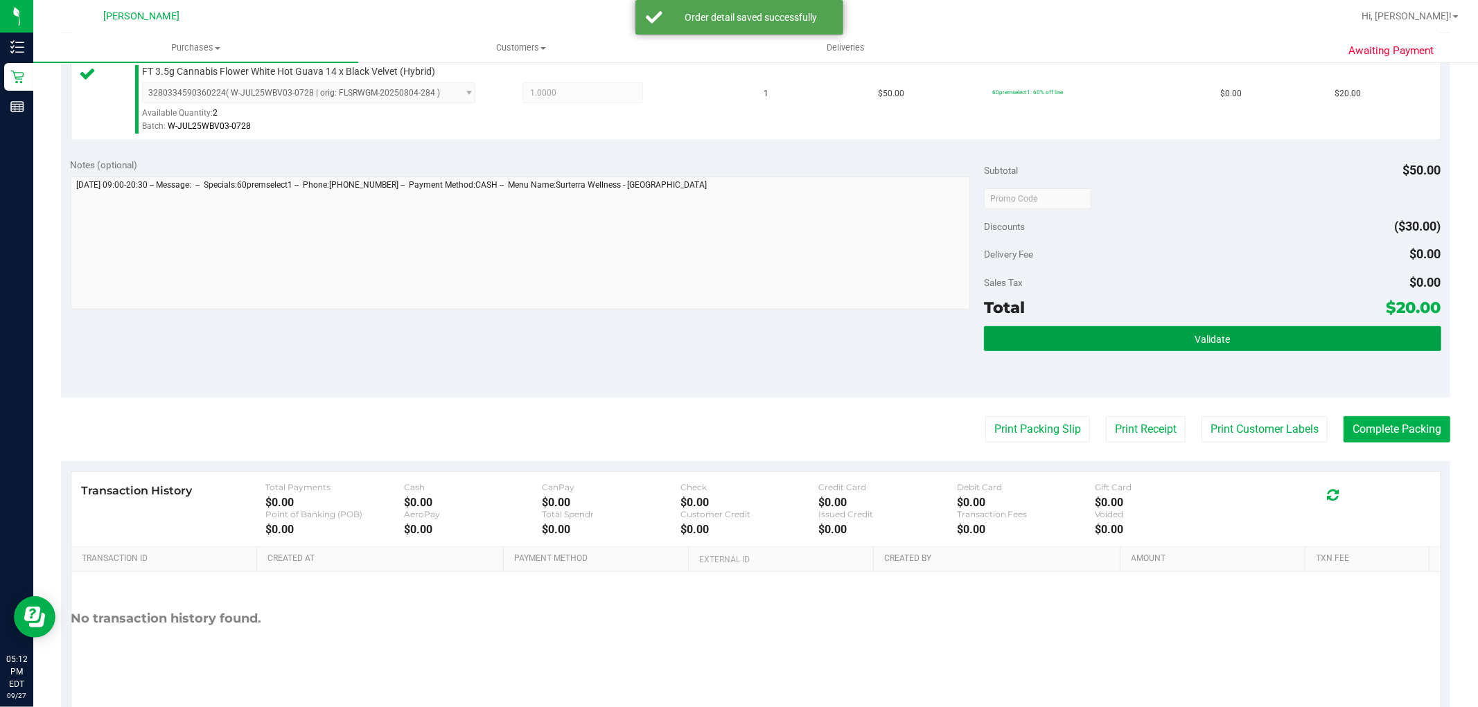
drag, startPoint x: 1145, startPoint y: 344, endPoint x: 975, endPoint y: 393, distance: 177.2
click at [1144, 344] on button "Validate" at bounding box center [1212, 338] width 457 height 25
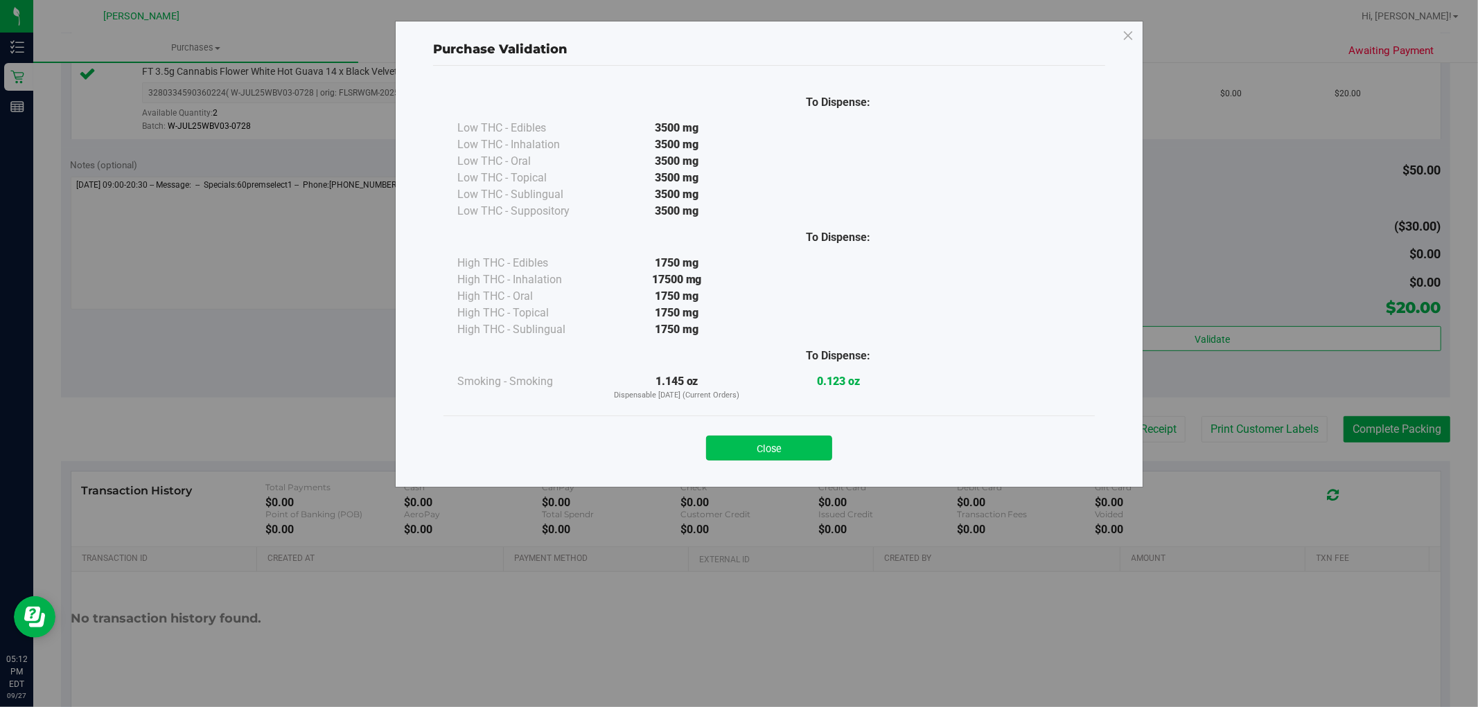
click at [788, 443] on button "Close" at bounding box center [769, 448] width 126 height 25
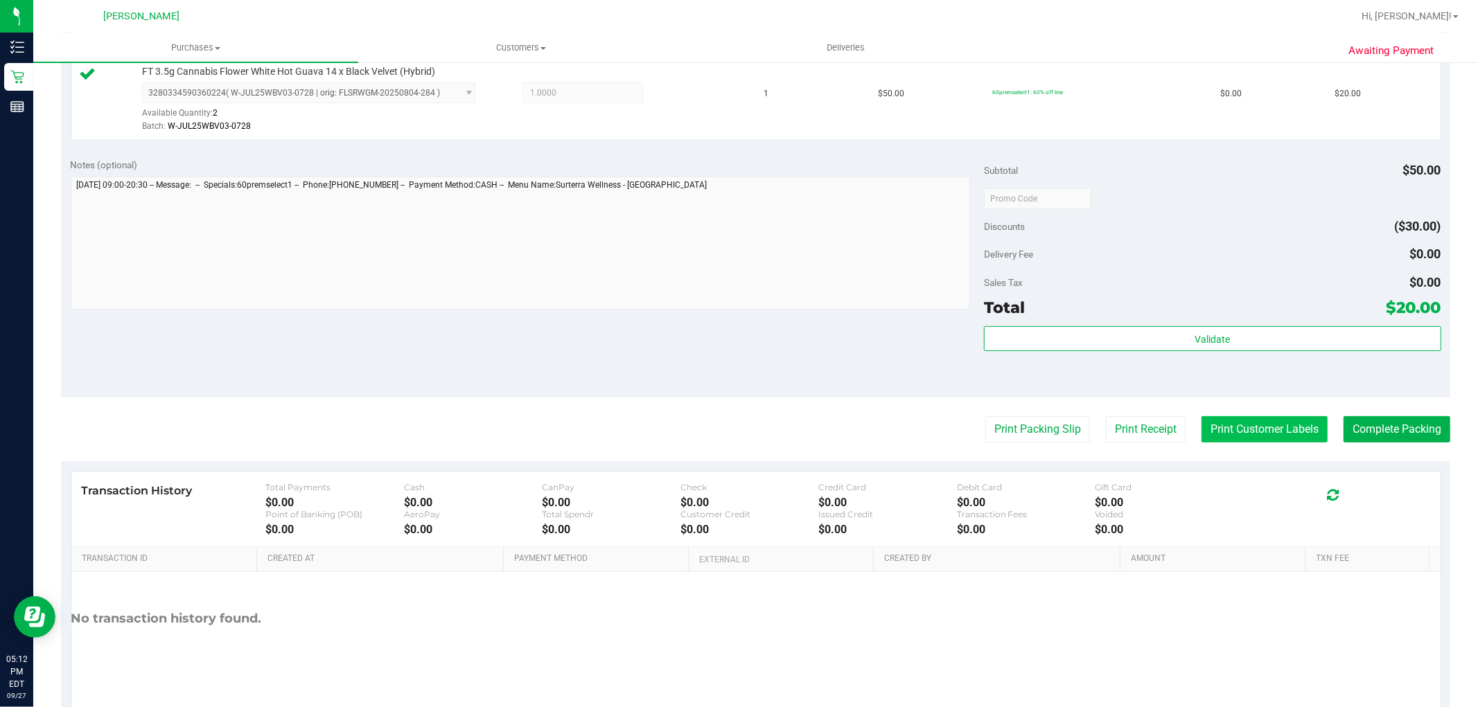
click at [1203, 436] on button "Print Customer Labels" at bounding box center [1264, 429] width 126 height 26
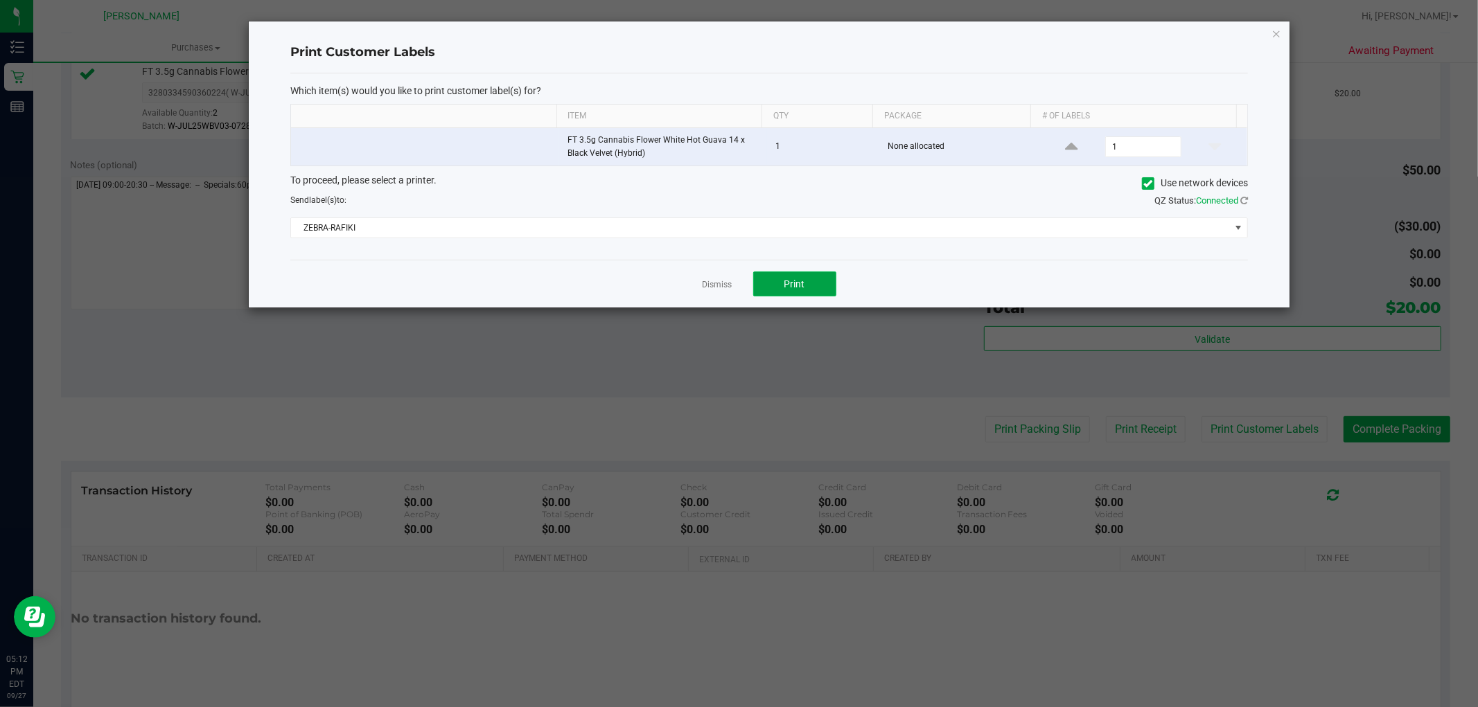
click at [794, 278] on button "Print" at bounding box center [794, 284] width 83 height 25
click at [712, 285] on link "Dismiss" at bounding box center [717, 285] width 30 height 12
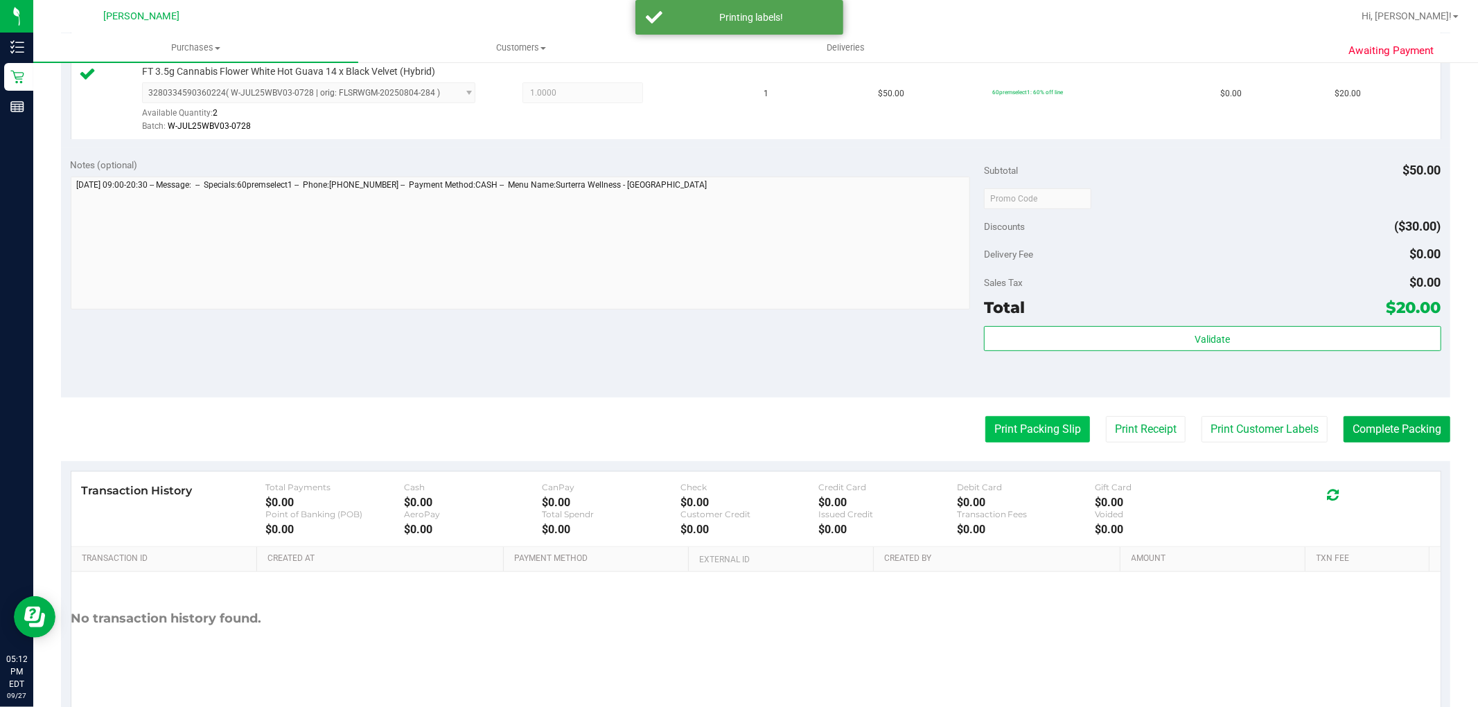
click at [985, 432] on button "Print Packing Slip" at bounding box center [1037, 429] width 105 height 26
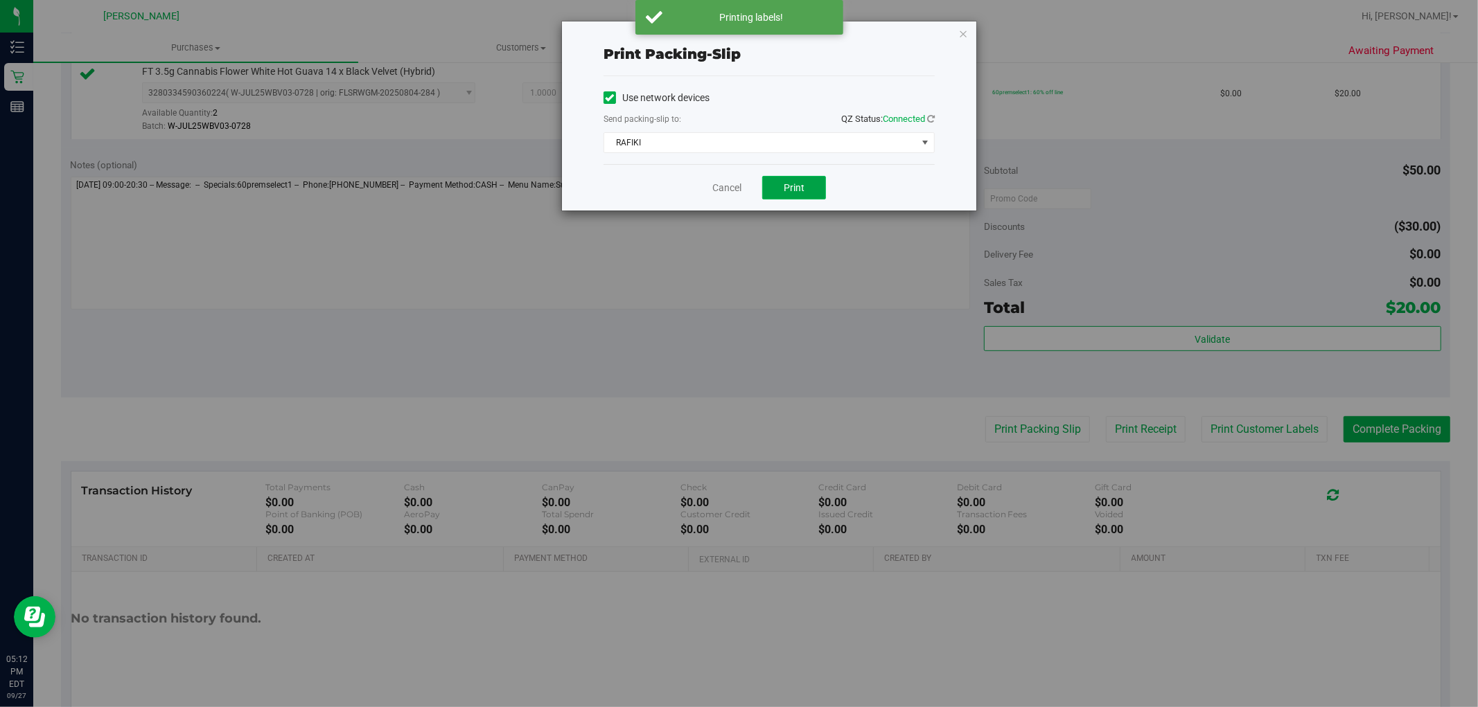
click at [774, 195] on button "Print" at bounding box center [794, 188] width 64 height 24
click at [714, 195] on link "Cancel" at bounding box center [726, 188] width 29 height 15
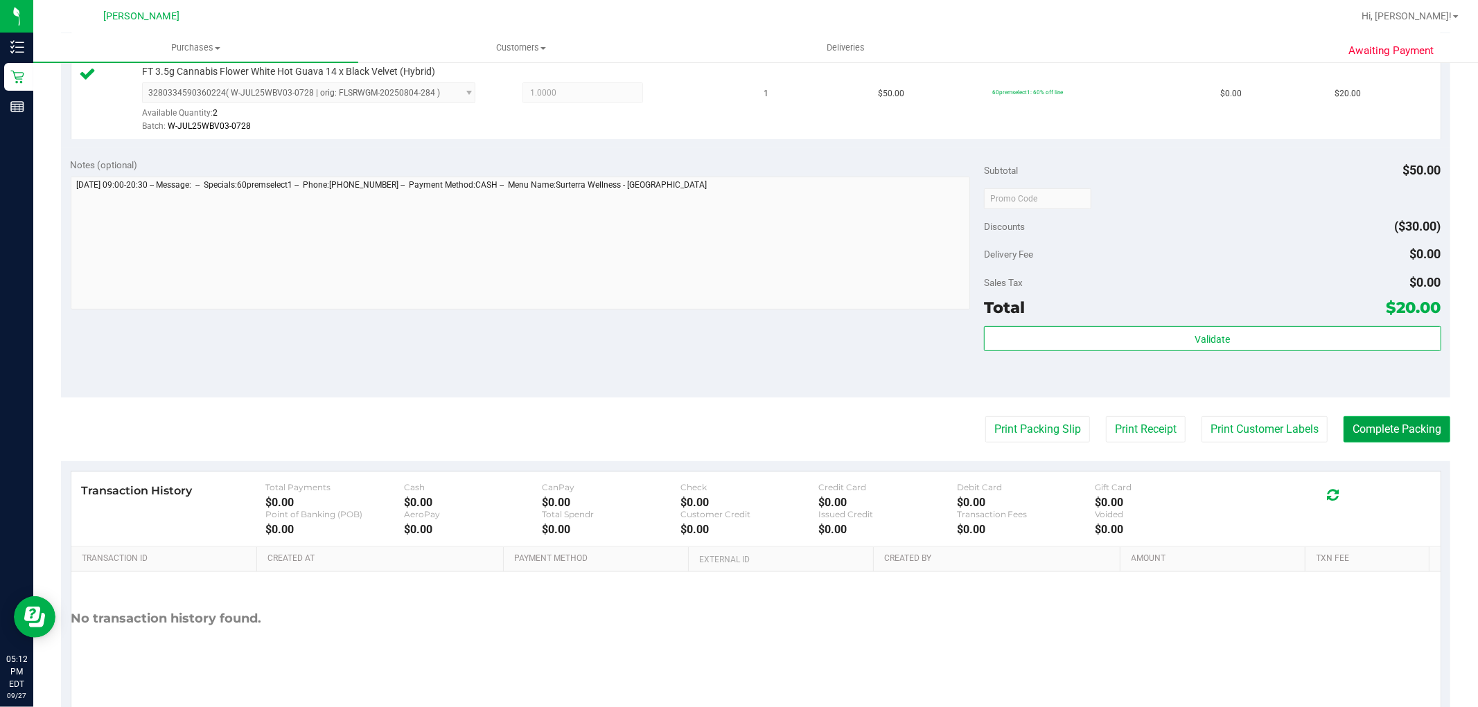
click at [1380, 439] on button "Complete Packing" at bounding box center [1396, 429] width 107 height 26
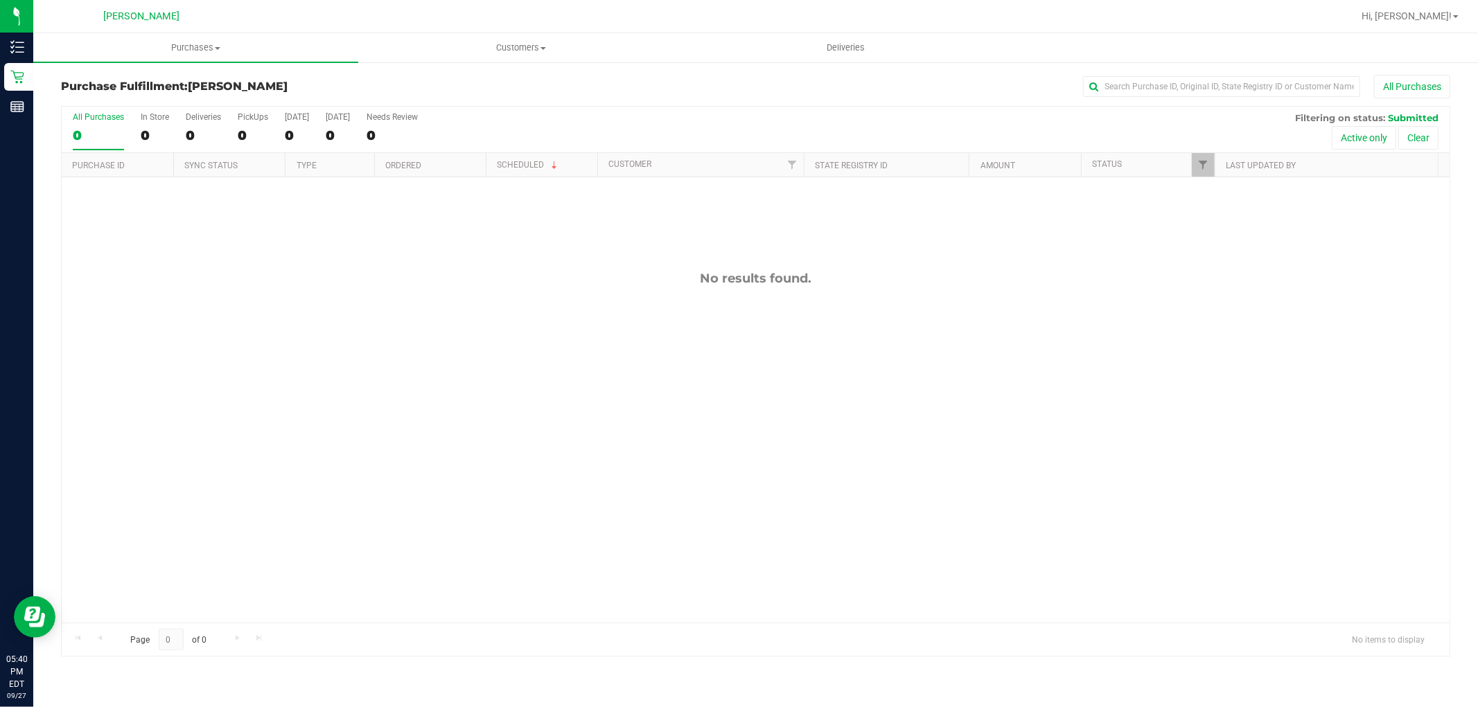
click at [126, 382] on div "No results found." at bounding box center [756, 446] width 1388 height 539
click at [376, 360] on div "No results found." at bounding box center [756, 446] width 1388 height 539
click at [197, 51] on span "Purchases" at bounding box center [195, 48] width 325 height 12
click at [197, 78] on li "Summary of purchases" at bounding box center [195, 84] width 325 height 17
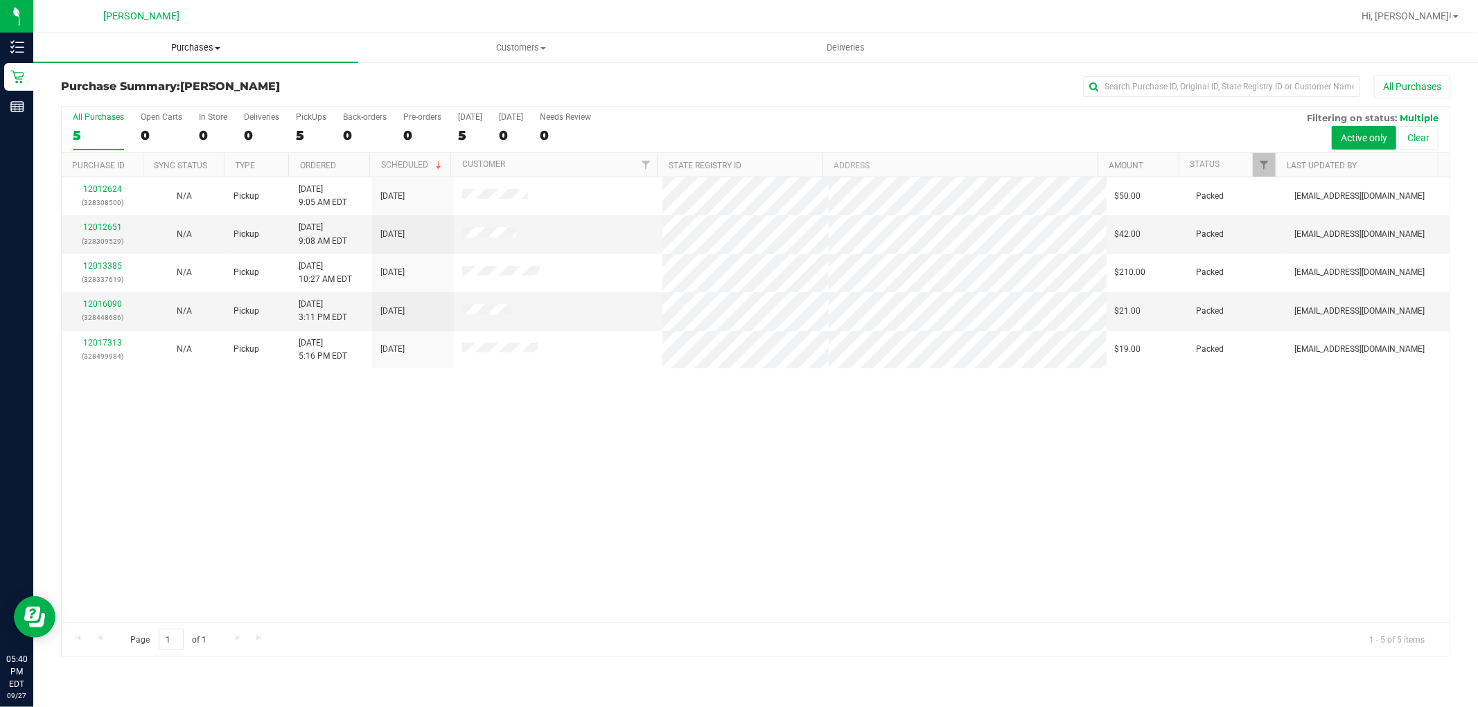
click at [217, 47] on span at bounding box center [218, 48] width 6 height 3
click at [164, 105] on li "Fulfillment" at bounding box center [195, 100] width 325 height 17
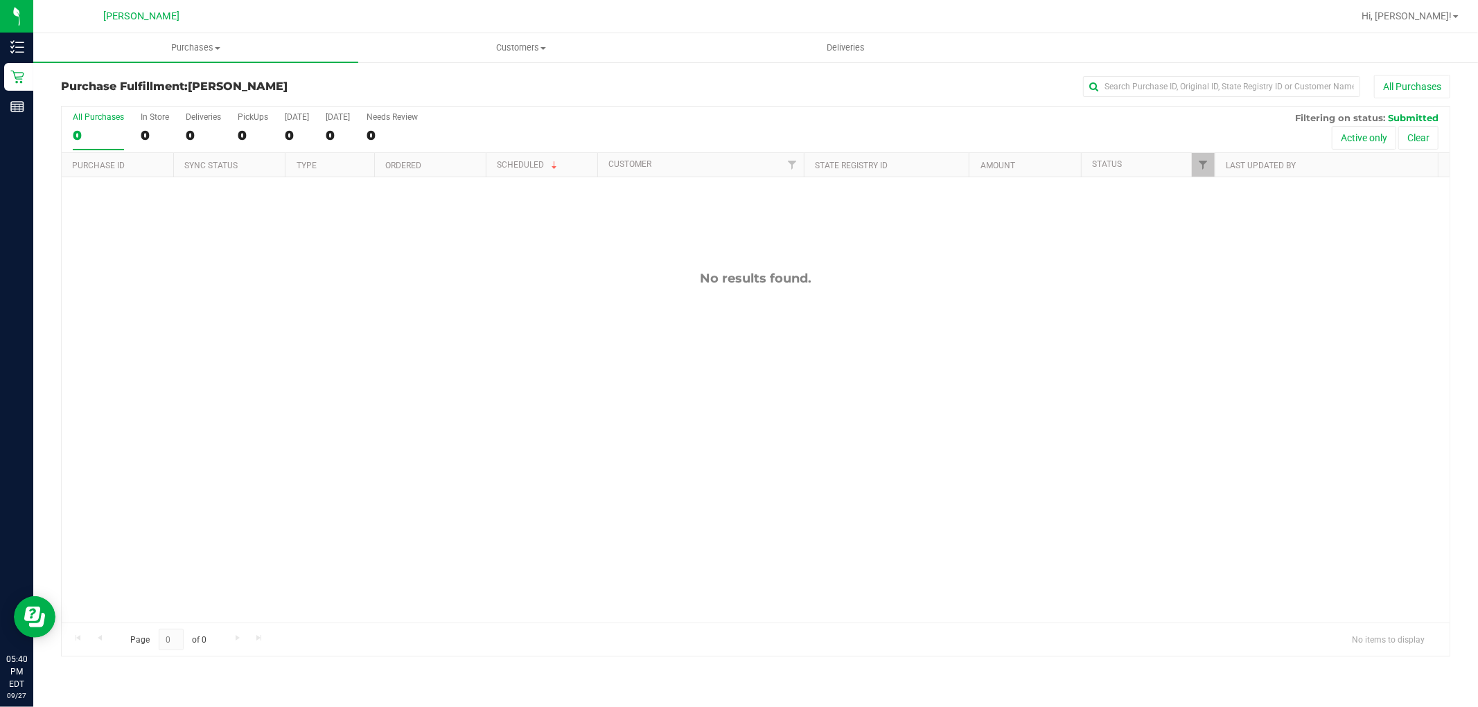
drag, startPoint x: 676, startPoint y: 497, endPoint x: 675, endPoint y: 488, distance: 9.0
click at [676, 497] on div "No results found." at bounding box center [756, 446] width 1388 height 539
click at [764, 357] on div "No results found." at bounding box center [756, 446] width 1388 height 539
click at [574, 328] on div "No results found." at bounding box center [756, 446] width 1388 height 539
click at [1035, 558] on div "No results found." at bounding box center [756, 446] width 1388 height 539
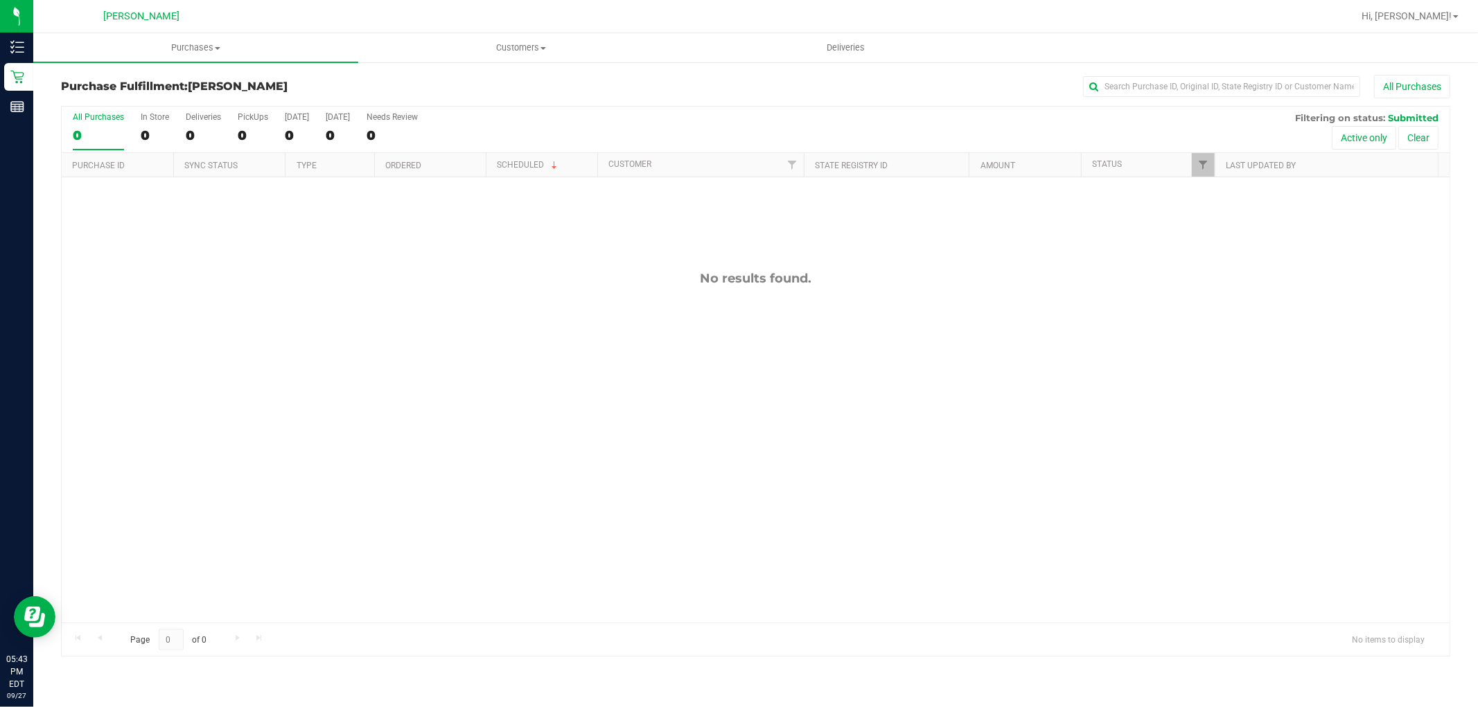
drag, startPoint x: 410, startPoint y: 317, endPoint x: 531, endPoint y: 457, distance: 185.7
click at [412, 317] on div "No results found." at bounding box center [756, 446] width 1388 height 539
drag, startPoint x: 942, startPoint y: 513, endPoint x: 742, endPoint y: 556, distance: 204.8
click at [941, 515] on div "No results found." at bounding box center [756, 446] width 1388 height 539
drag, startPoint x: 212, startPoint y: 53, endPoint x: 212, endPoint y: 60, distance: 7.6
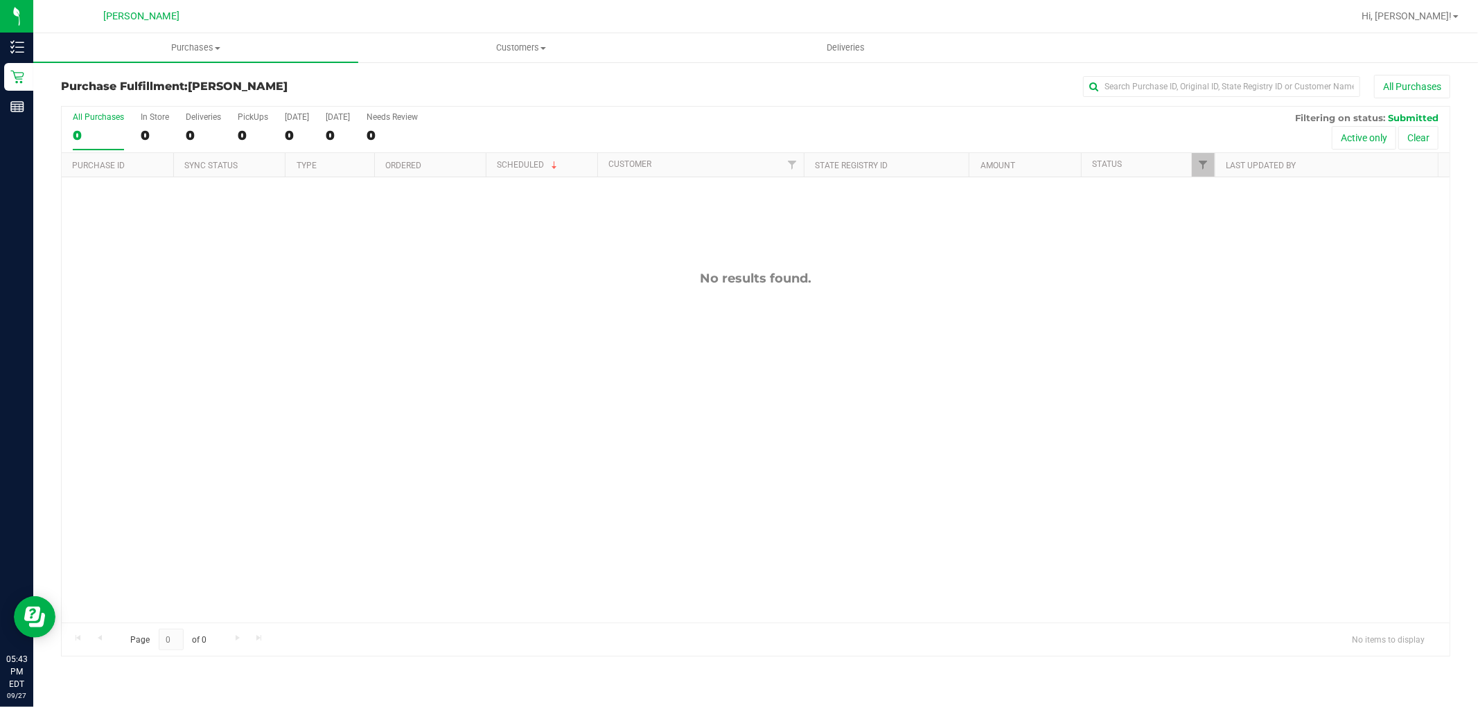
click at [213, 54] on uib-tab-heading "Purchases Summary of purchases Fulfillment All purchases" at bounding box center [195, 47] width 325 height 29
click at [213, 91] on li "Summary of purchases" at bounding box center [195, 84] width 325 height 17
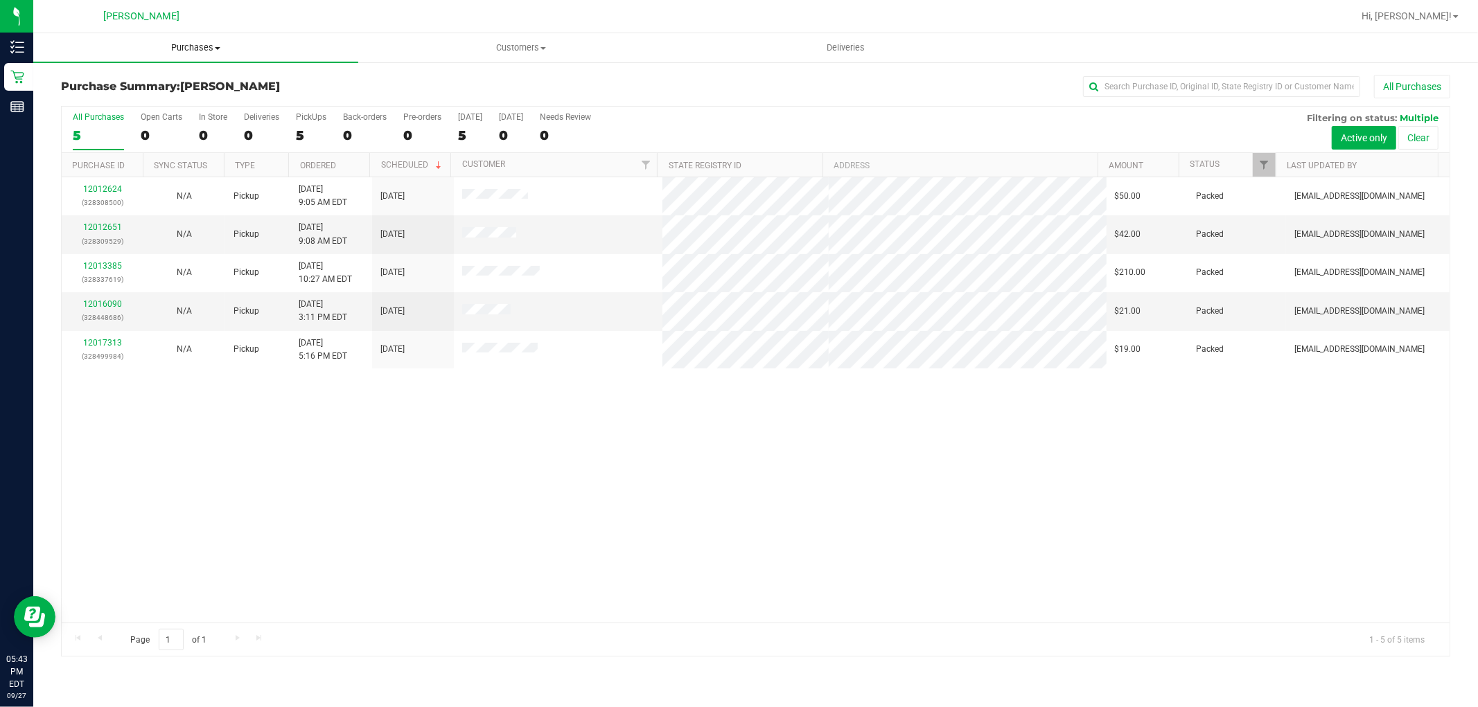
click at [204, 49] on span "Purchases" at bounding box center [195, 48] width 325 height 12
click at [187, 101] on li "Fulfillment" at bounding box center [195, 100] width 325 height 17
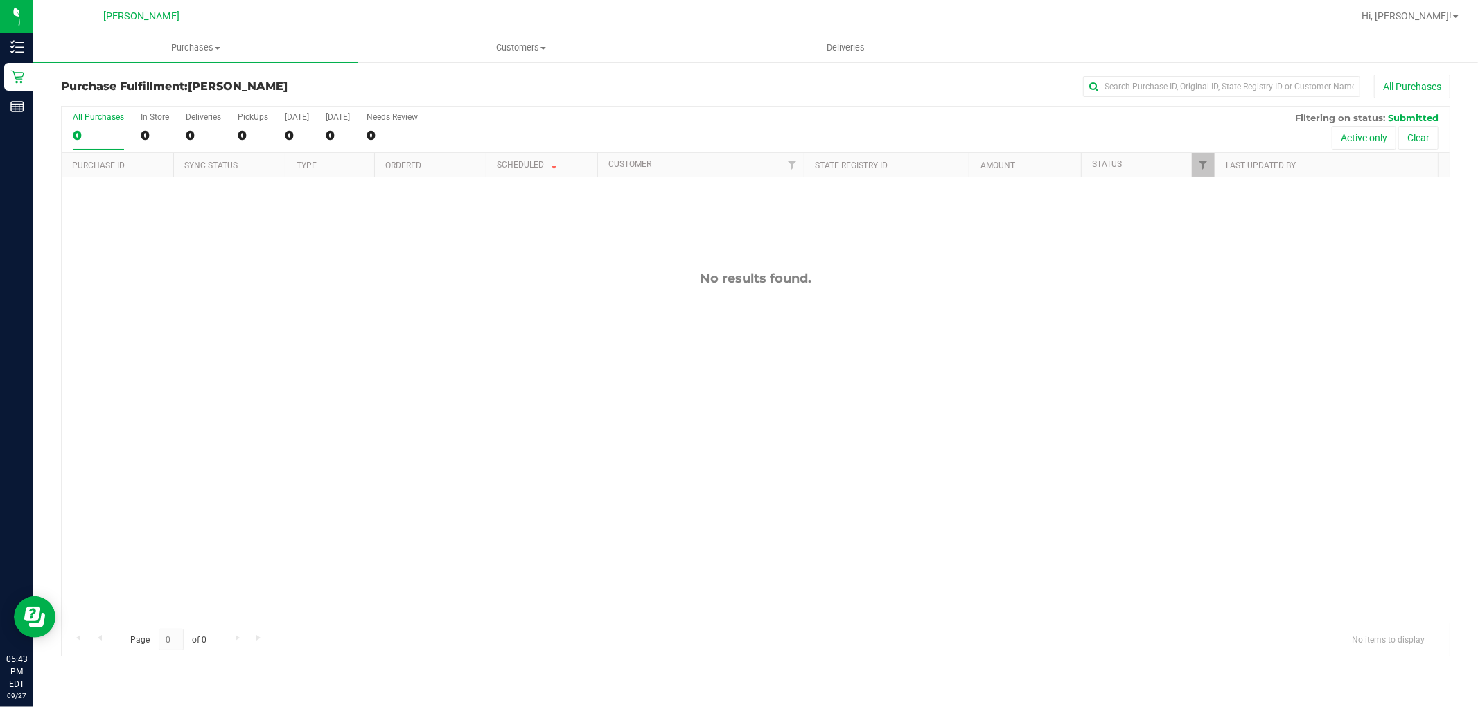
click at [767, 362] on div "No results found." at bounding box center [756, 446] width 1388 height 539
click at [389, 345] on div "No results found." at bounding box center [756, 446] width 1388 height 539
drag, startPoint x: 293, startPoint y: 520, endPoint x: 392, endPoint y: 255, distance: 282.6
click at [390, 255] on div "No results found." at bounding box center [756, 446] width 1388 height 539
click at [373, 213] on div "No results found." at bounding box center [756, 446] width 1388 height 539
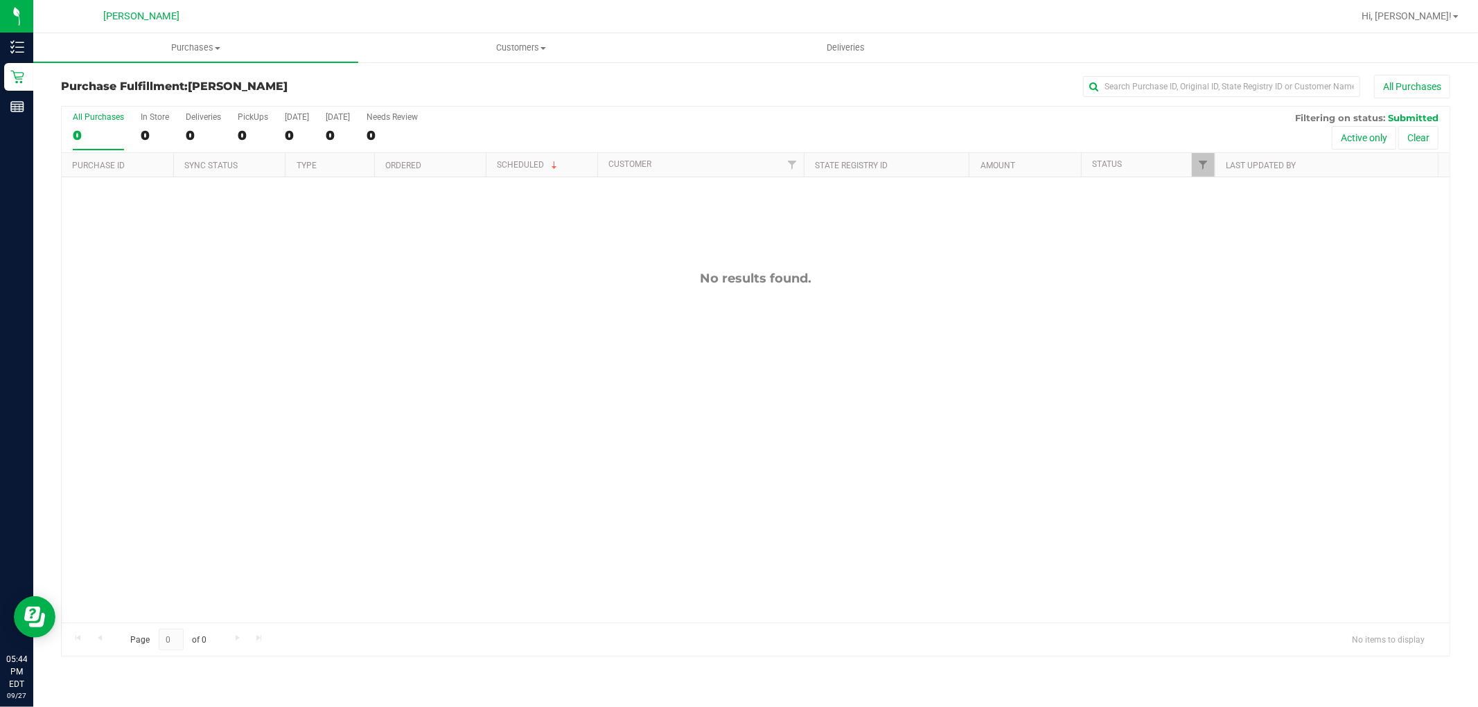
click at [317, 246] on div "No results found." at bounding box center [756, 446] width 1388 height 539
click at [320, 258] on div "No results found." at bounding box center [756, 446] width 1388 height 539
drag, startPoint x: 320, startPoint y: 267, endPoint x: 889, endPoint y: 478, distance: 606.8
click at [834, 502] on div "No results found." at bounding box center [756, 446] width 1388 height 539
click at [941, 459] on div "No results found." at bounding box center [756, 446] width 1388 height 539
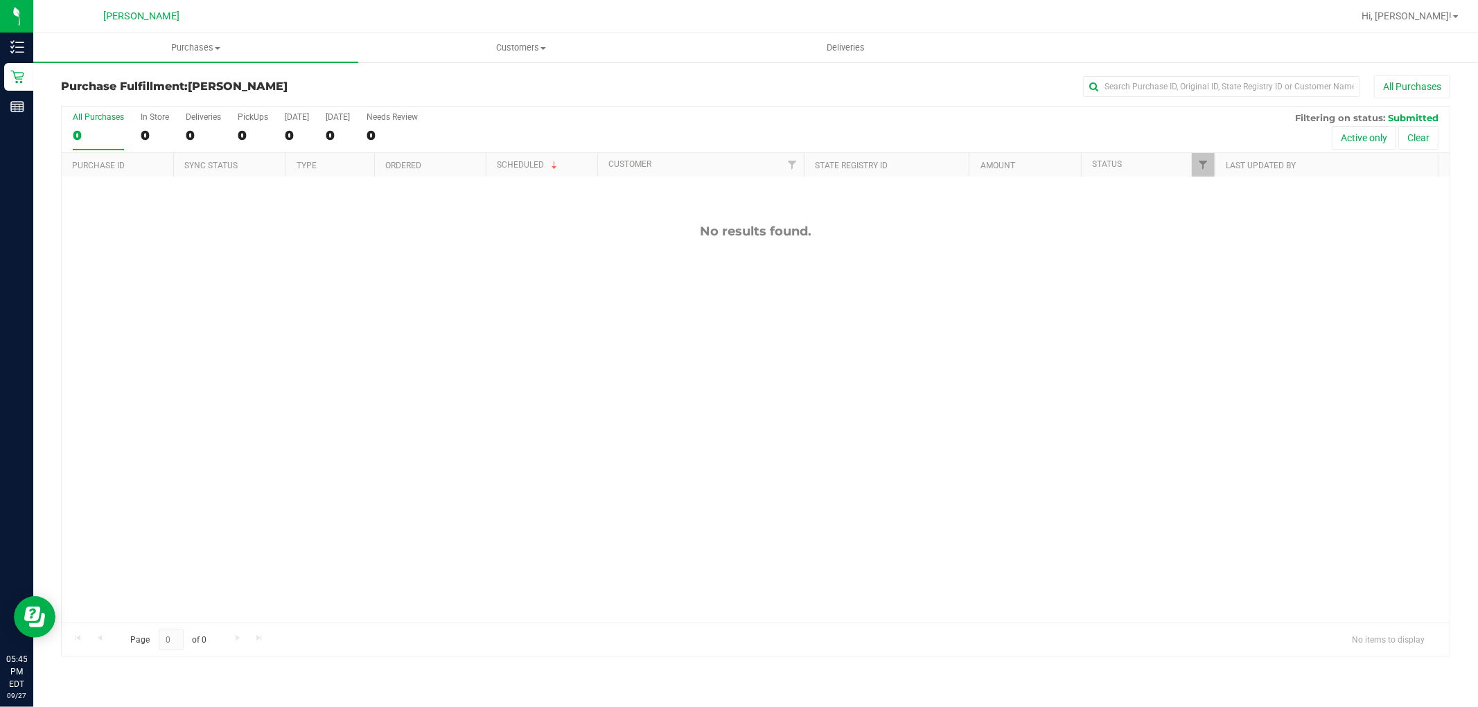
scroll to position [93, 0]
click at [707, 485] on div "No results found." at bounding box center [756, 354] width 1388 height 539
click at [188, 54] on uib-tab-heading "Purchases Summary of purchases Fulfillment All purchases" at bounding box center [195, 47] width 325 height 29
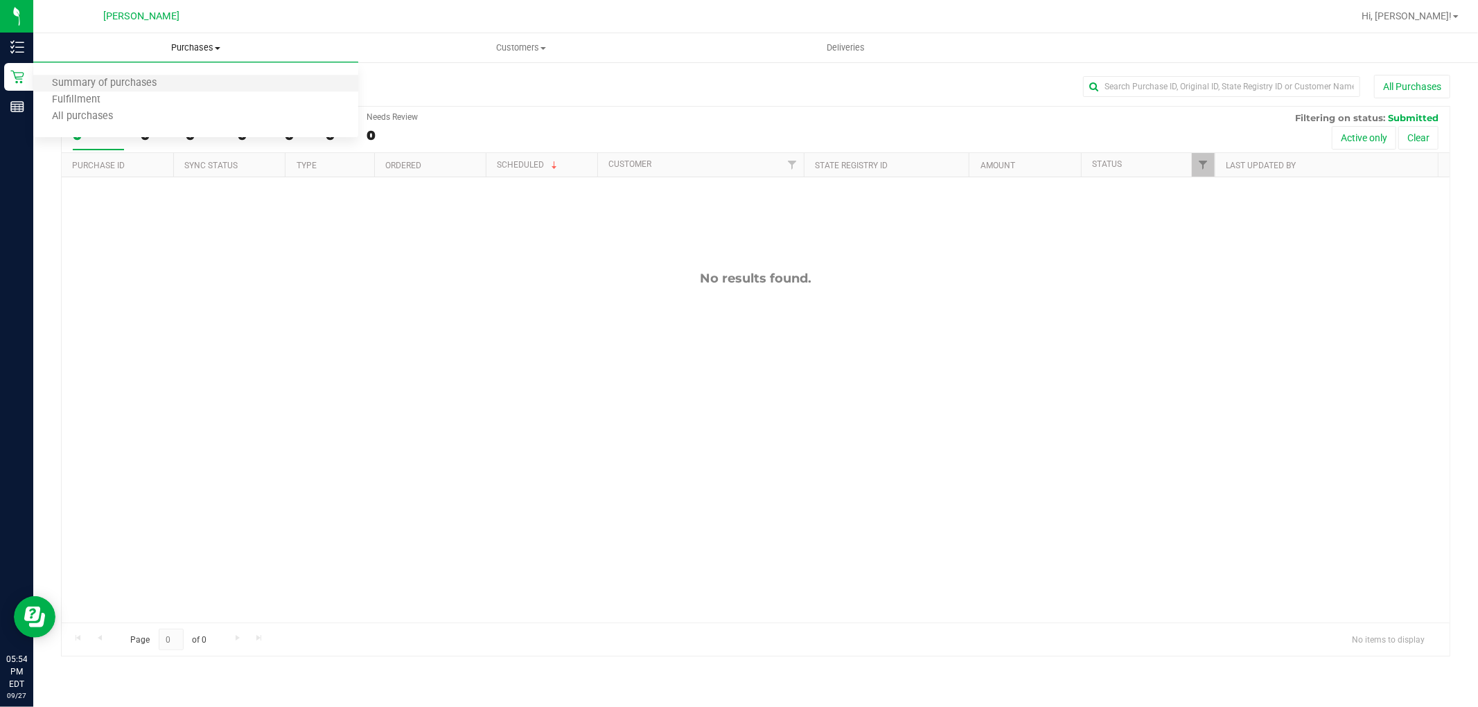
click at [177, 83] on li "Summary of purchases" at bounding box center [195, 84] width 325 height 17
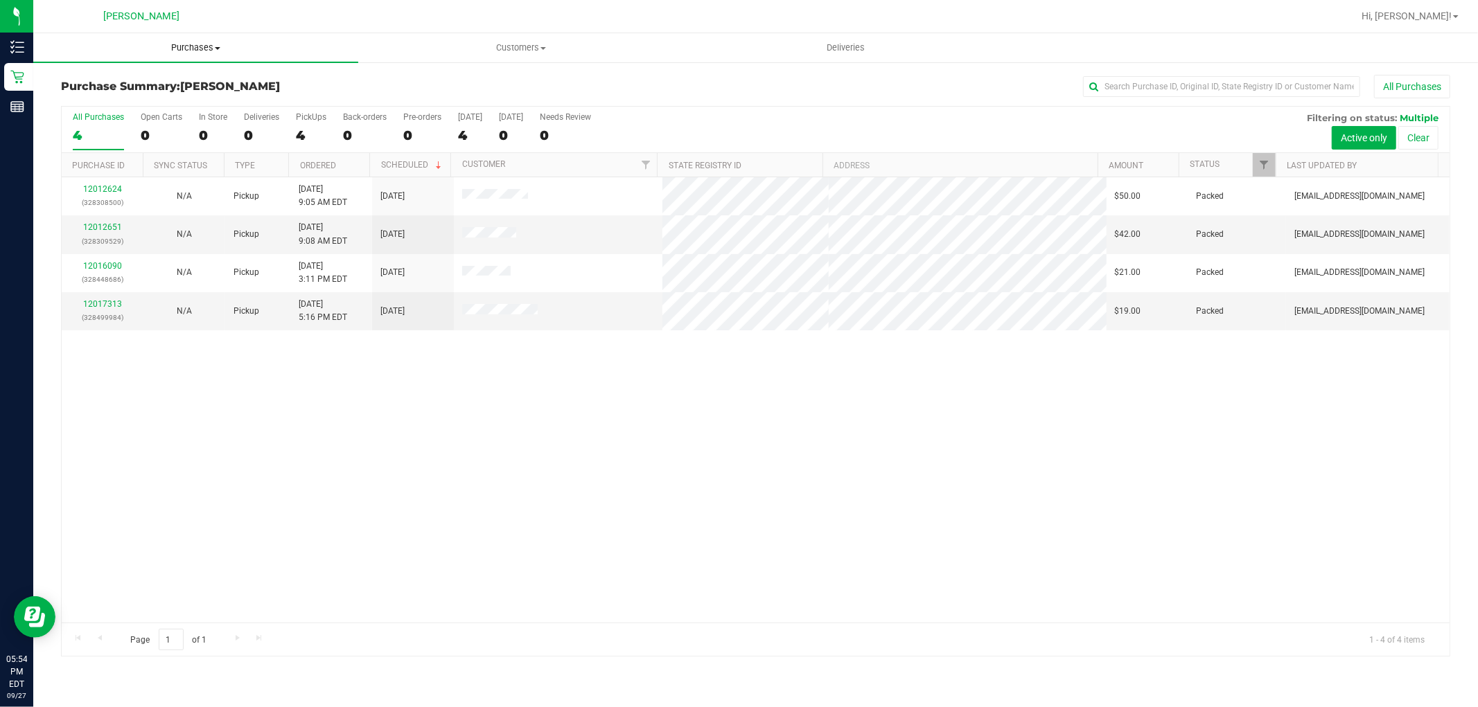
click at [189, 47] on span "Purchases" at bounding box center [195, 48] width 325 height 12
click at [190, 100] on li "Fulfillment" at bounding box center [195, 100] width 325 height 17
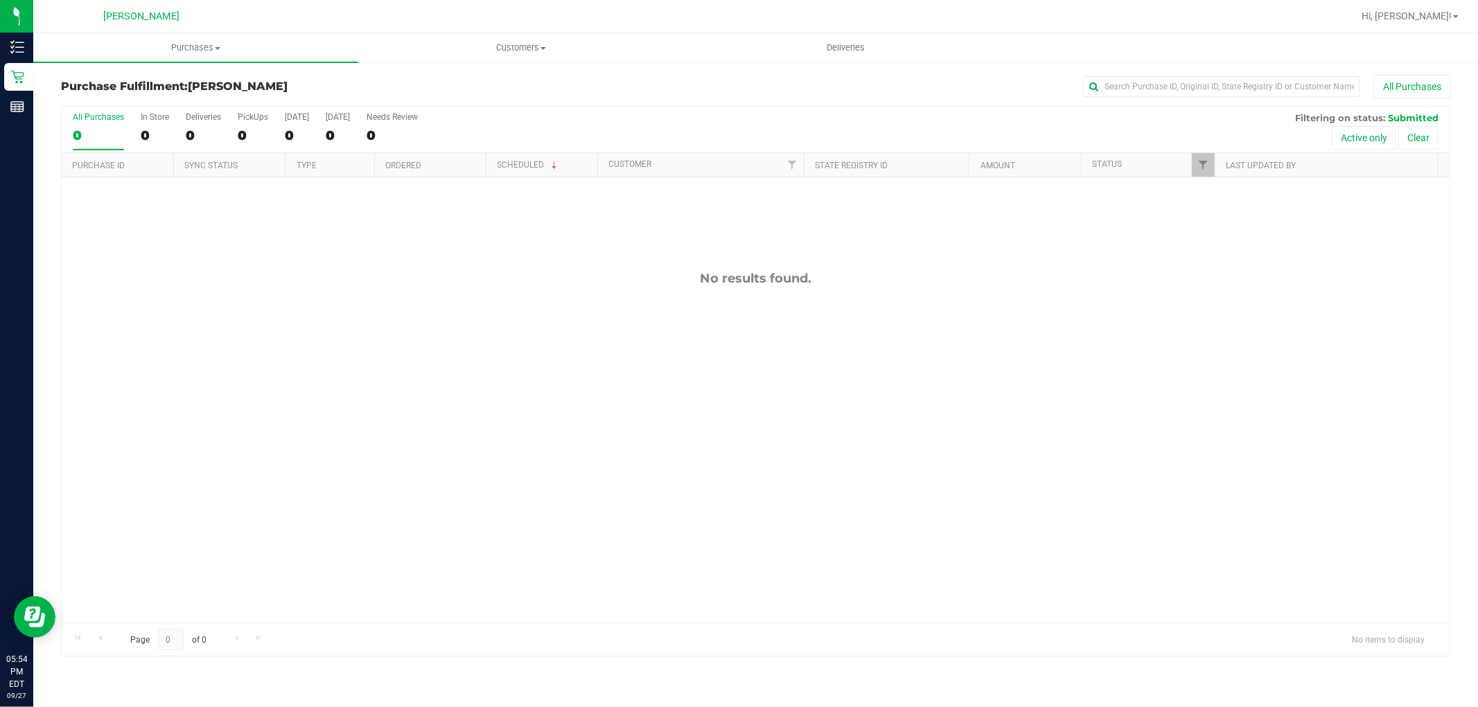
click at [320, 489] on div "No results found." at bounding box center [756, 446] width 1388 height 539
click at [953, 326] on div "No results found." at bounding box center [756, 446] width 1388 height 539
click at [943, 99] on div "Purchase Fulfillment: [GEOGRAPHIC_DATA][PERSON_NAME] All Purchases" at bounding box center [755, 90] width 1389 height 30
click at [686, 64] on div "Purchase Fulfillment: [GEOGRAPHIC_DATA][PERSON_NAME] All Purchases All Purchase…" at bounding box center [755, 366] width 1444 height 610
drag, startPoint x: 450, startPoint y: 380, endPoint x: 446, endPoint y: 387, distance: 8.1
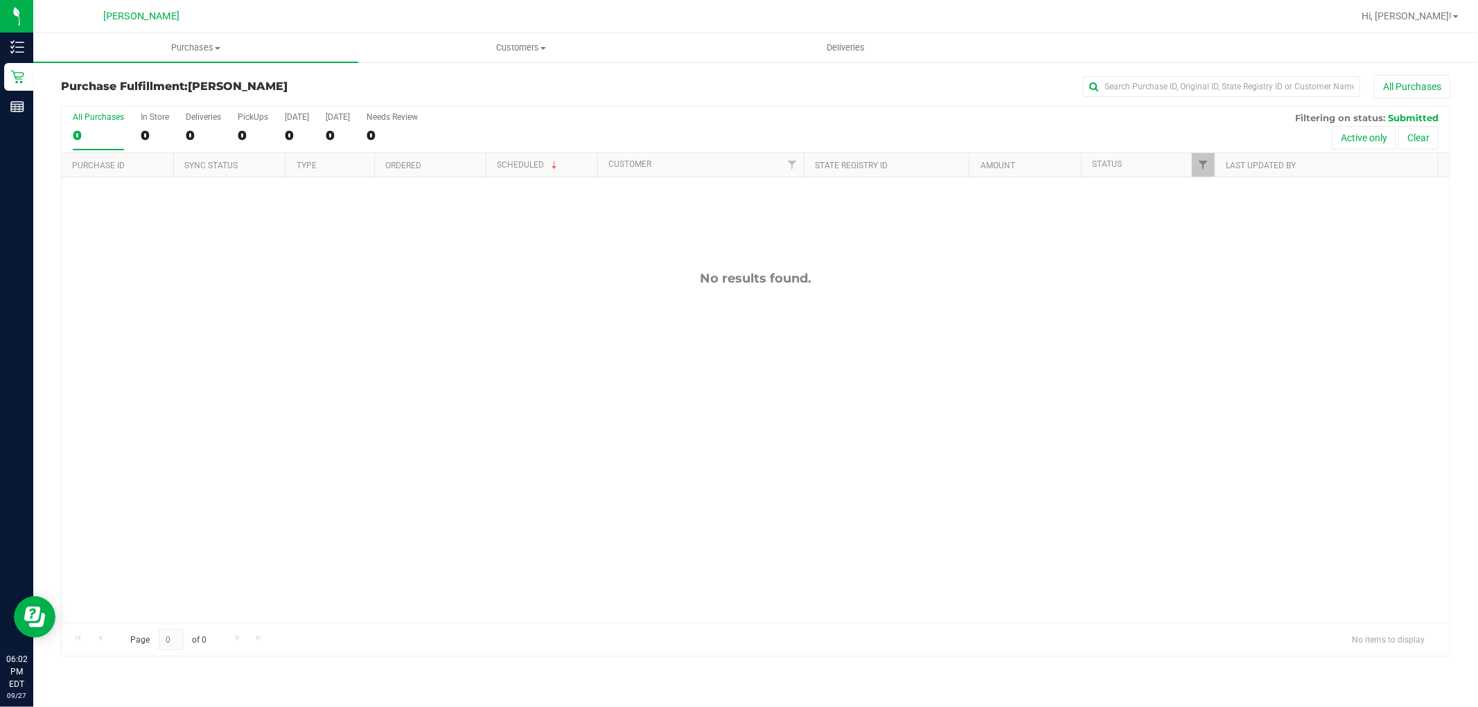
click at [446, 387] on div "No results found." at bounding box center [756, 446] width 1388 height 539
click at [445, 343] on div "No results found." at bounding box center [756, 446] width 1388 height 539
click at [445, 335] on div "No results found." at bounding box center [756, 446] width 1388 height 539
click at [536, 427] on div "No results found." at bounding box center [756, 446] width 1388 height 539
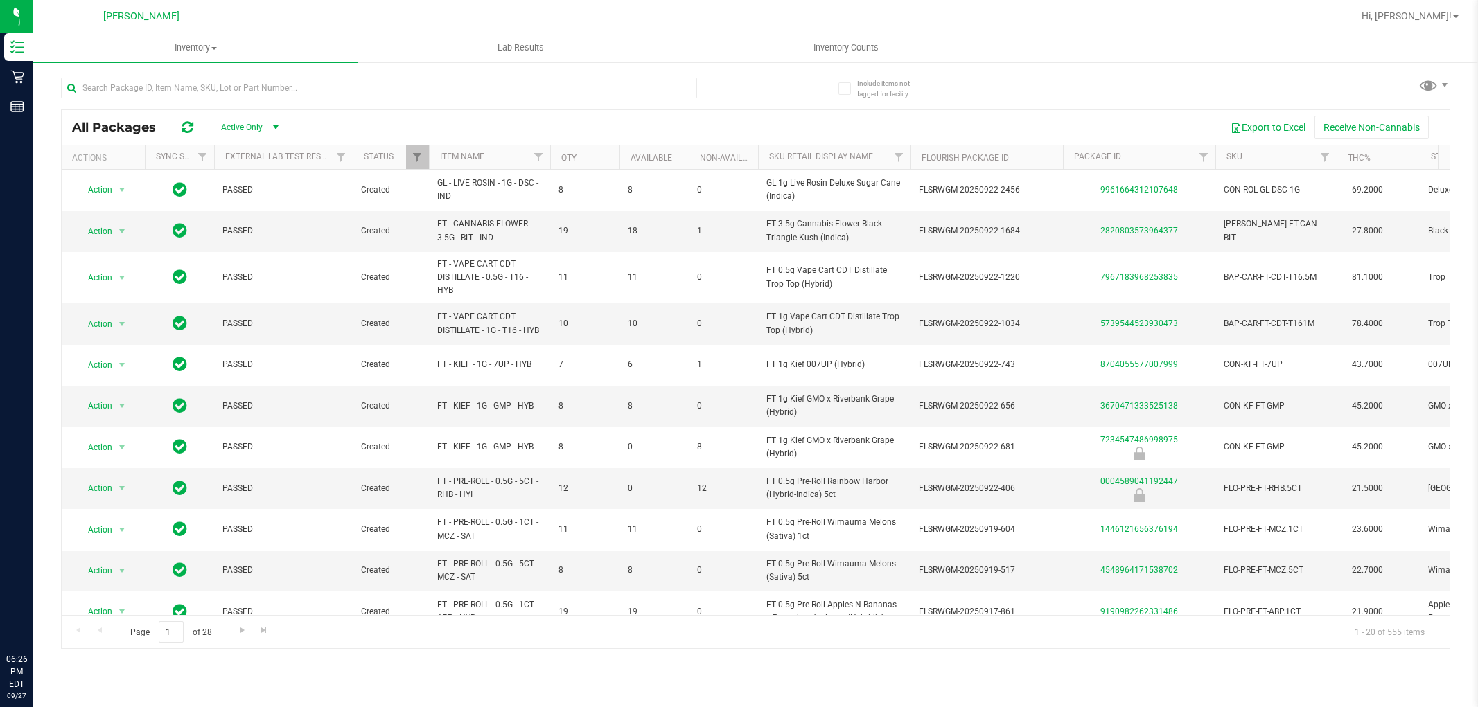
click at [306, 78] on input "text" at bounding box center [379, 88] width 636 height 21
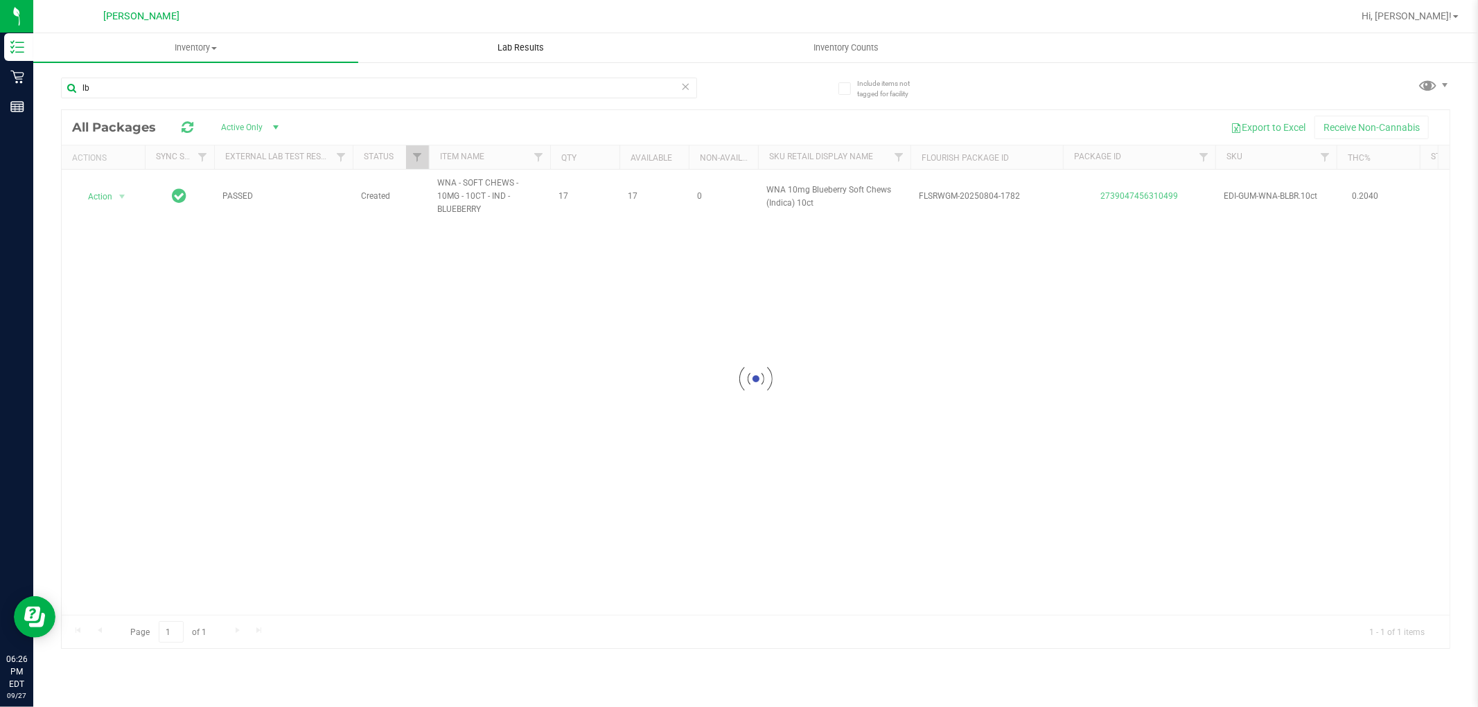
type input "l"
type input "libra"
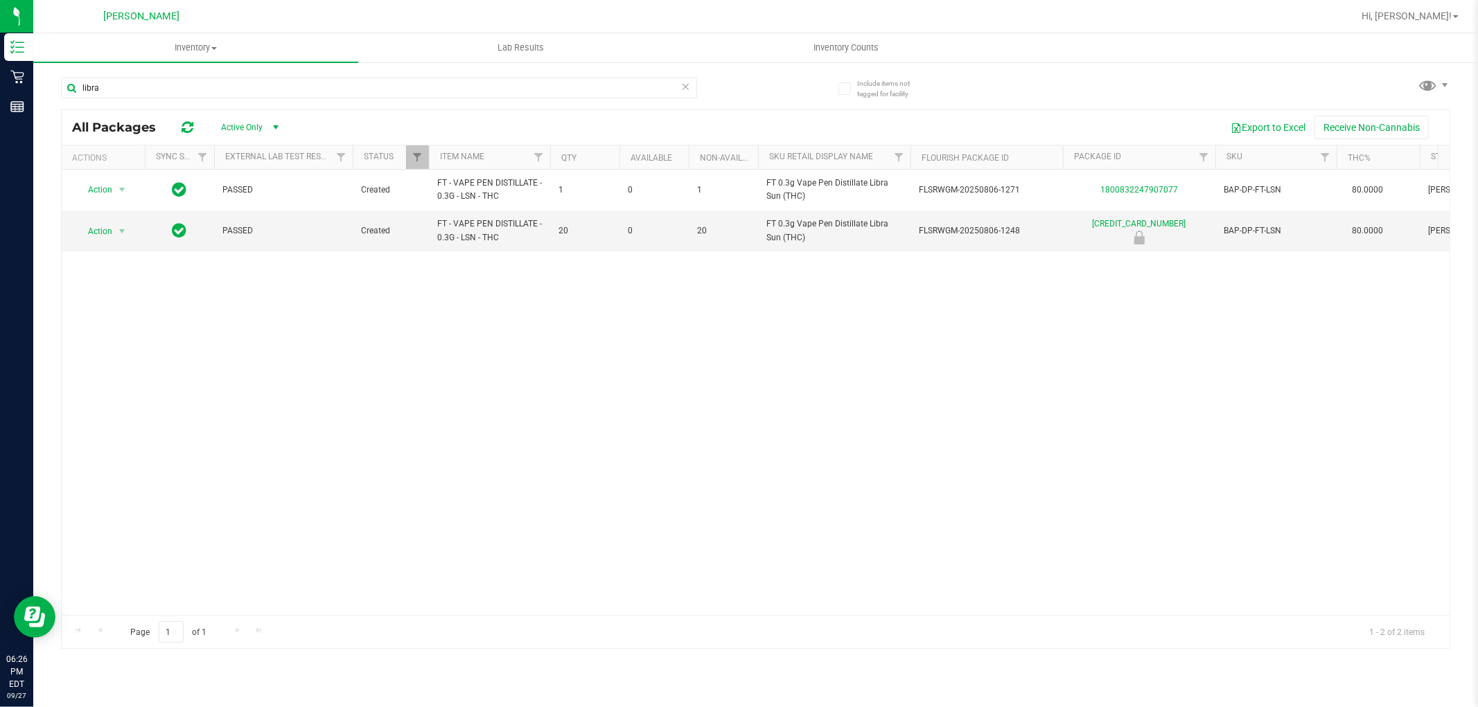
click at [683, 91] on icon at bounding box center [686, 86] width 10 height 17
